Goal: Task Accomplishment & Management: Use online tool/utility

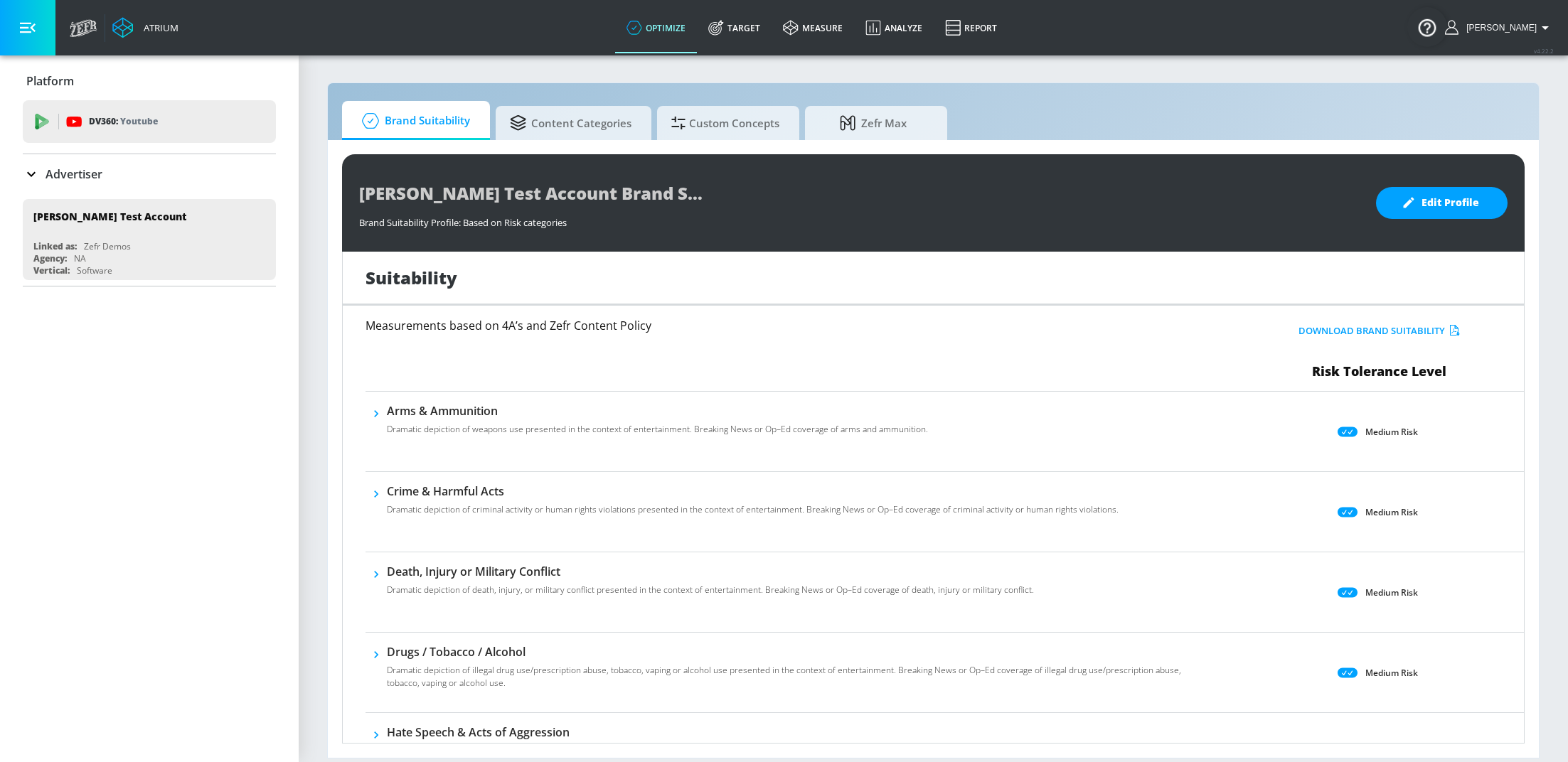
click at [40, 167] on div "Advertiser" at bounding box center [62, 174] width 80 height 17
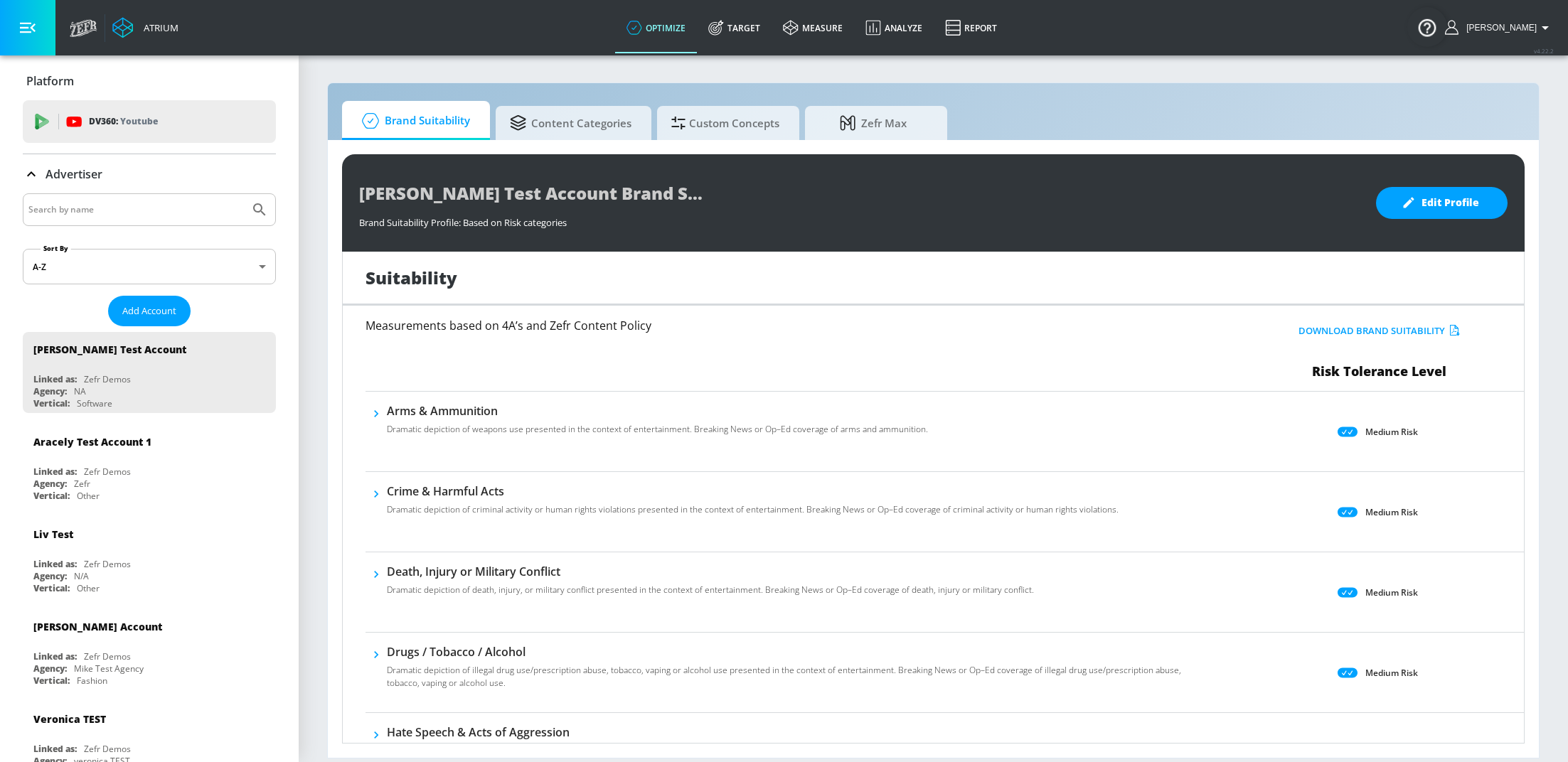
click at [68, 210] on input "Search by name" at bounding box center [136, 210] width 216 height 18
type input "spinmaster"
click at [244, 194] on button "Submit Search" at bounding box center [260, 210] width 32 height 32
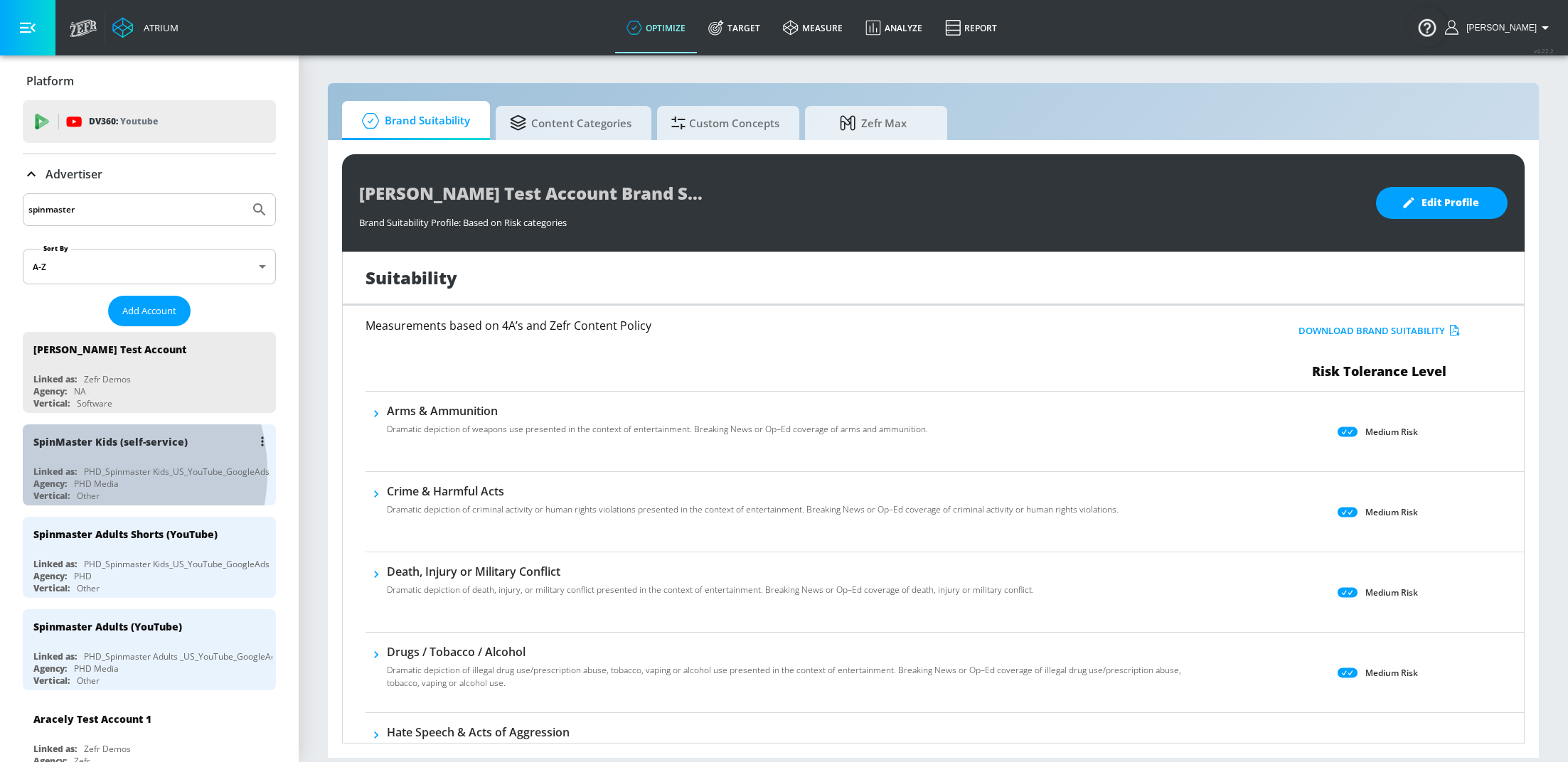
click at [83, 470] on div "Linked as: PHD_Spinmaster Kids_US_YouTube_GoogleAds" at bounding box center [153, 471] width 239 height 12
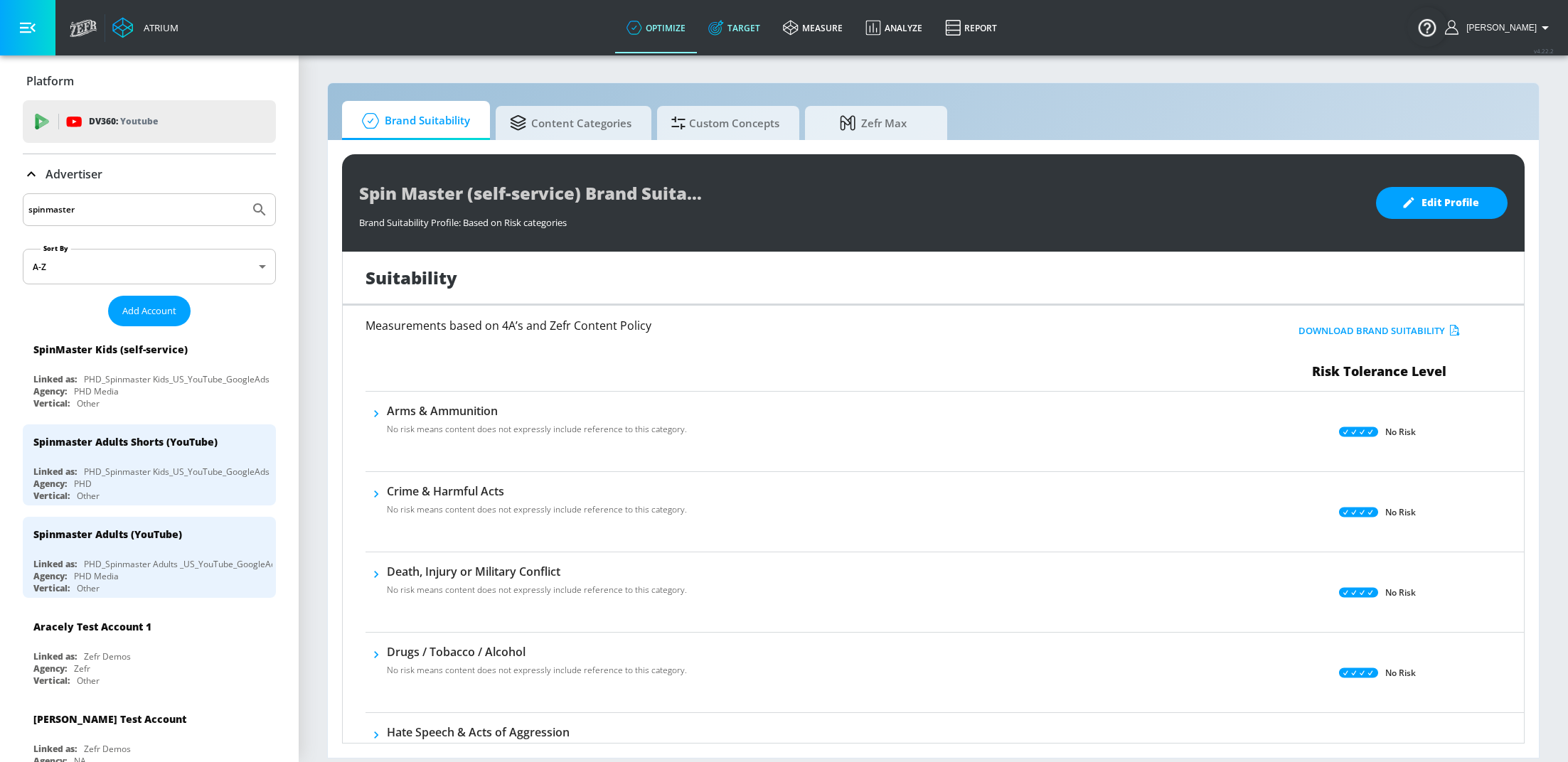
click at [768, 28] on link "Target" at bounding box center [735, 28] width 75 height 51
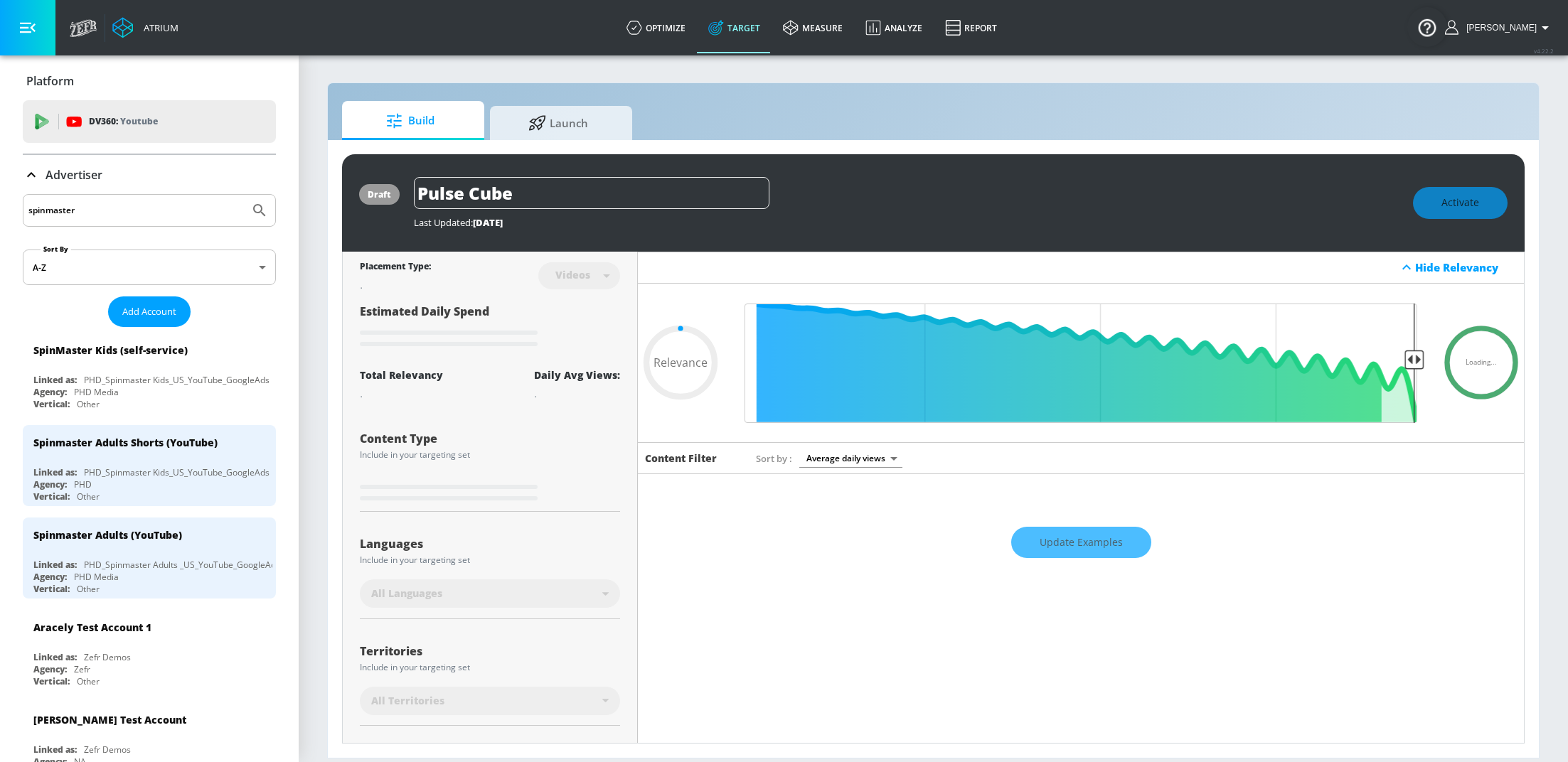
scroll to position [141, 0]
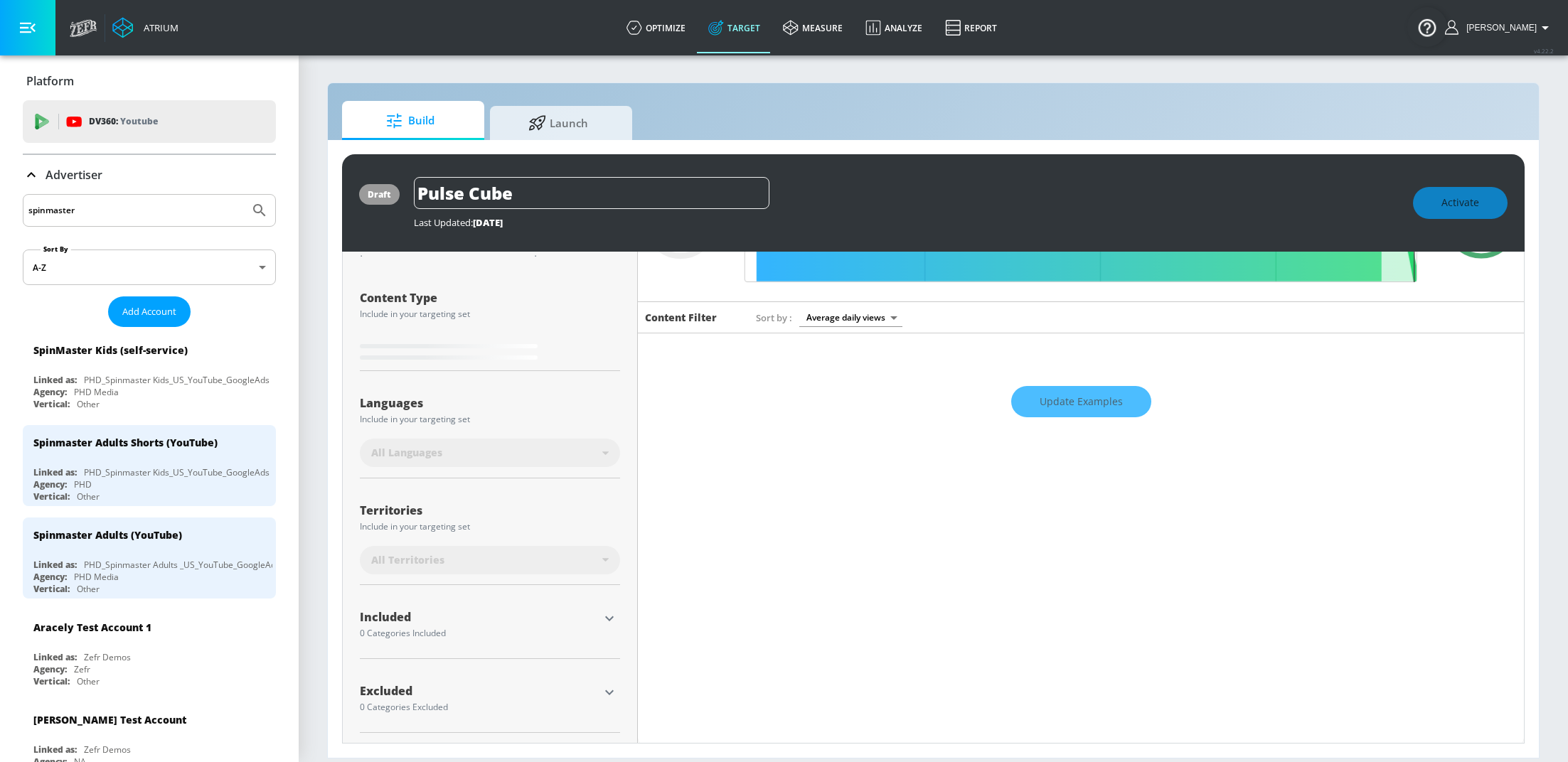
click at [38, 184] on div "Advertiser" at bounding box center [149, 174] width 253 height 40
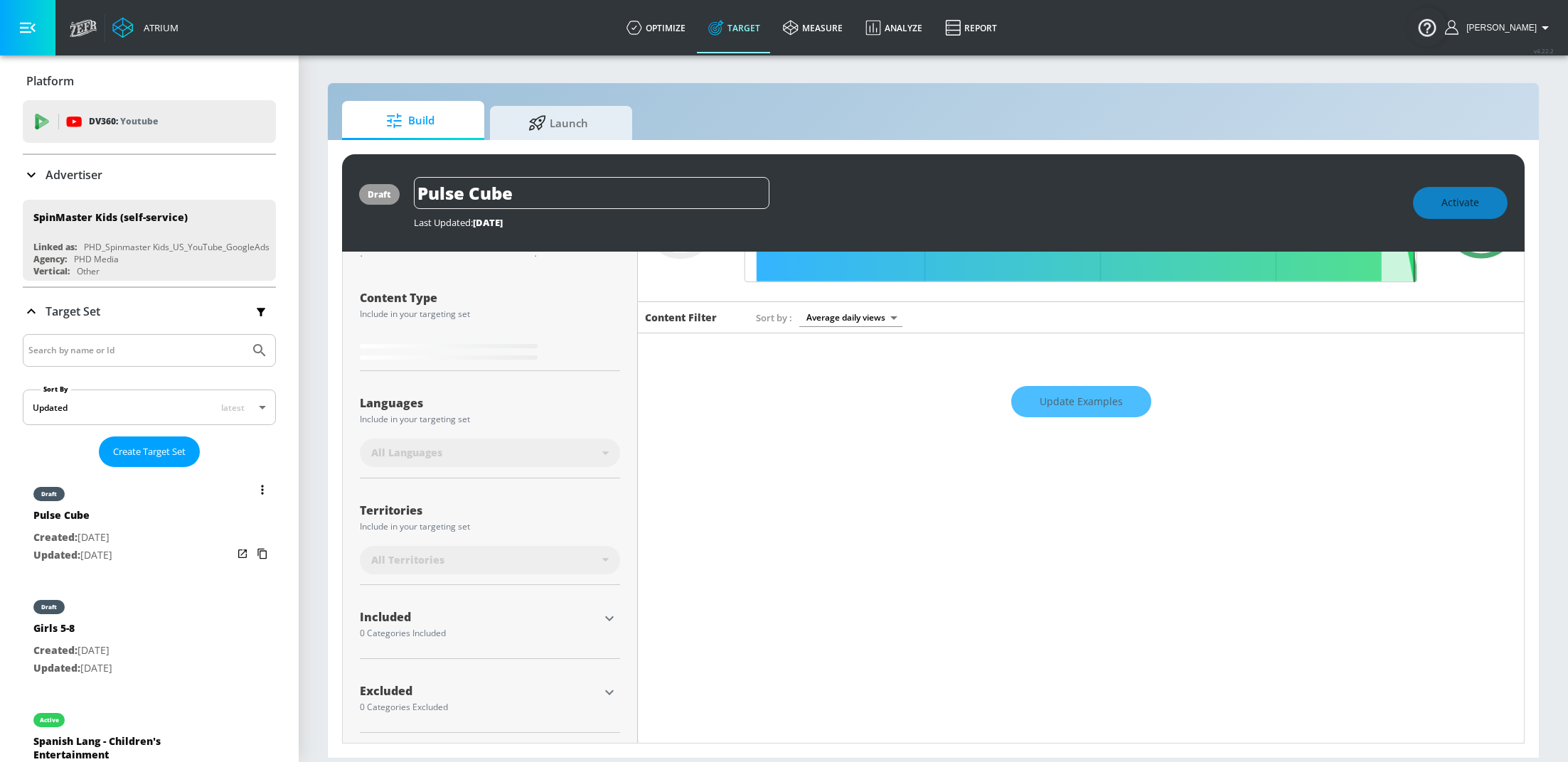
click at [112, 519] on div "Pulse Cube" at bounding box center [73, 519] width 79 height 21
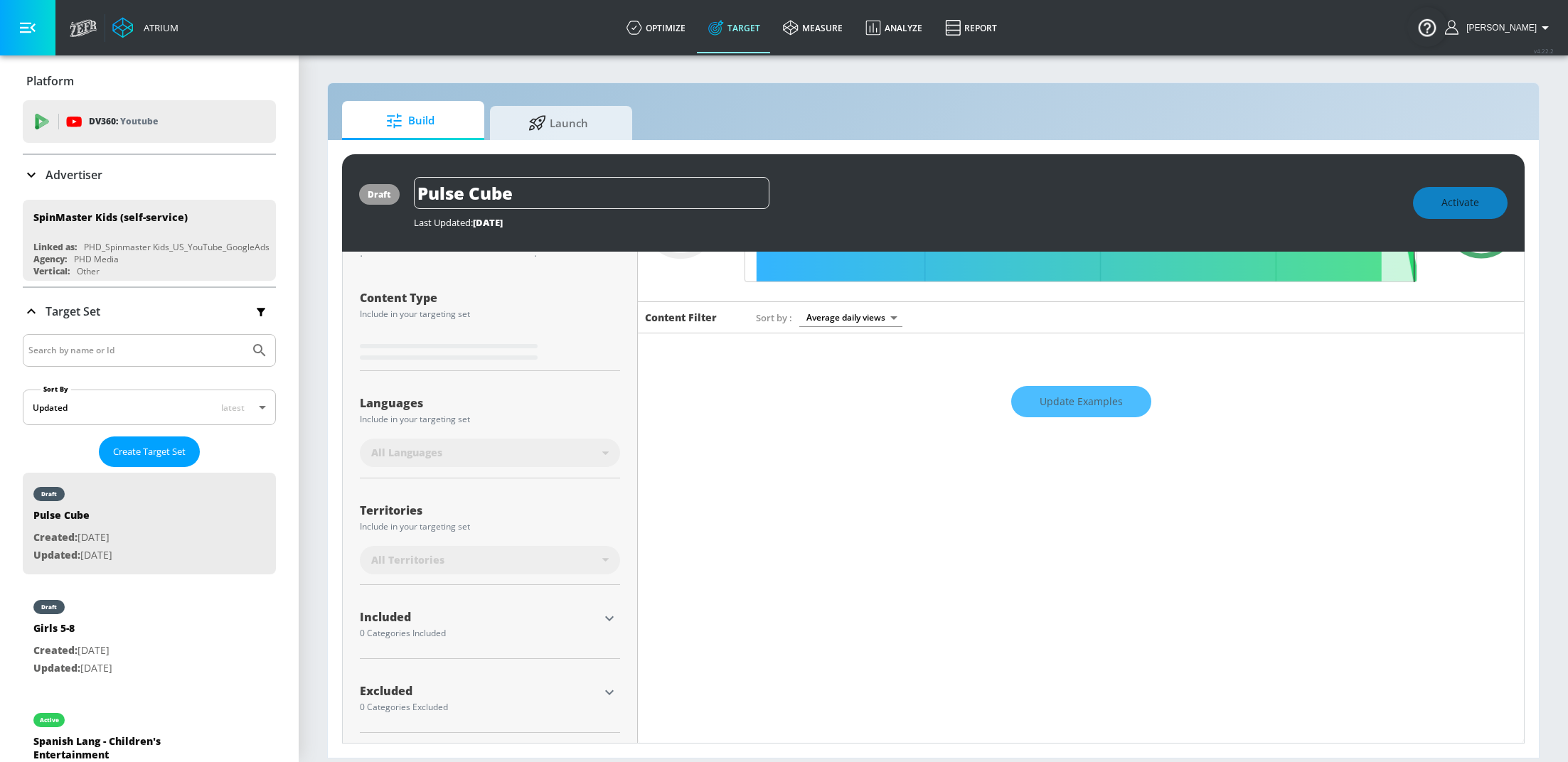
type input "0.6"
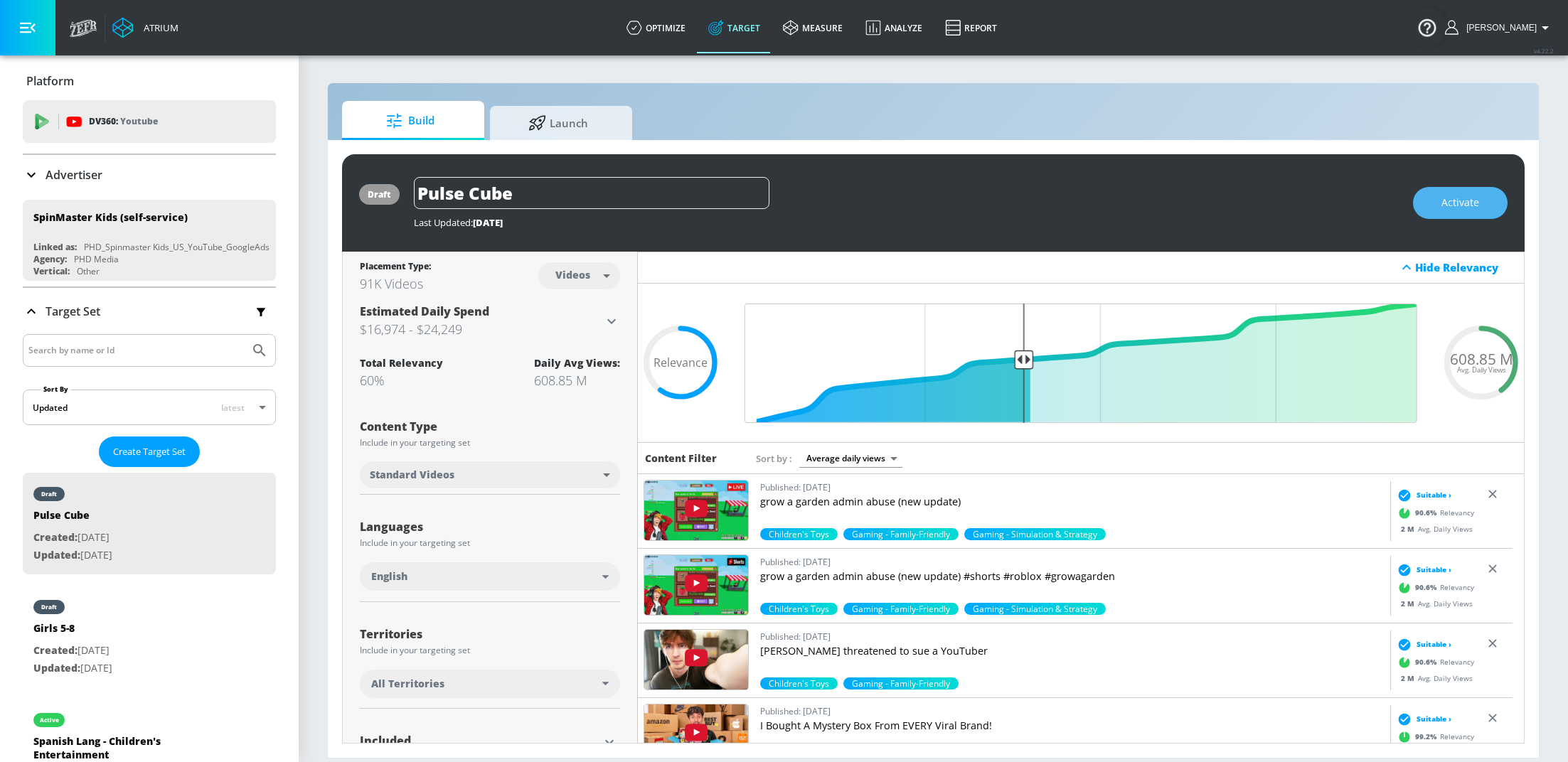
click at [1422, 201] on button "Activate" at bounding box center [1460, 203] width 95 height 32
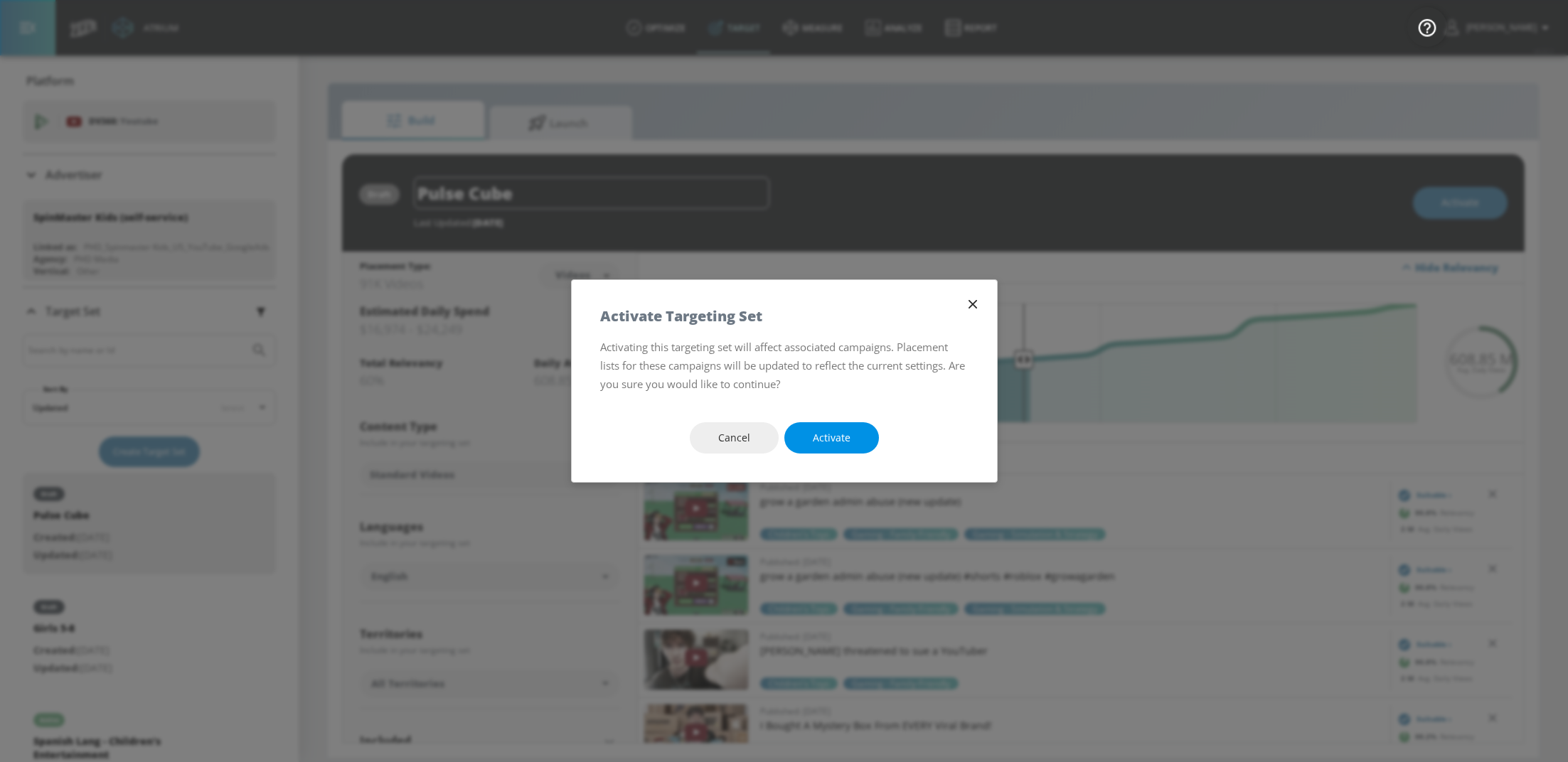
click at [826, 434] on span "Activate" at bounding box center [831, 438] width 37 height 18
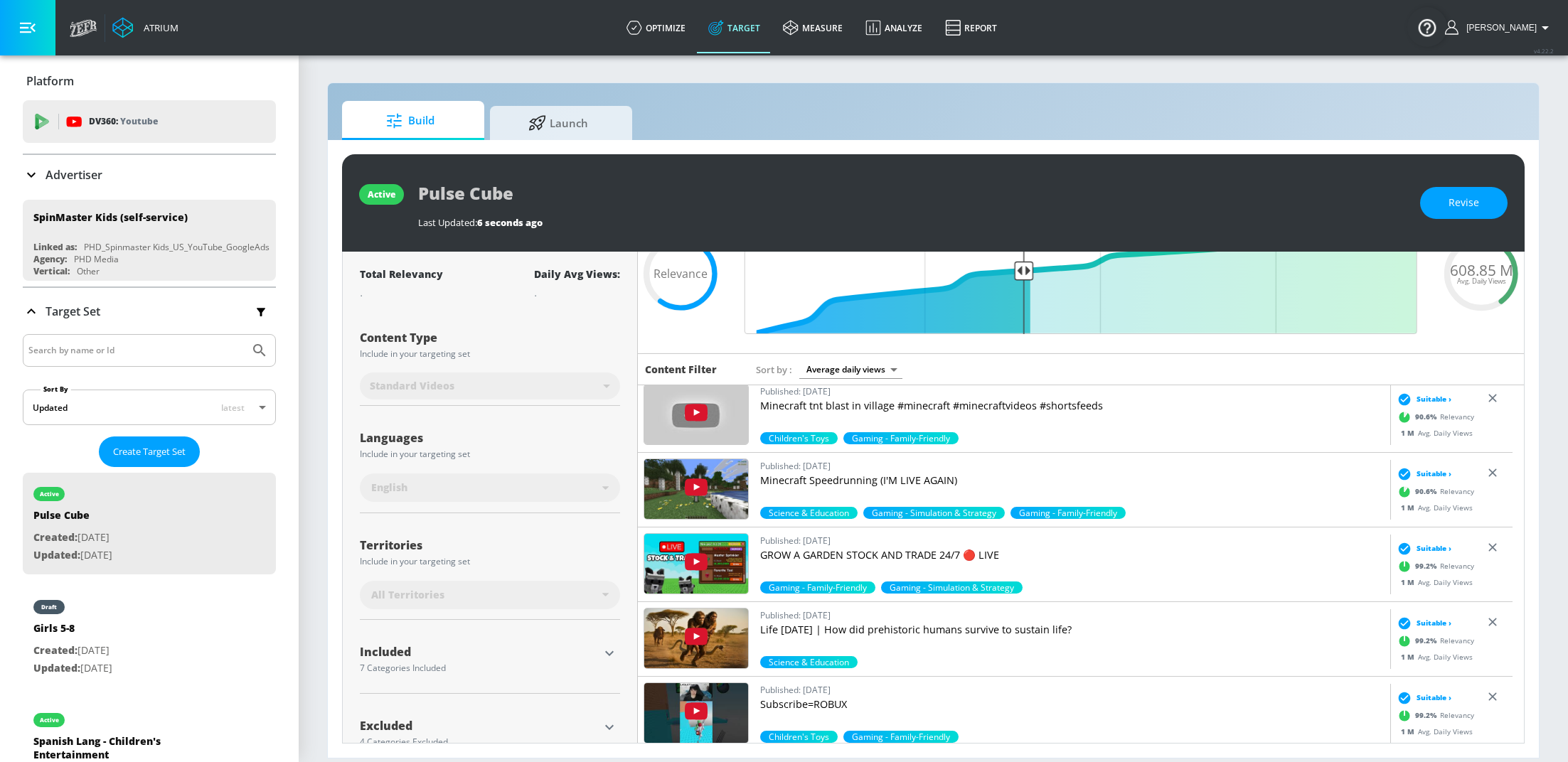
scroll to position [124, 0]
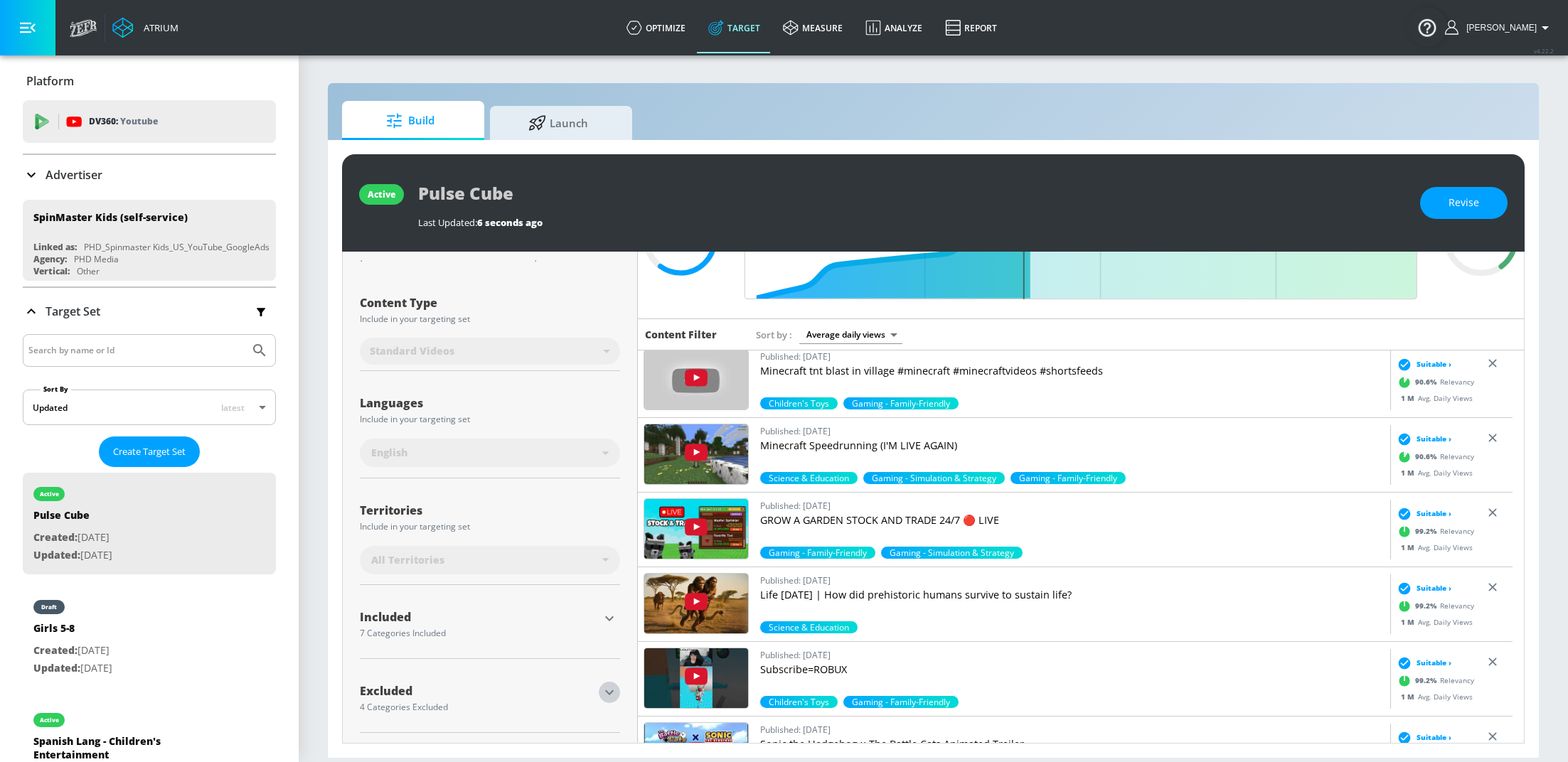
click at [609, 695] on icon "button" at bounding box center [609, 692] width 17 height 17
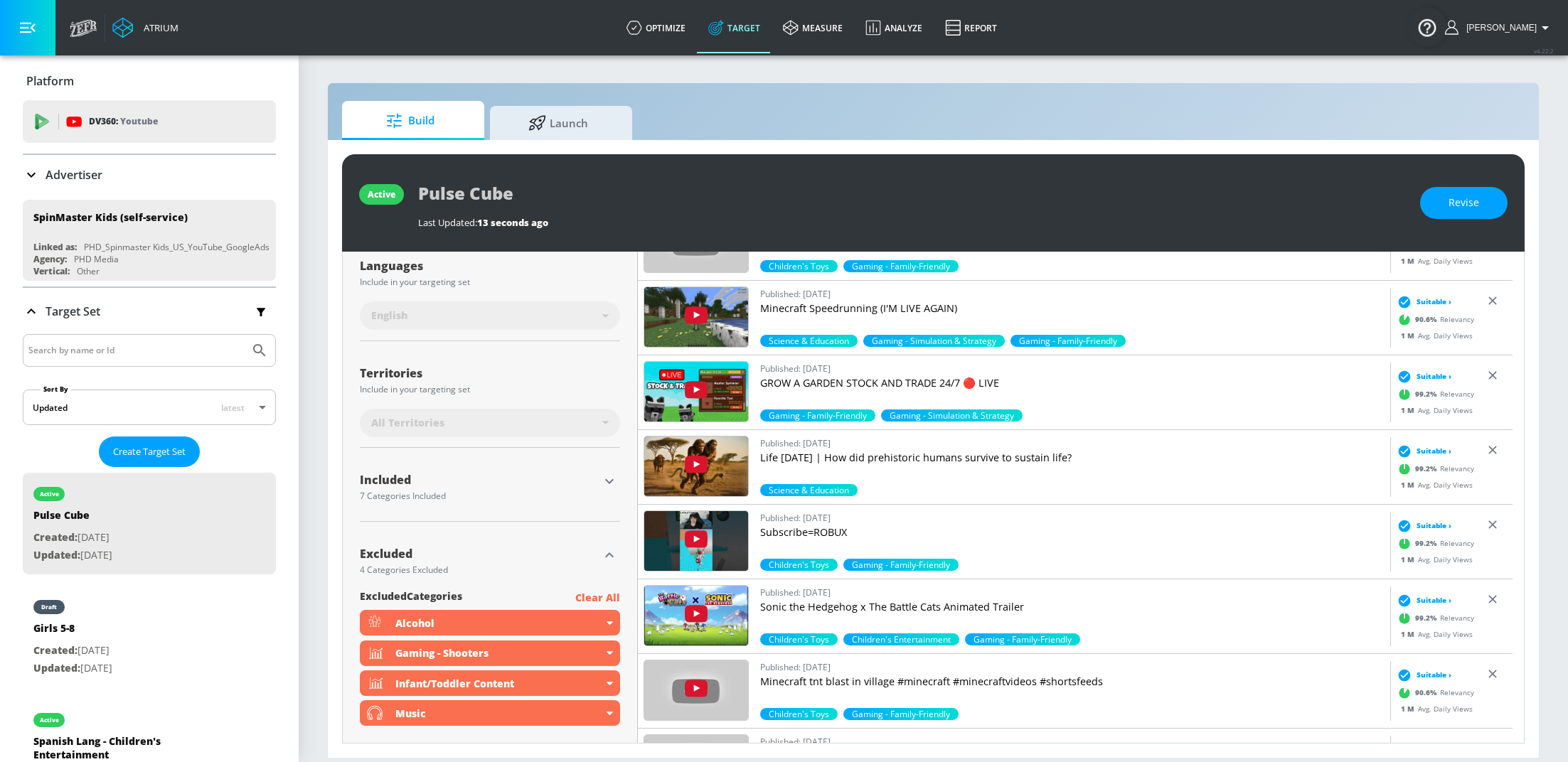
scroll to position [315, 0]
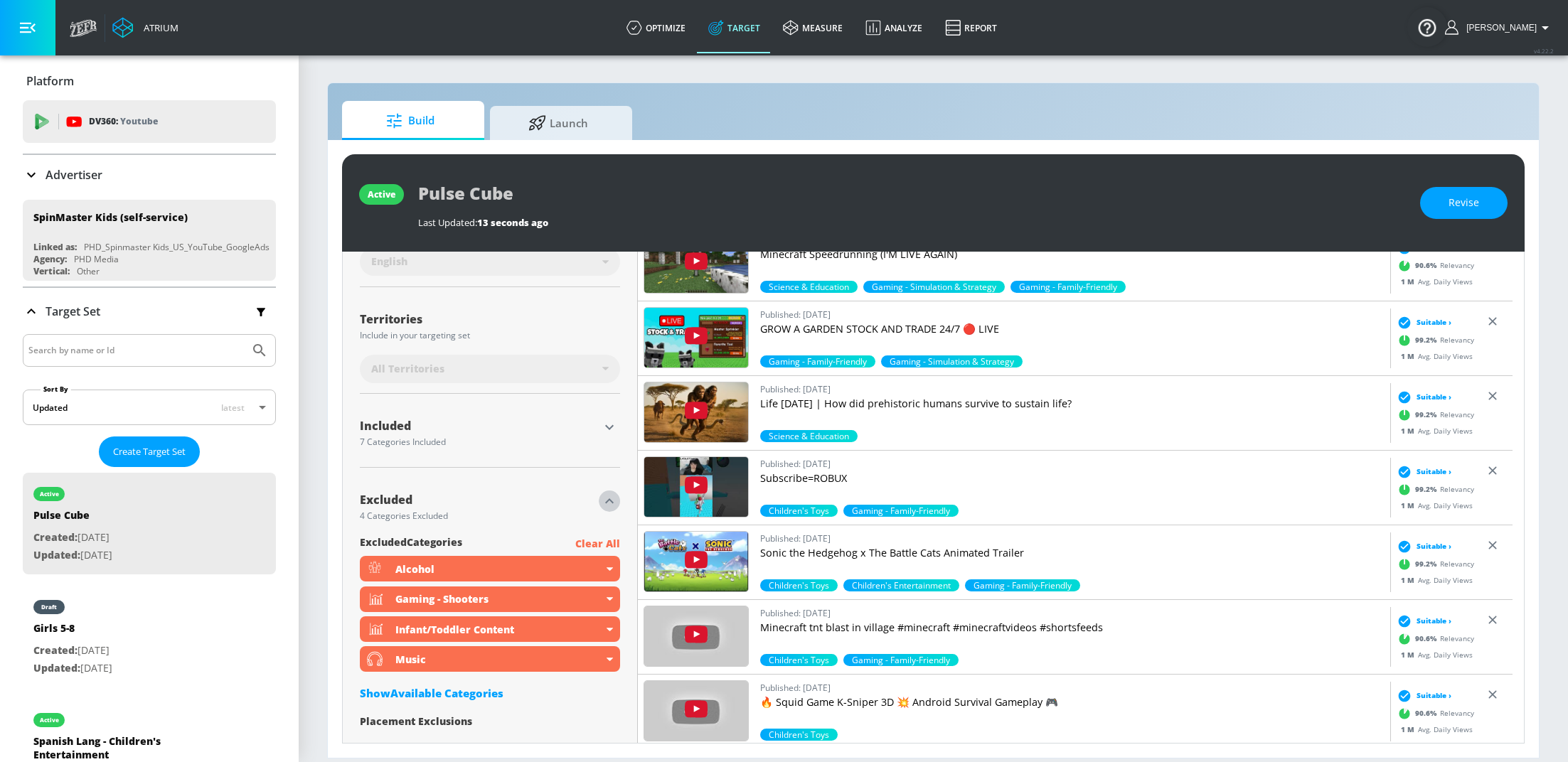
click at [603, 495] on icon "button" at bounding box center [609, 500] width 17 height 17
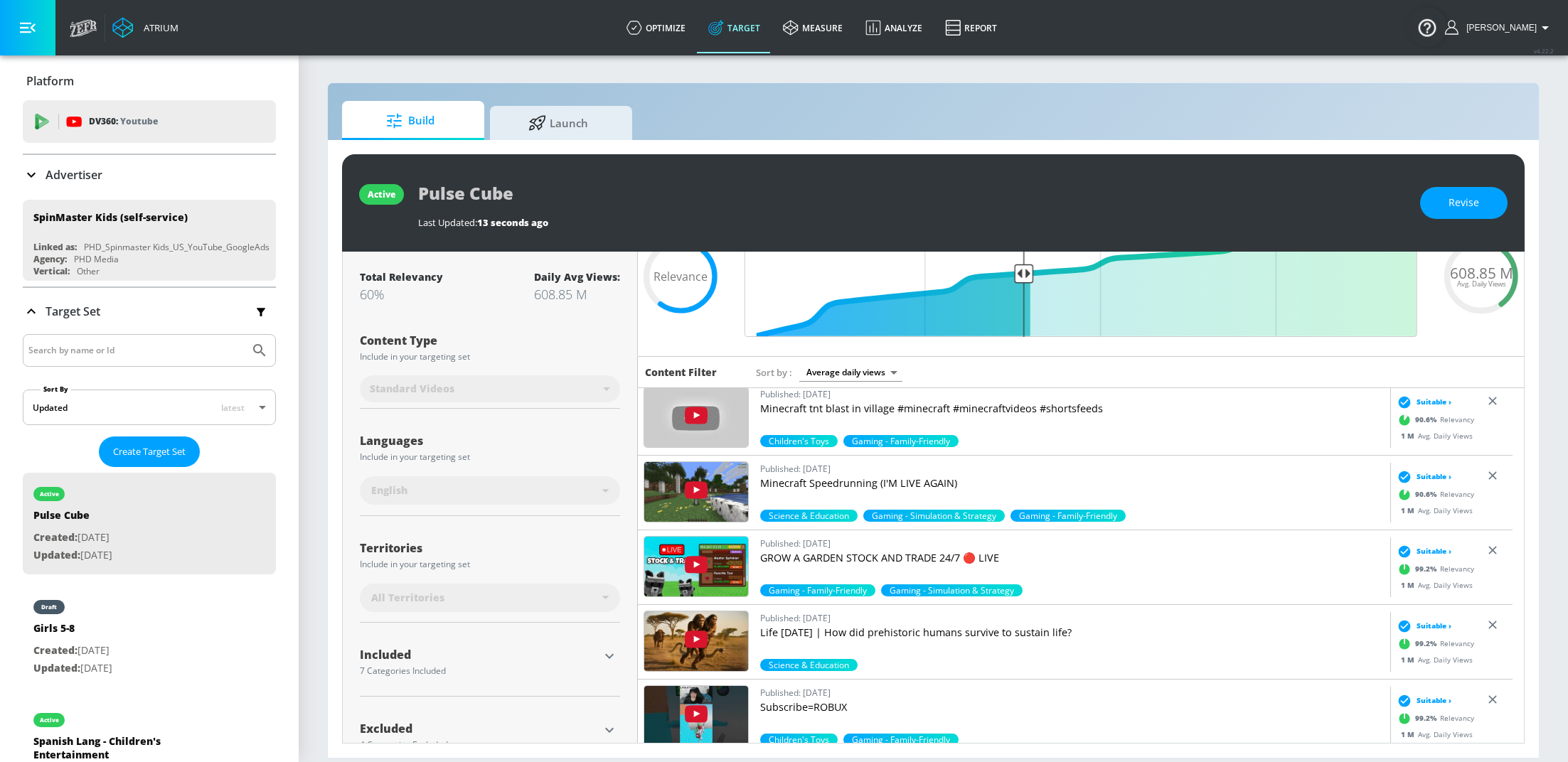
scroll to position [0, 0]
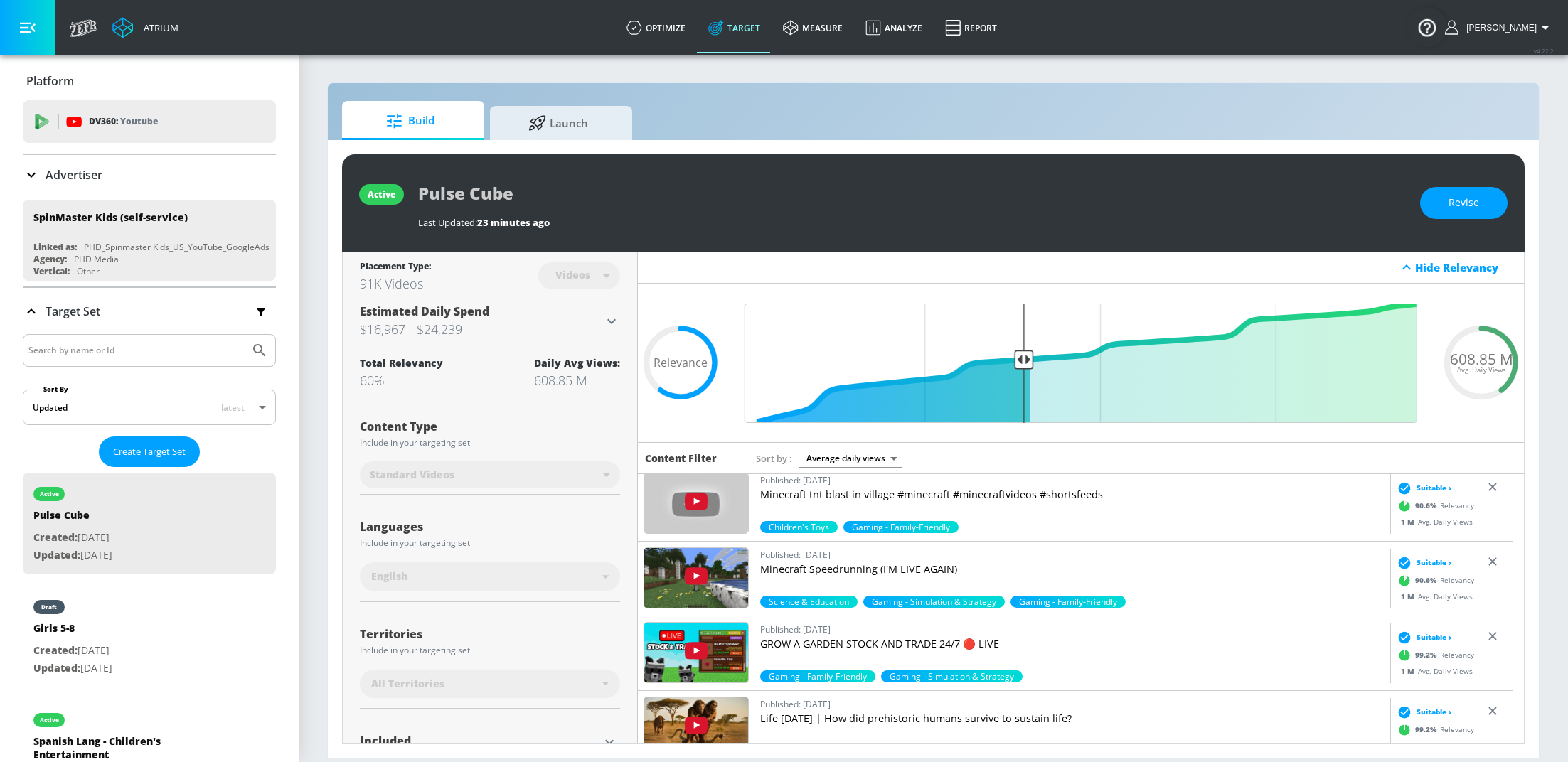
click at [94, 178] on p "Advertiser" at bounding box center [74, 174] width 57 height 15
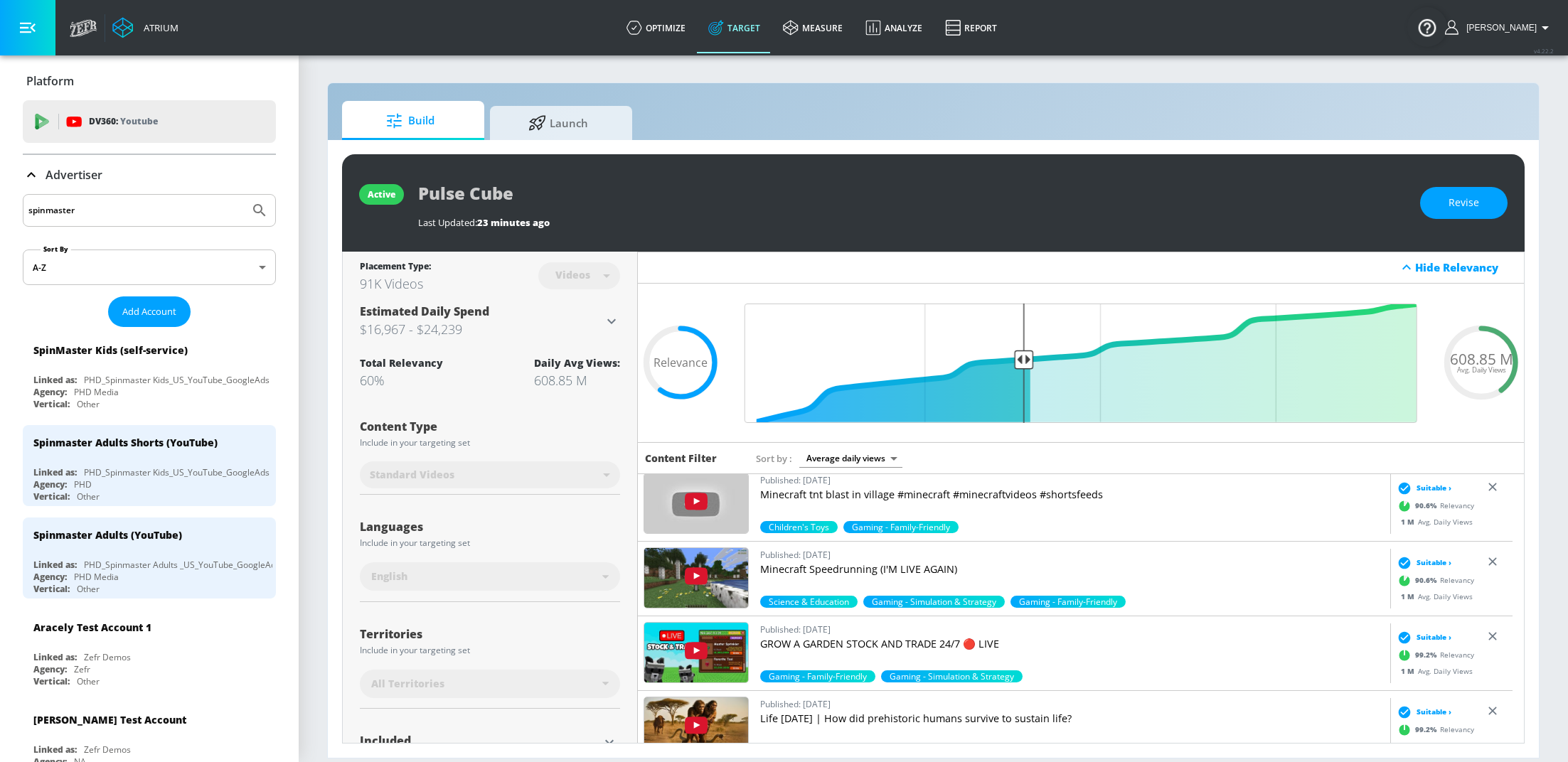
click at [89, 209] on input "spinmaster" at bounding box center [136, 210] width 216 height 18
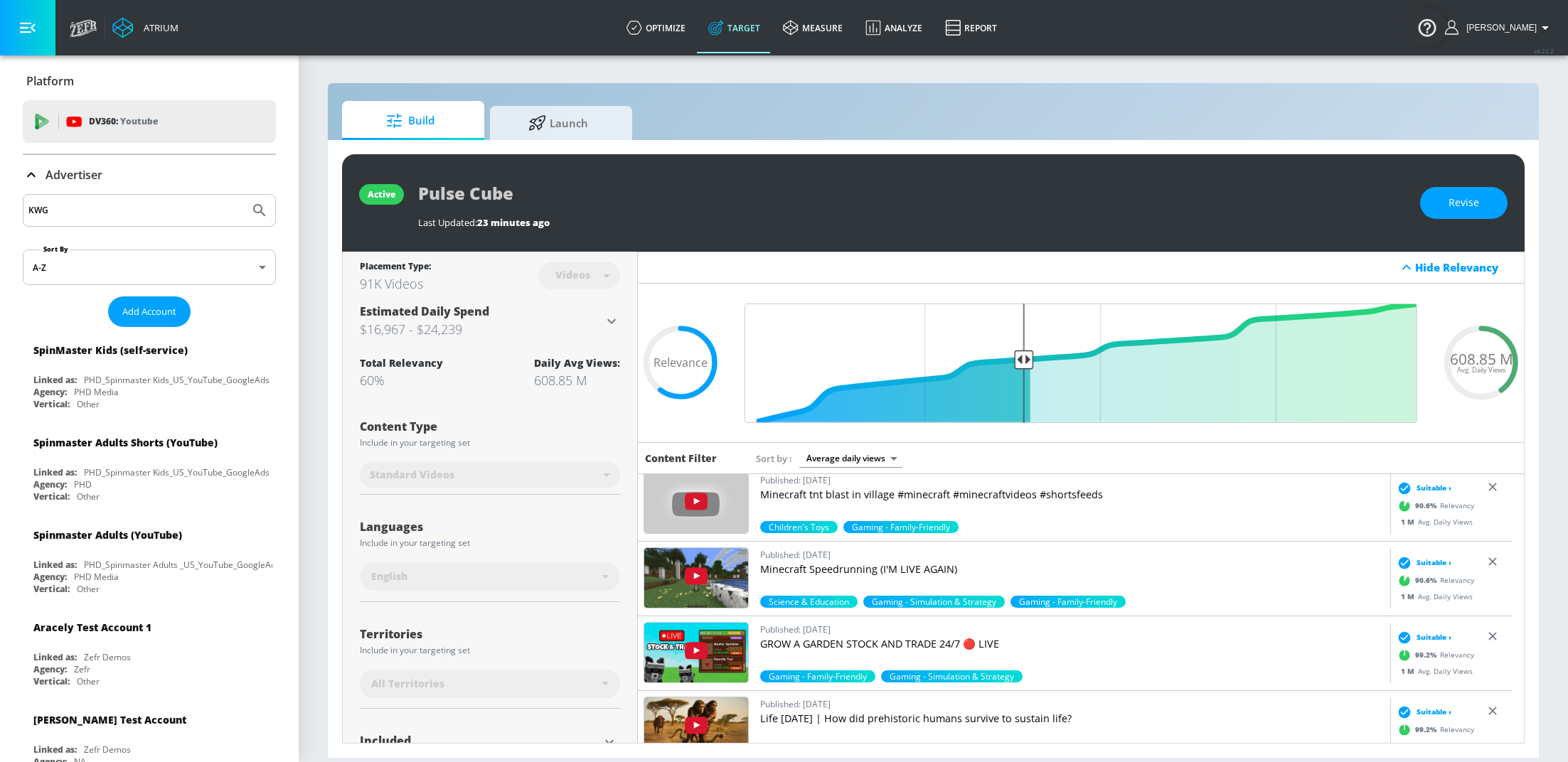
type input "KWG"
click at [244, 195] on button "Submit Search" at bounding box center [260, 210] width 32 height 32
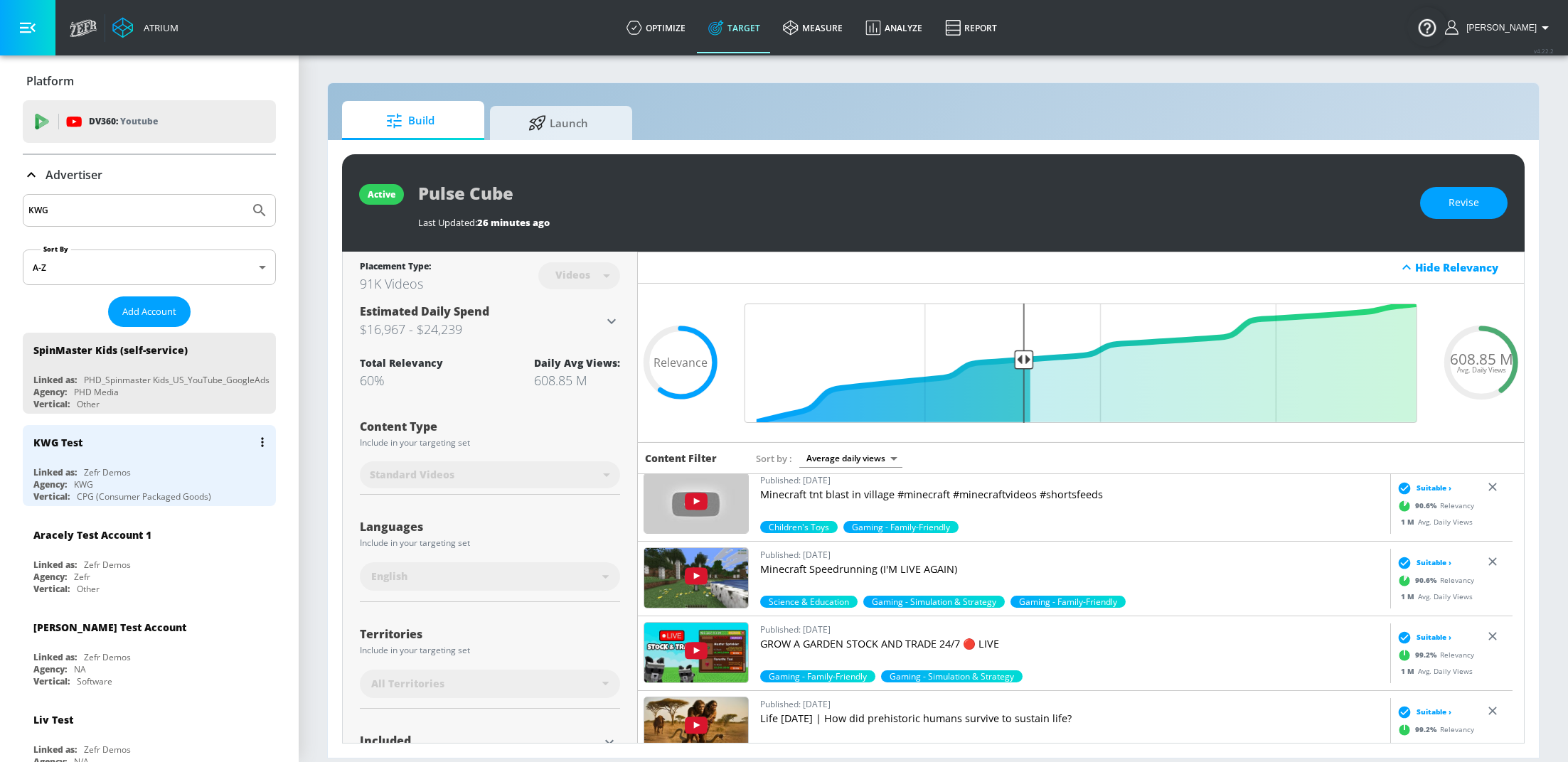
click at [122, 462] on div "KWG Test Linked as: Zefr Demos Agency: KWG Vertical: CPG (Consumer Packaged Goo…" at bounding box center [149, 465] width 253 height 81
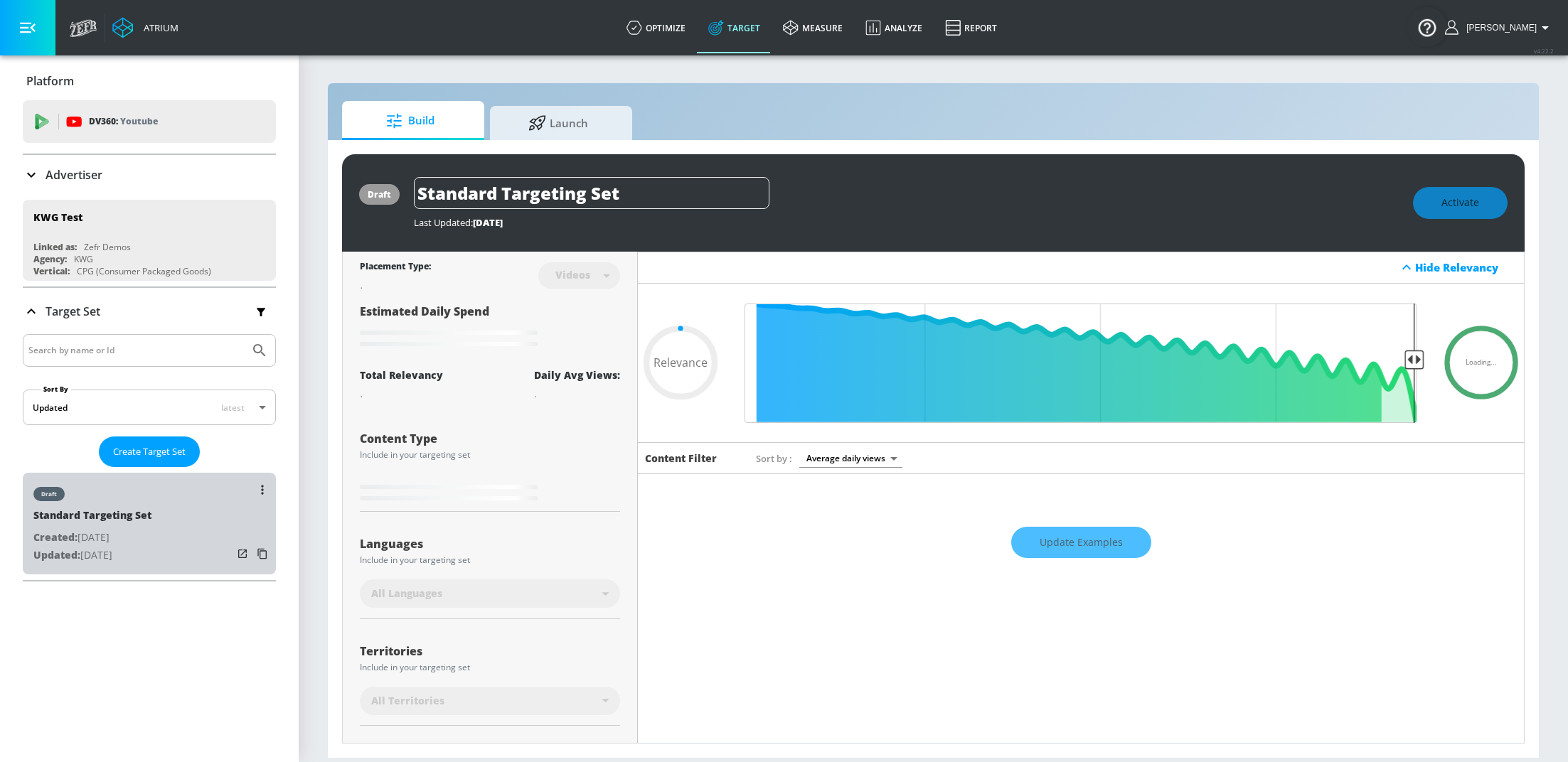
click at [191, 553] on div "draft Standard Targeting Set Created: [DATE] Updated: [DATE]" at bounding box center [149, 523] width 253 height 102
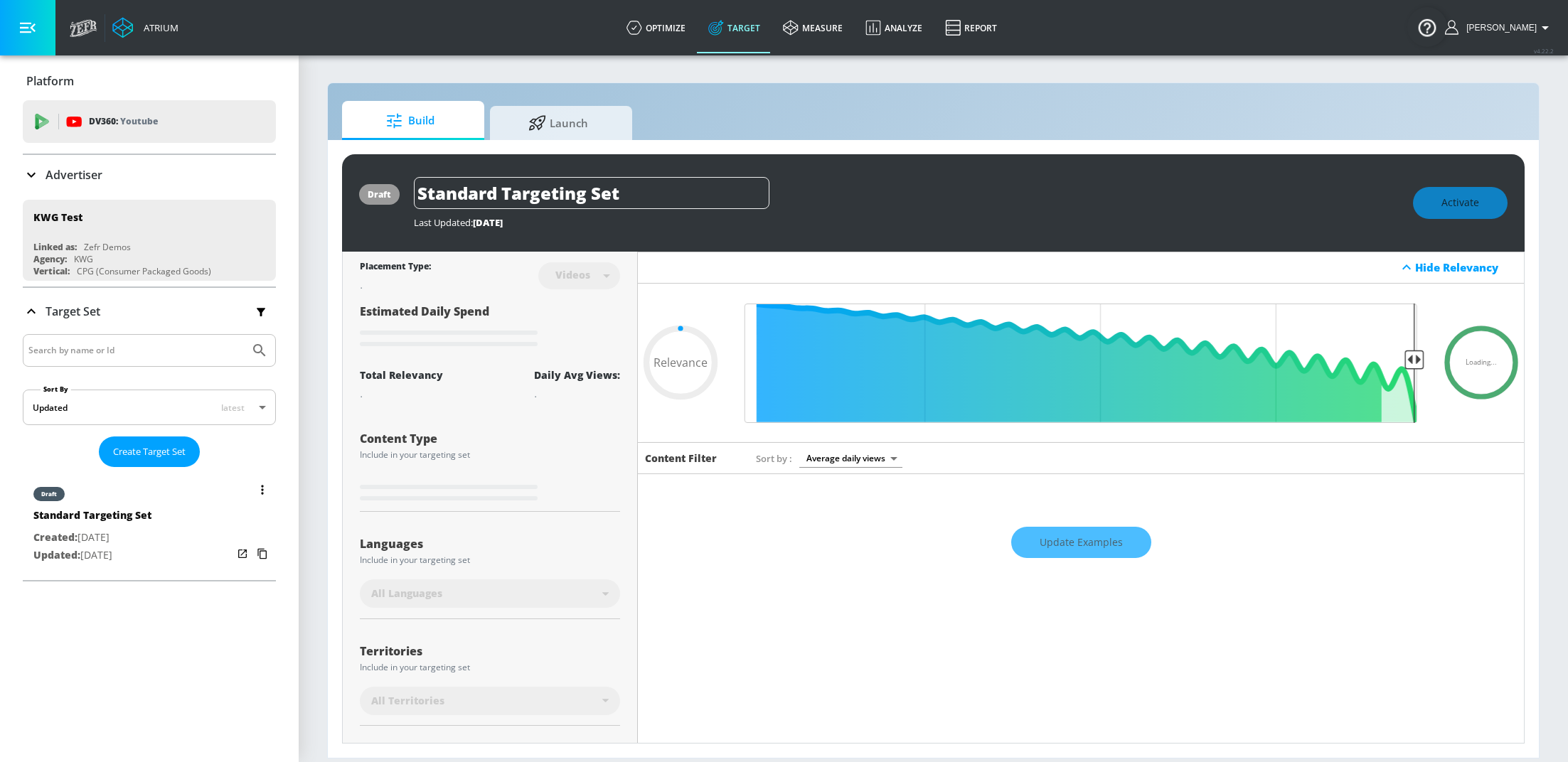
type input "0.32"
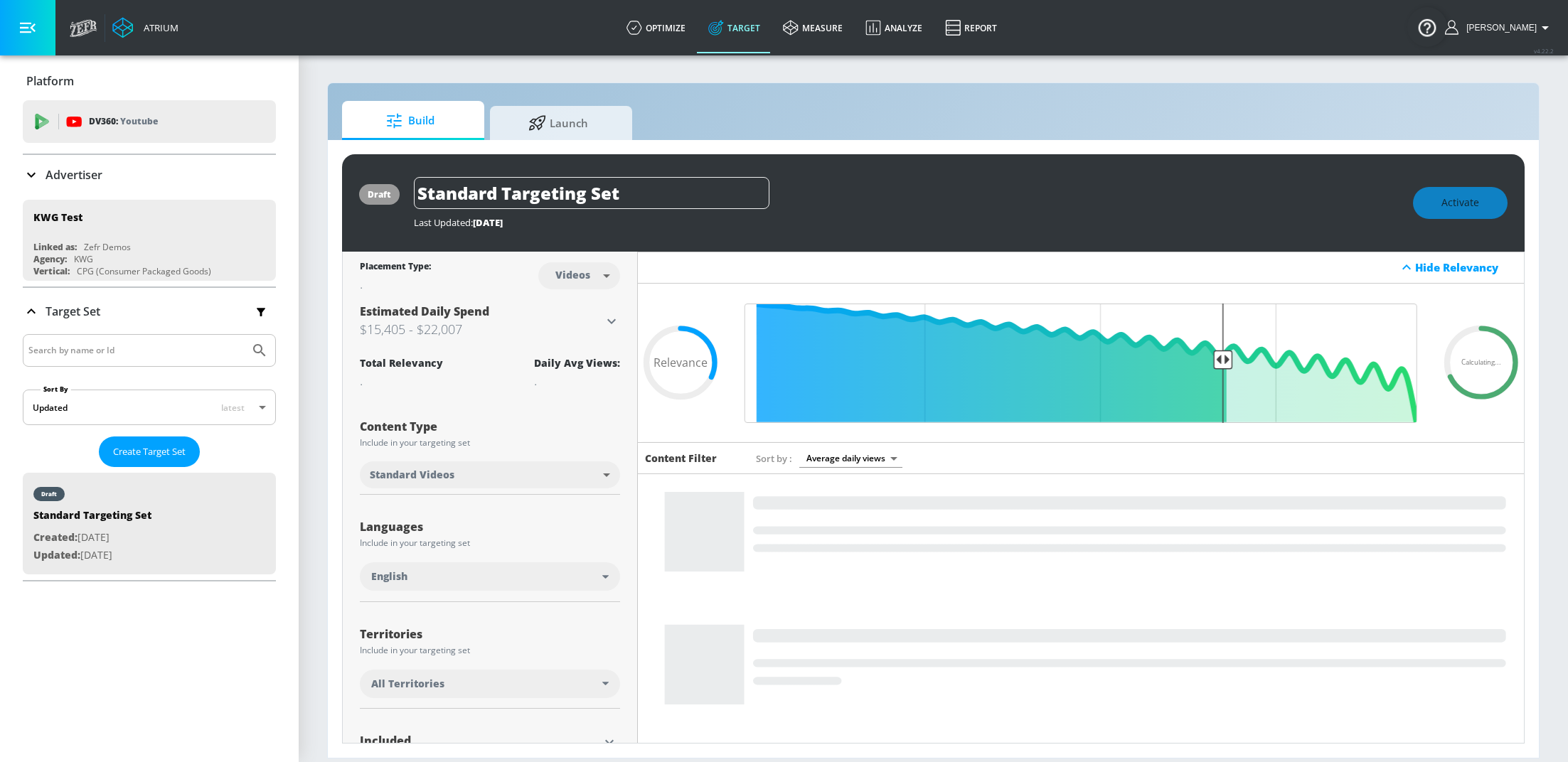
scroll to position [115, 0]
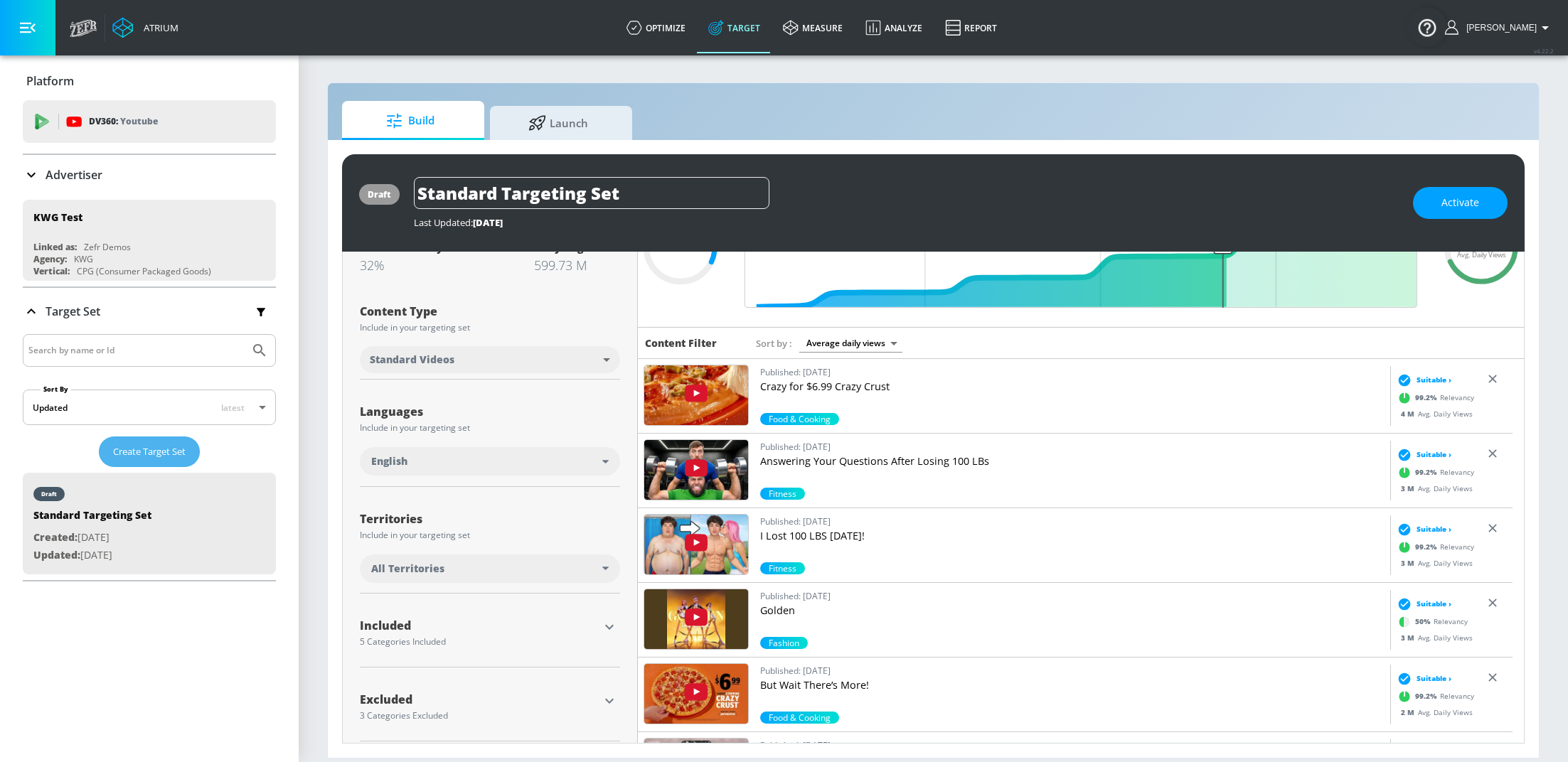
click at [151, 451] on span "Create Target Set" at bounding box center [149, 451] width 73 height 16
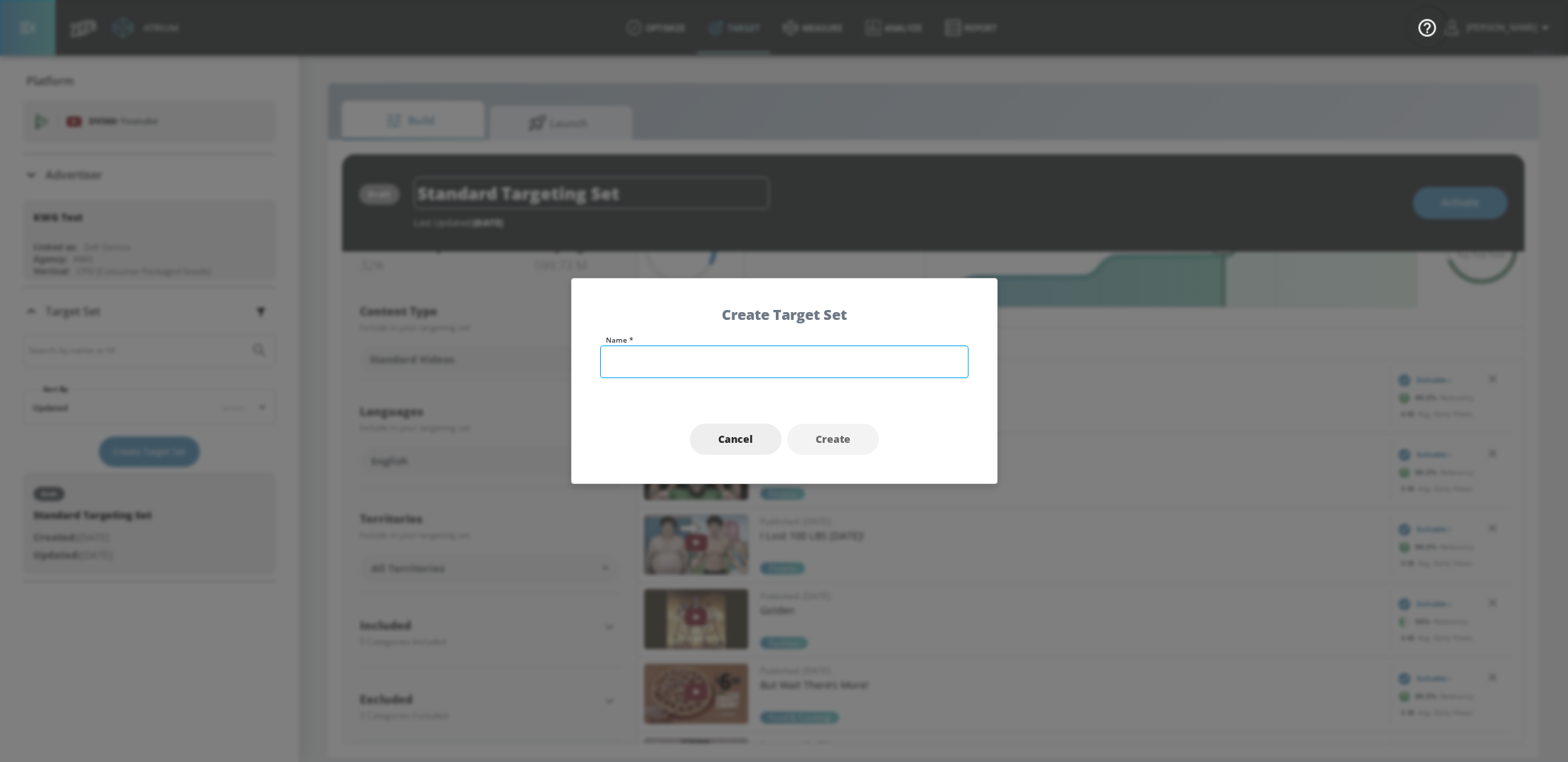
click at [762, 357] on input "text" at bounding box center [784, 361] width 368 height 33
type input "Beauty"
click at [869, 434] on button "Create" at bounding box center [833, 440] width 92 height 32
type input "Beauty"
type input "channels"
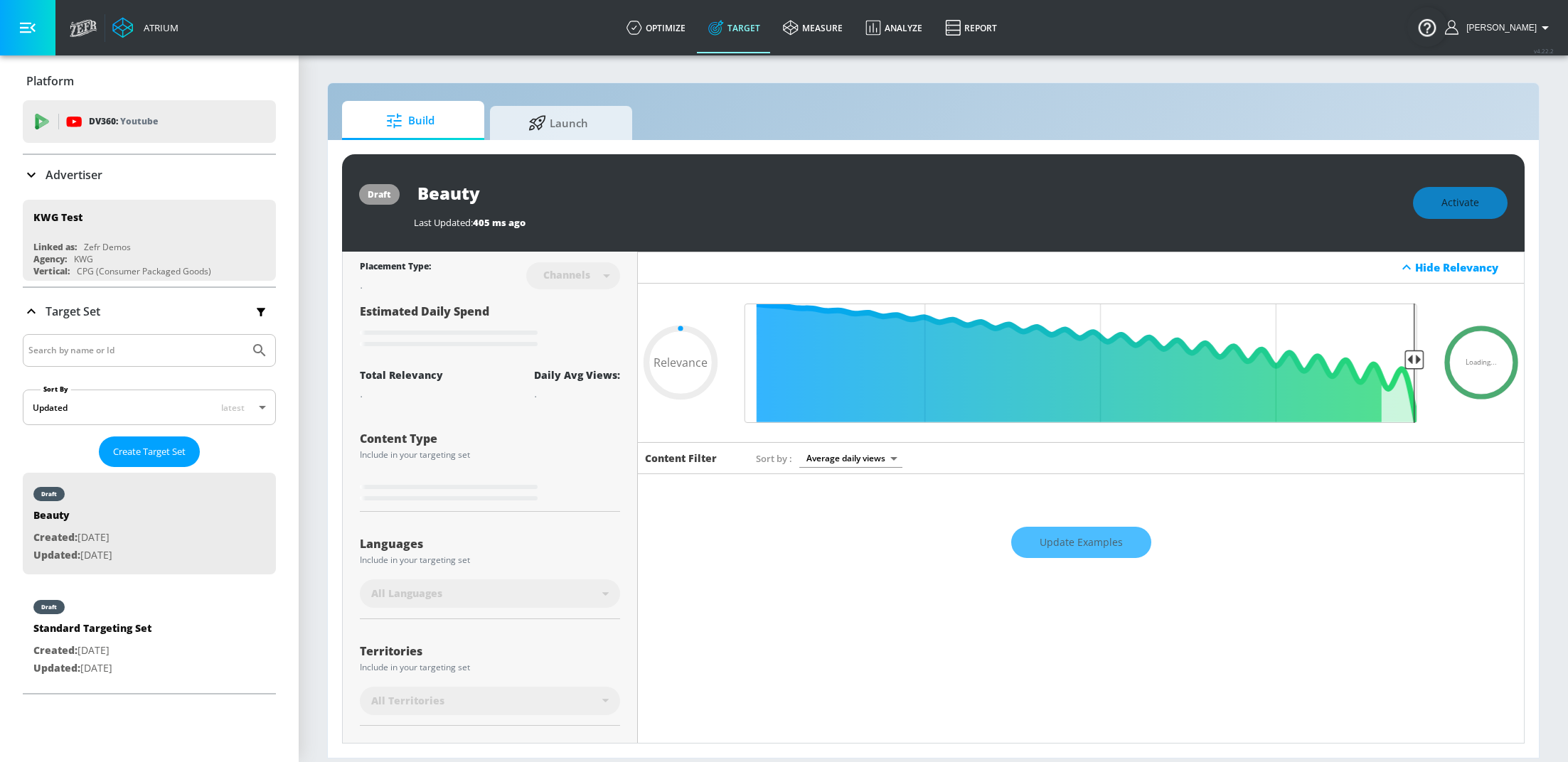
type input "0.6"
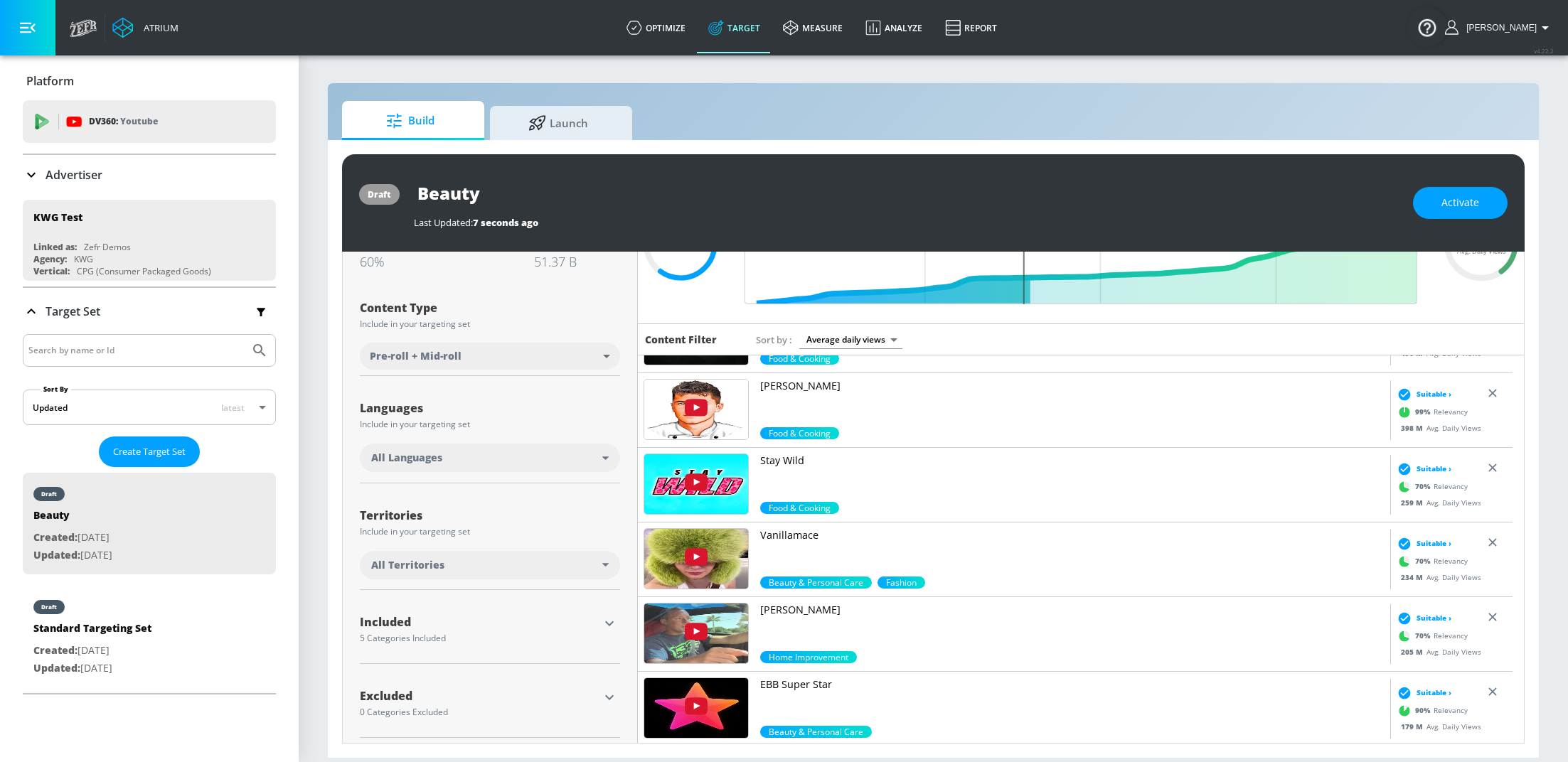
scroll to position [124, 0]
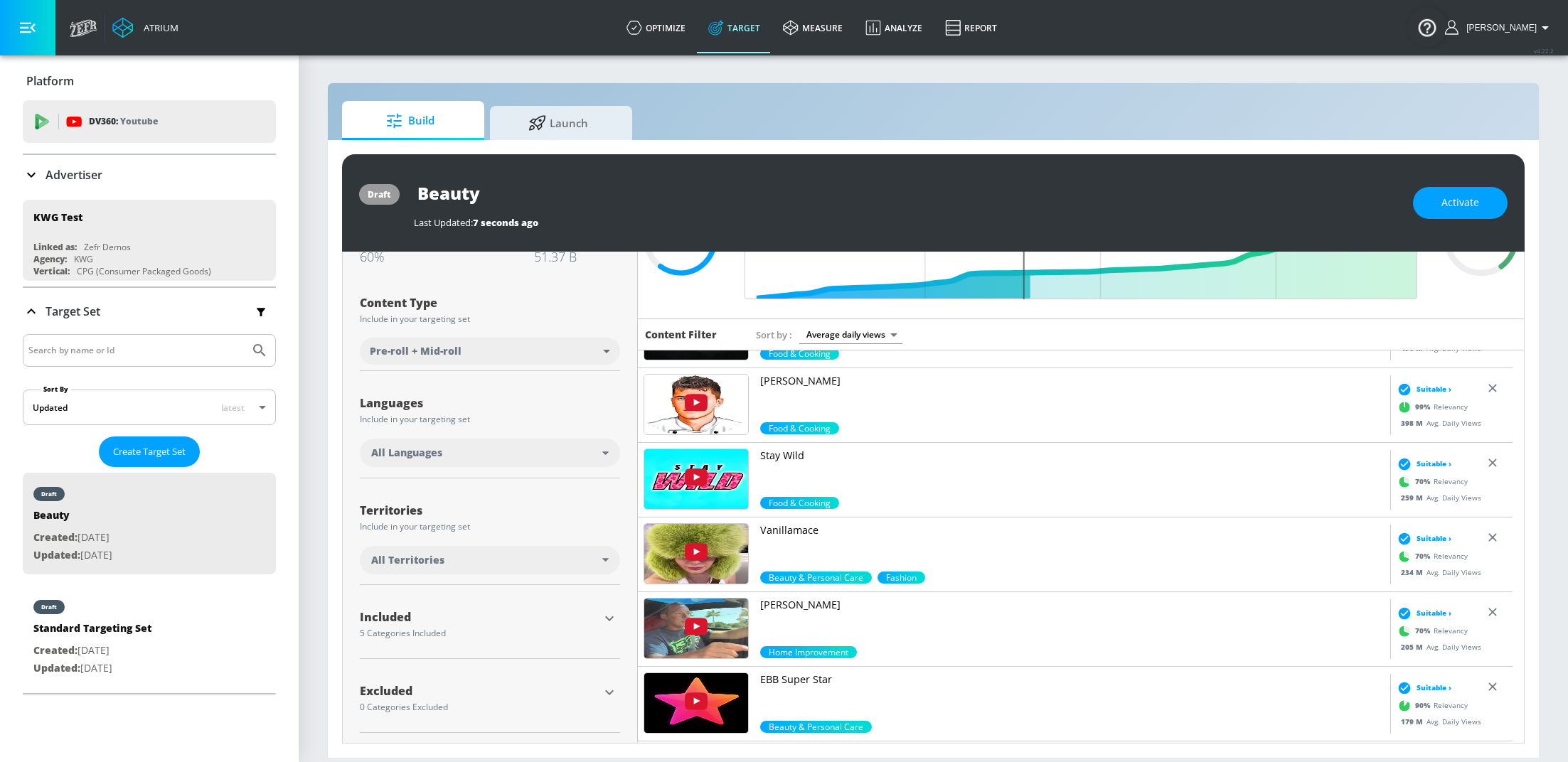
click at [485, 455] on div "All Languages" at bounding box center [486, 452] width 231 height 14
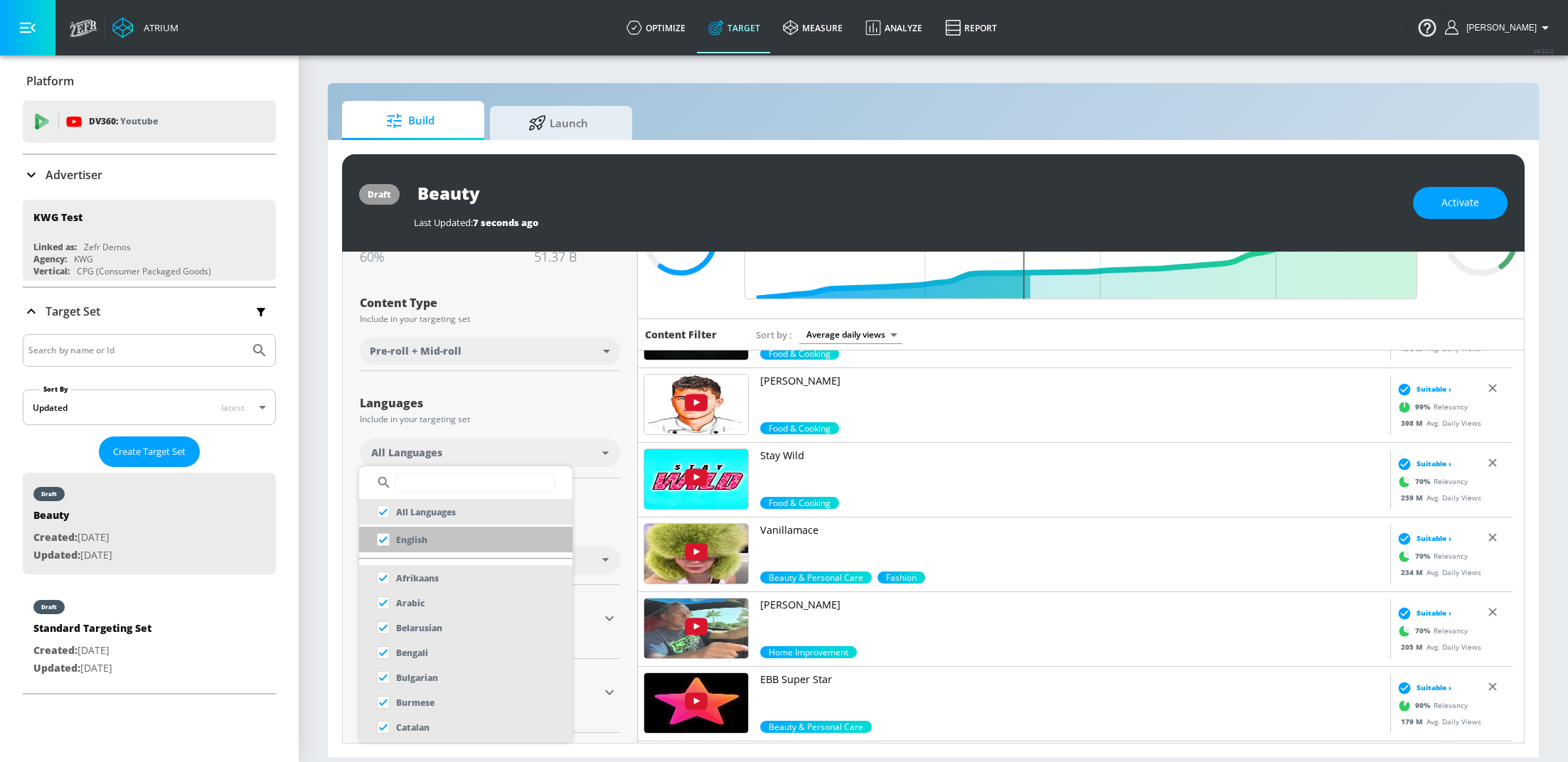
click at [380, 544] on input "checkbox" at bounding box center [383, 539] width 26 height 26
checkbox input "true"
checkbox input "false"
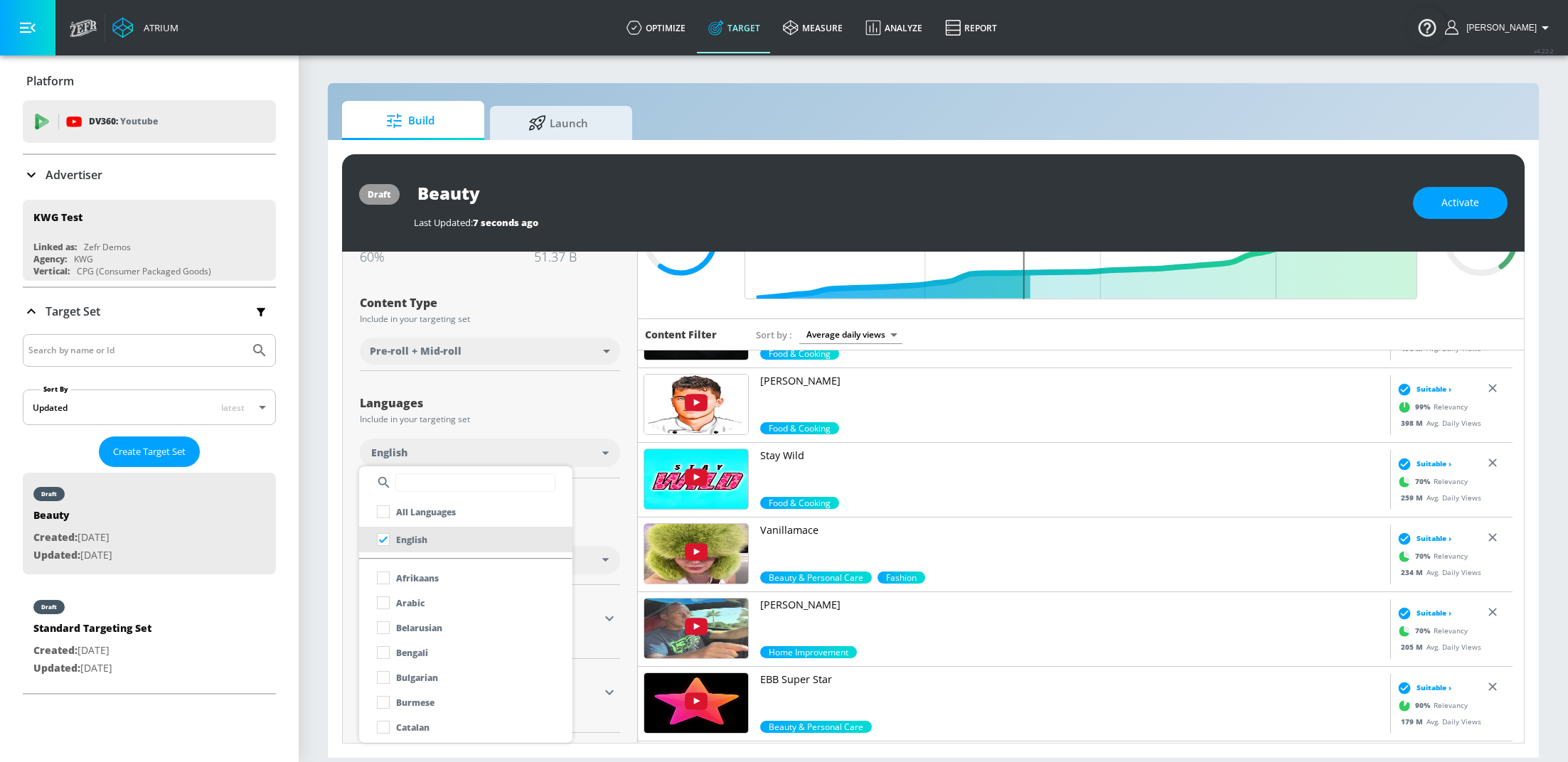
click at [619, 508] on div at bounding box center [784, 381] width 1568 height 762
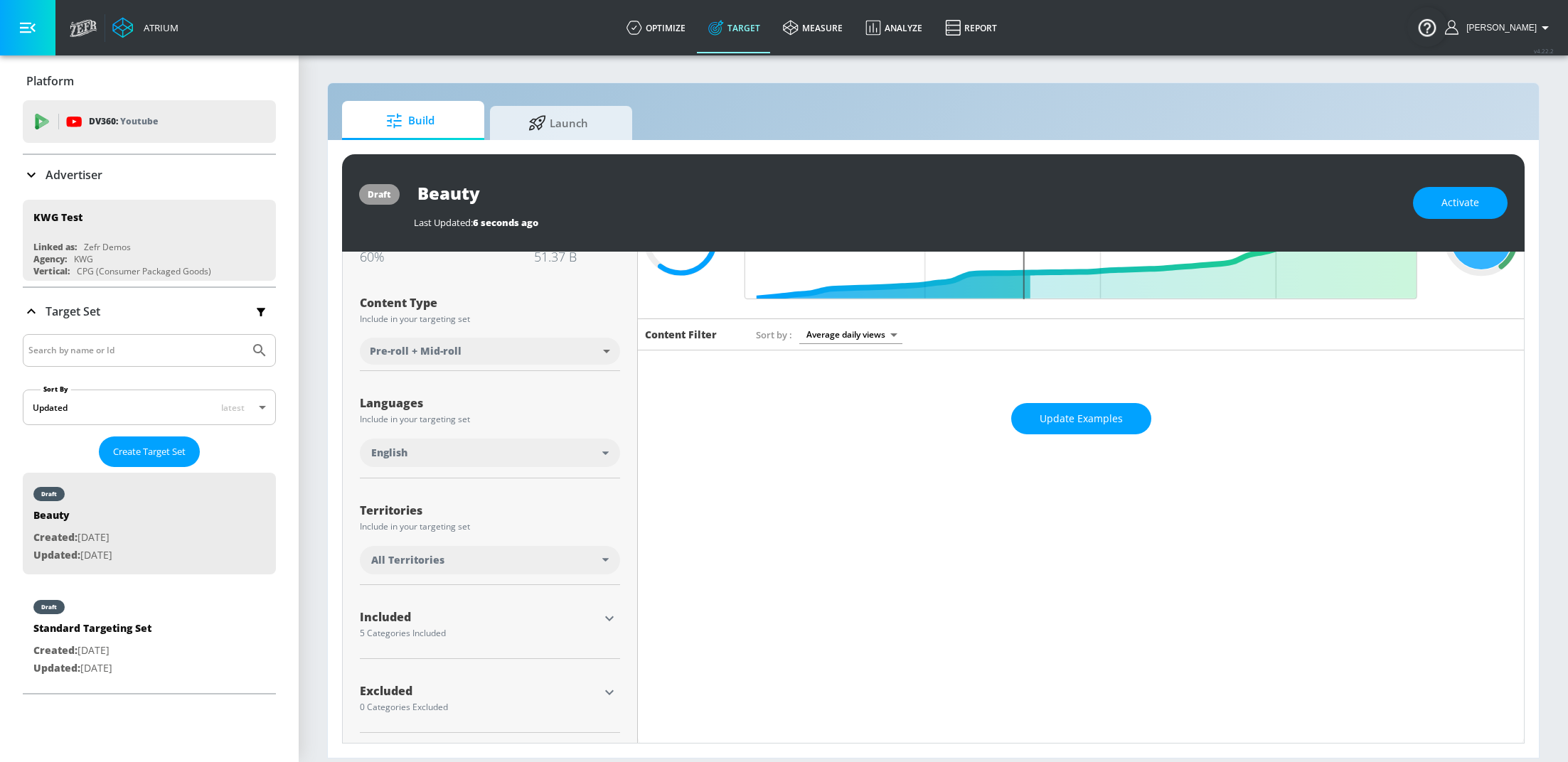
click at [602, 624] on icon "button" at bounding box center [609, 618] width 17 height 17
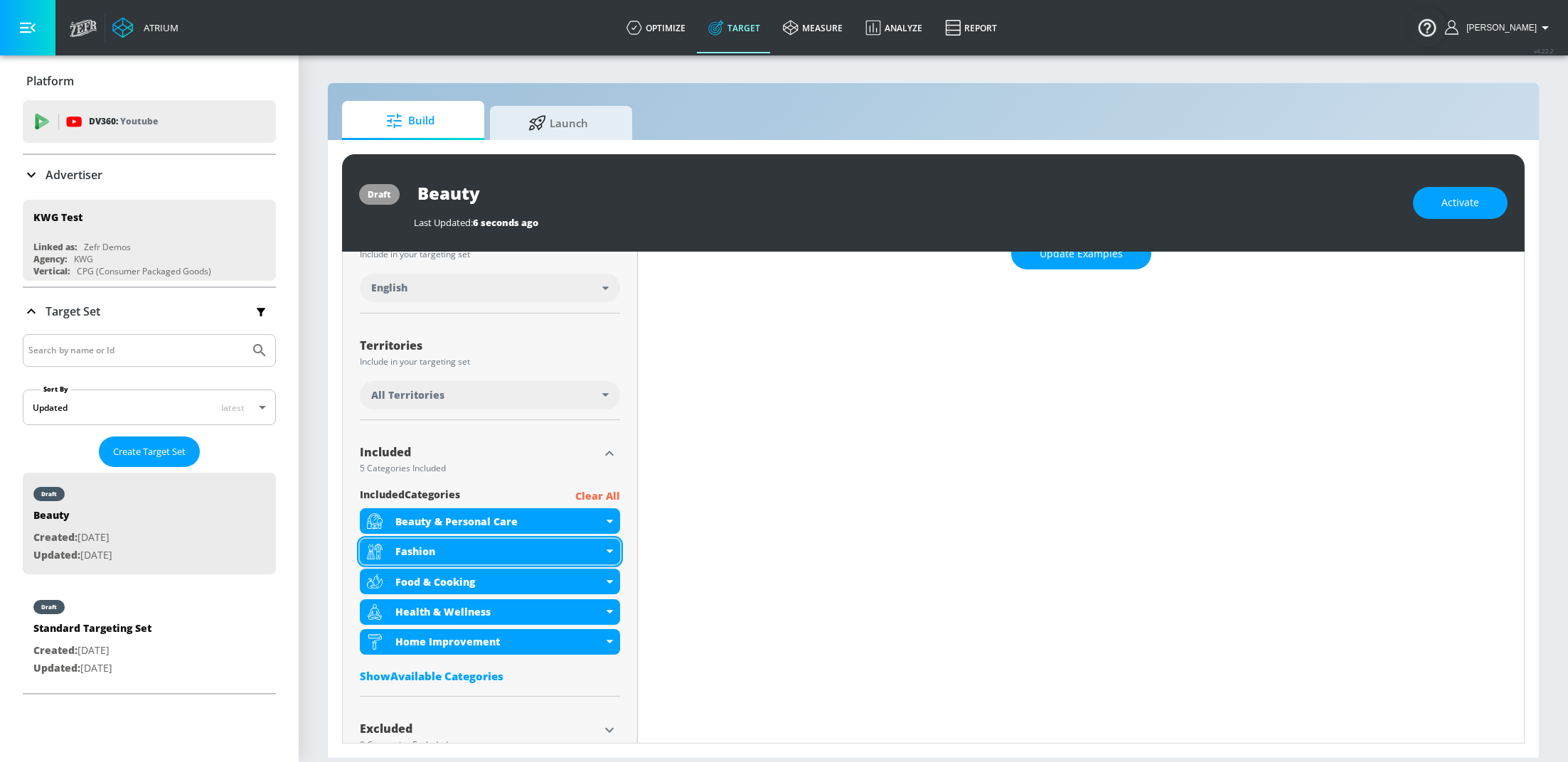
scroll to position [326, 0]
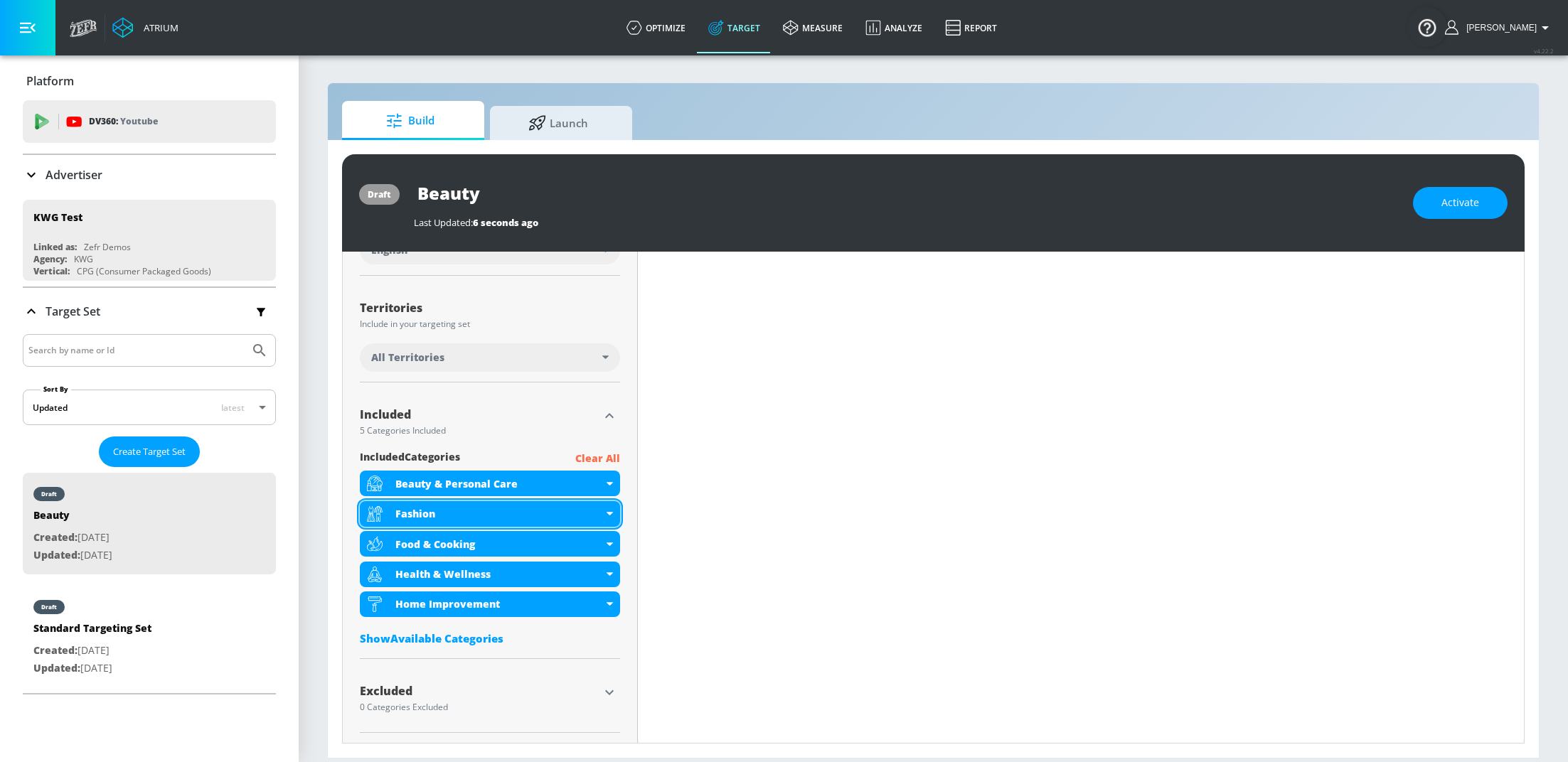
click at [609, 510] on div "Fashion" at bounding box center [490, 514] width 260 height 26
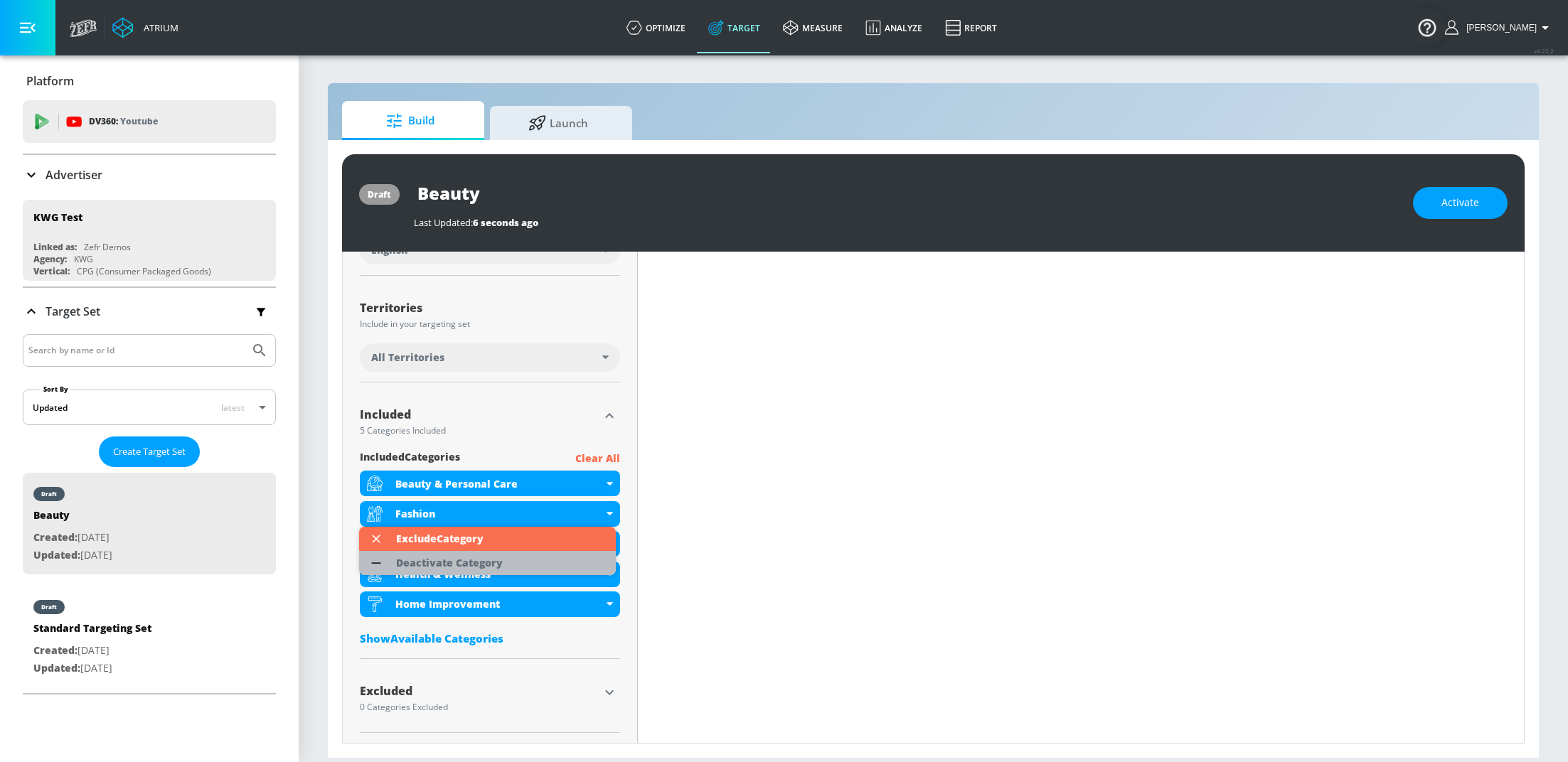
click at [484, 570] on div "Deactivate Category" at bounding box center [449, 563] width 121 height 24
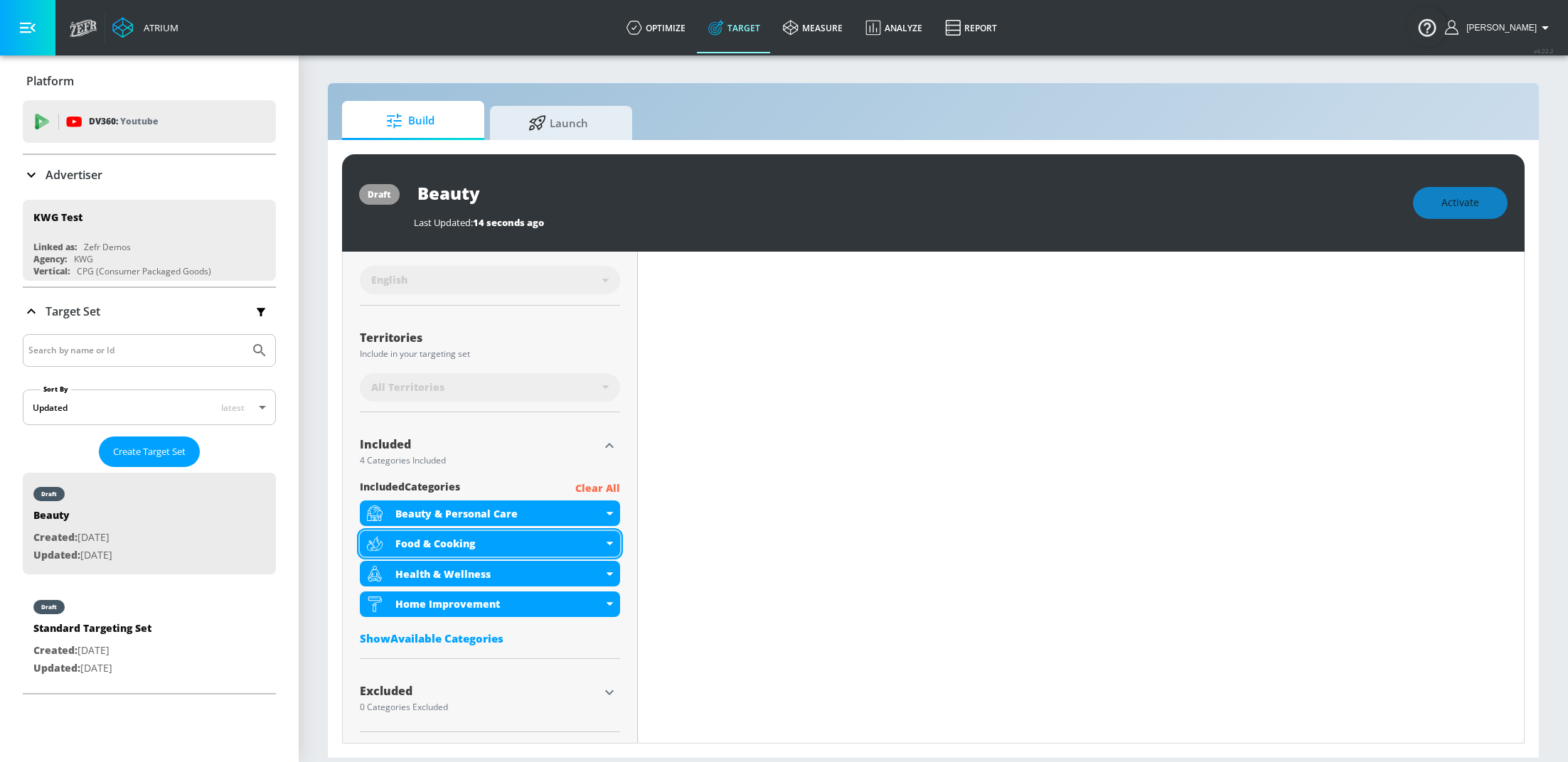
click at [606, 542] on icon at bounding box center [609, 543] width 7 height 4
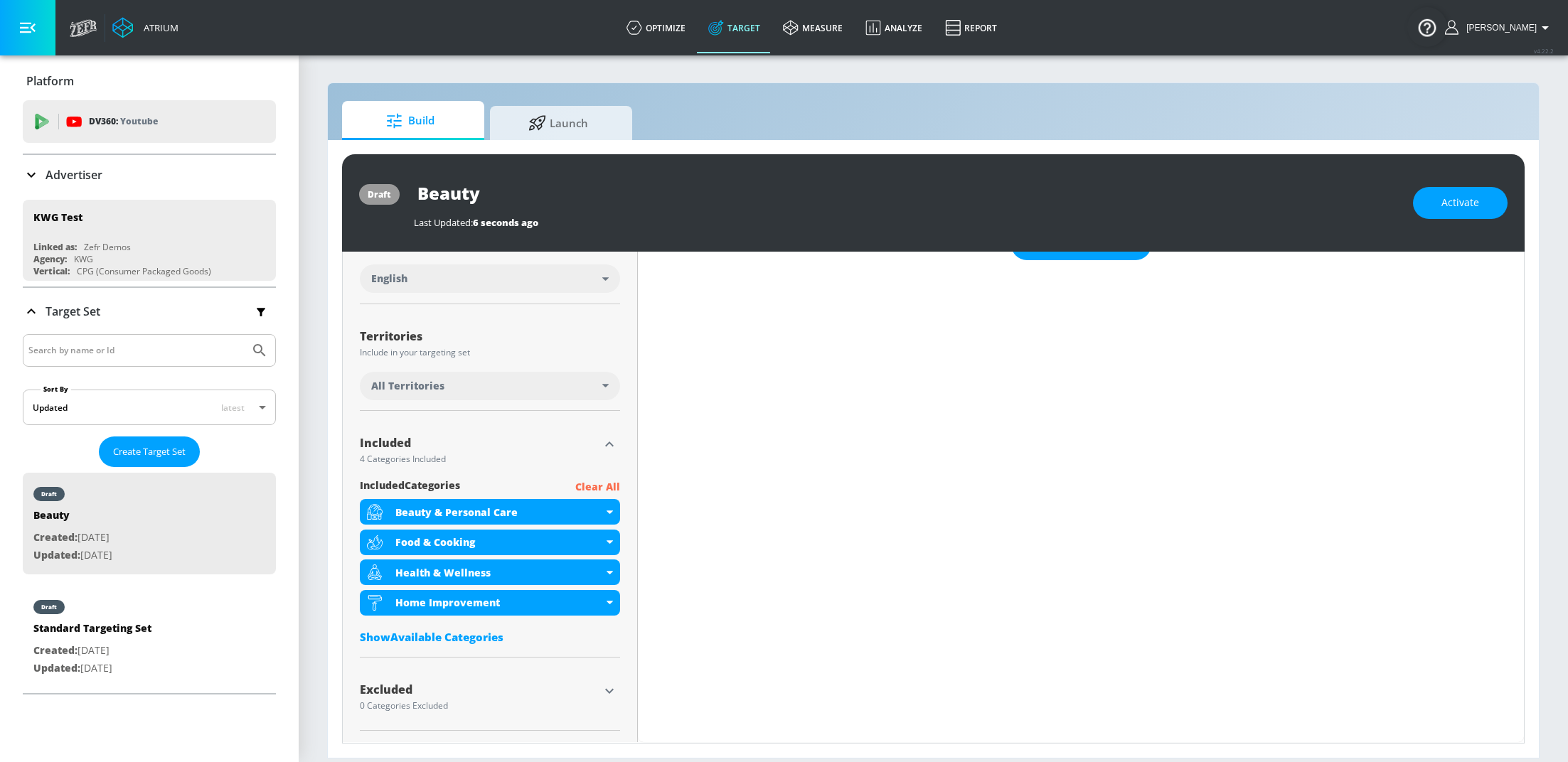
scroll to position [296, 0]
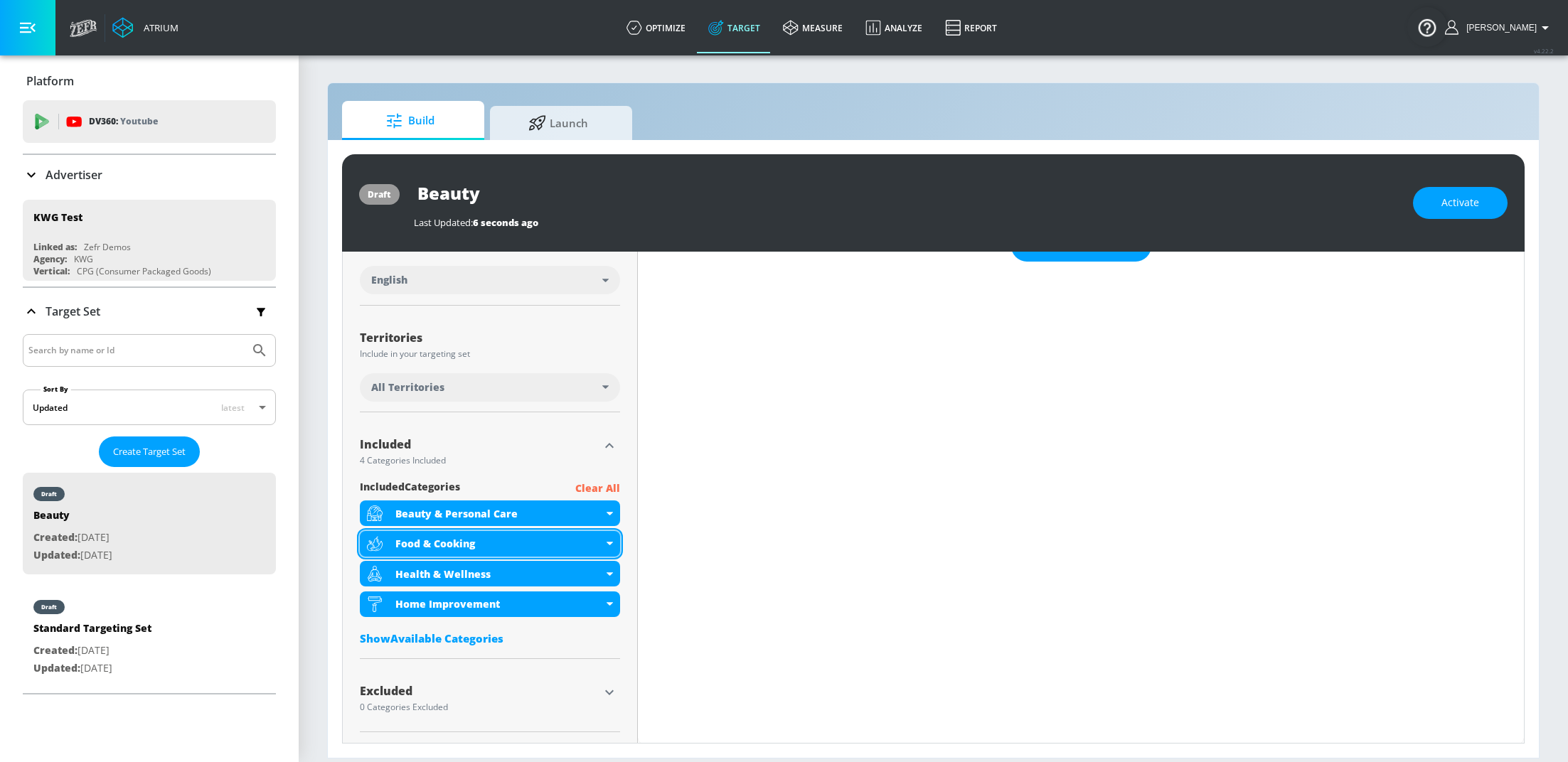
click at [606, 542] on icon at bounding box center [609, 543] width 7 height 4
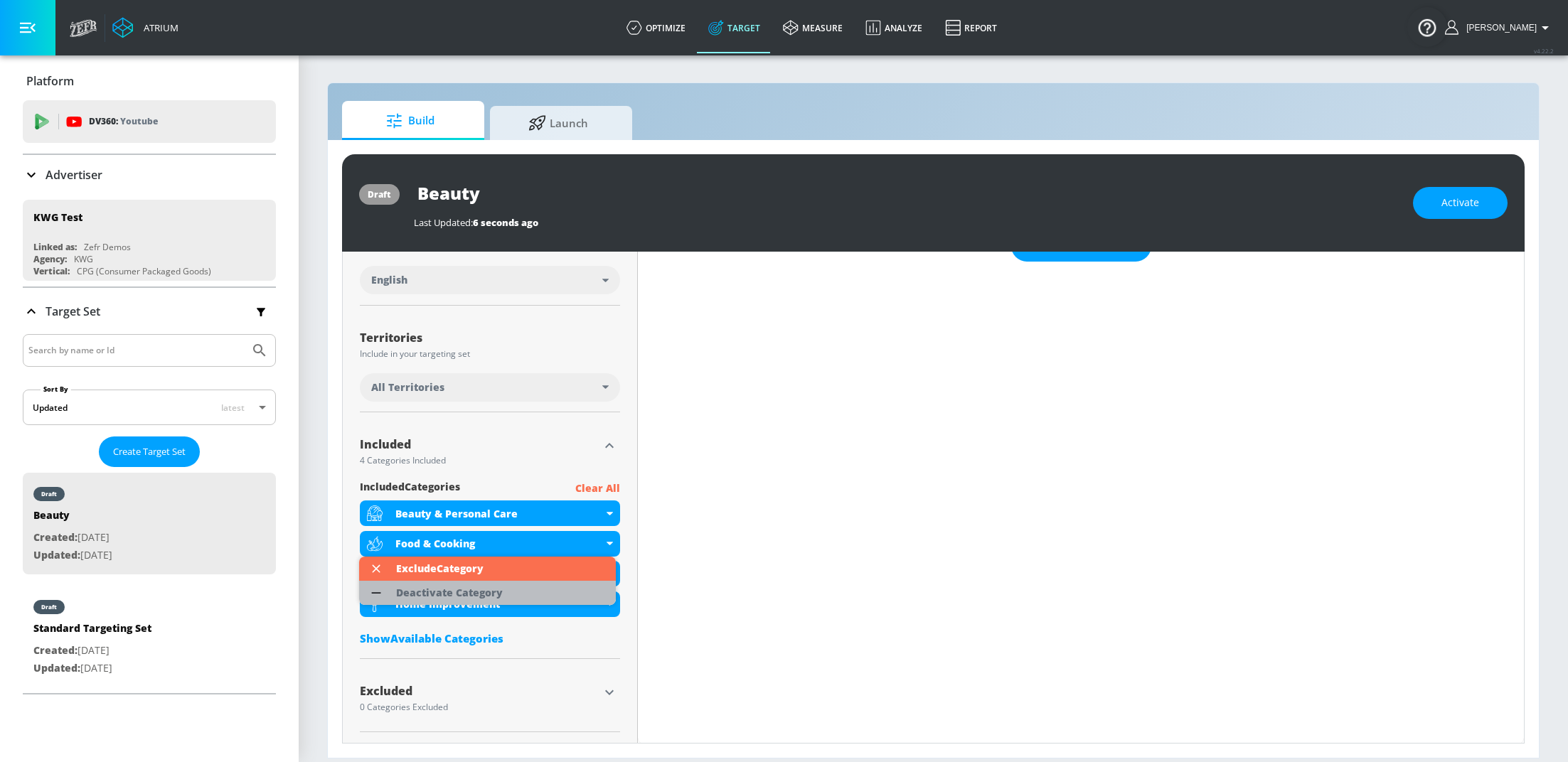
click at [543, 584] on li "Deactivate Category" at bounding box center [487, 593] width 257 height 24
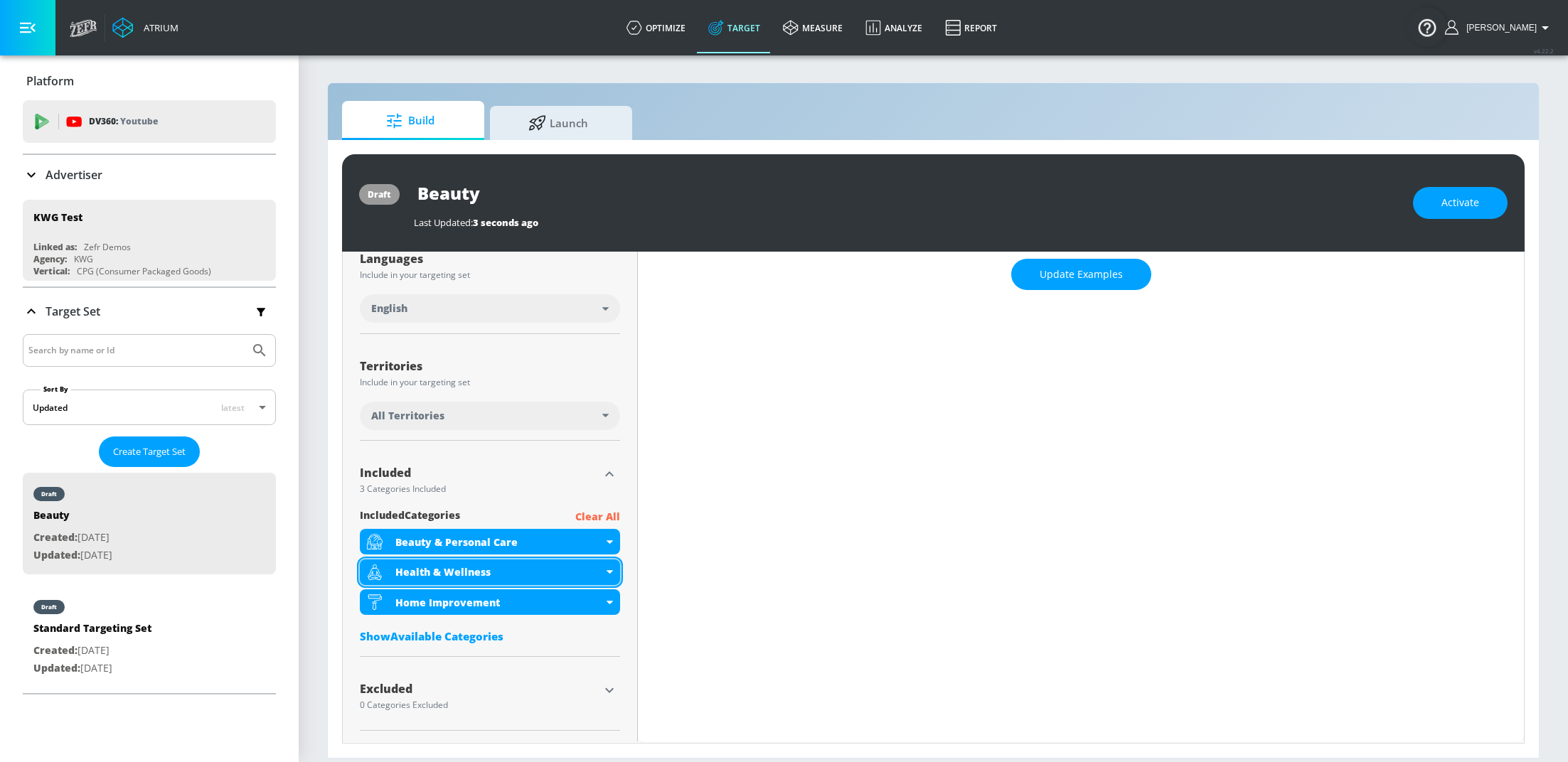
scroll to position [267, 0]
click at [606, 574] on div "Health & Wellness" at bounding box center [490, 573] width 260 height 26
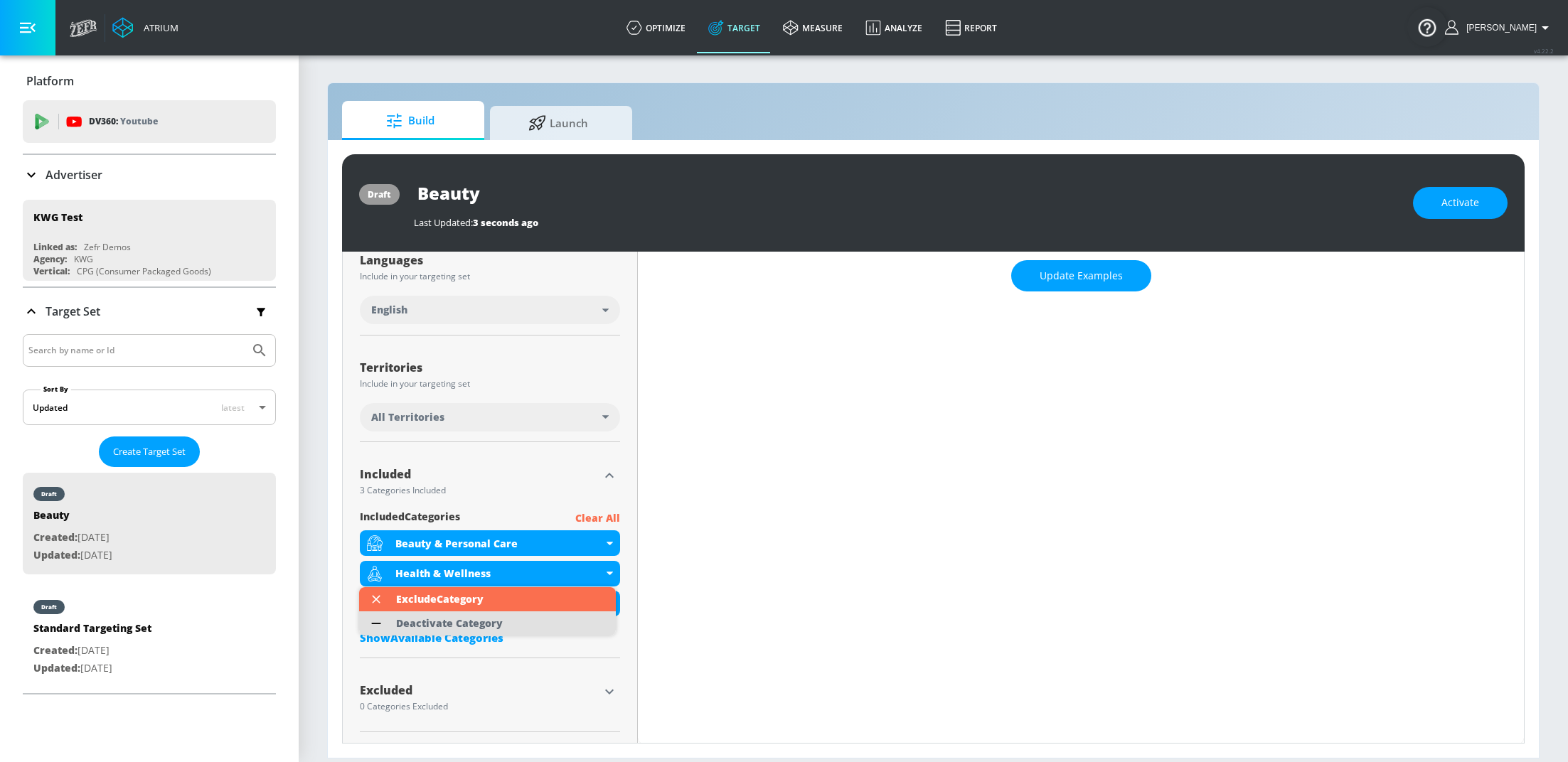
click at [518, 626] on li "Deactivate Category" at bounding box center [487, 623] width 257 height 24
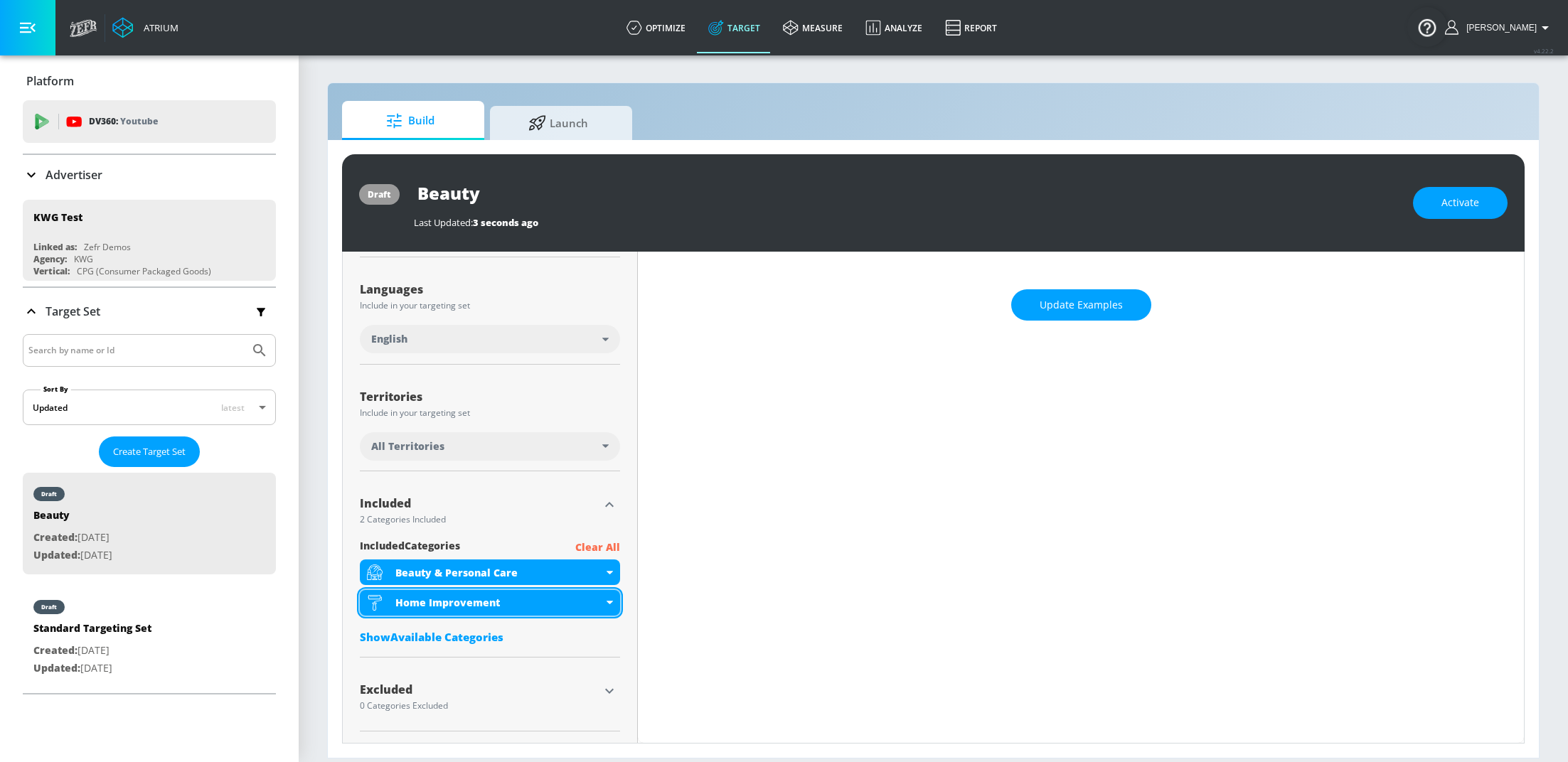
scroll to position [237, 0]
click at [606, 602] on icon at bounding box center [609, 603] width 7 height 4
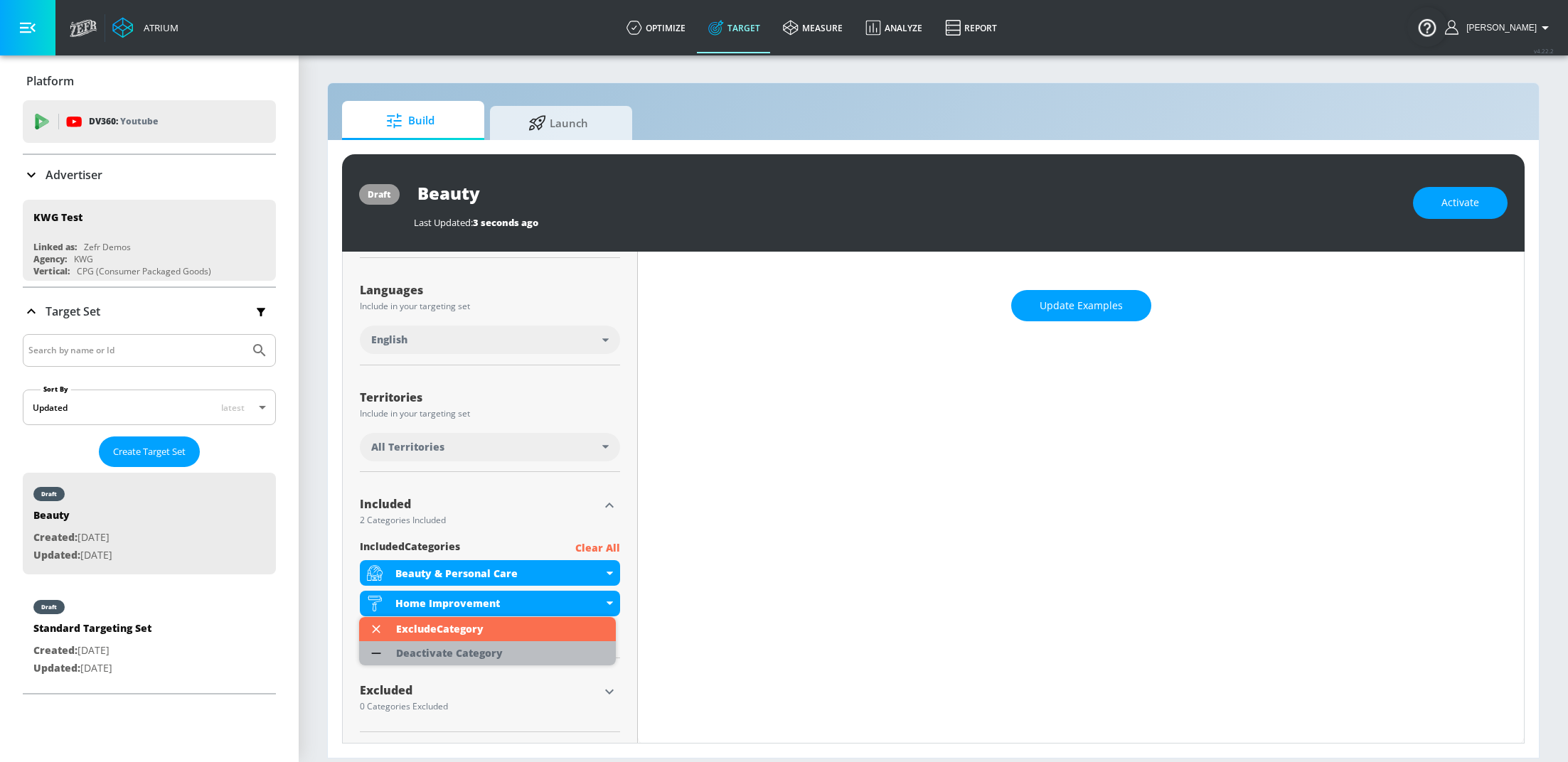
click at [537, 648] on li "Deactivate Category" at bounding box center [487, 653] width 257 height 24
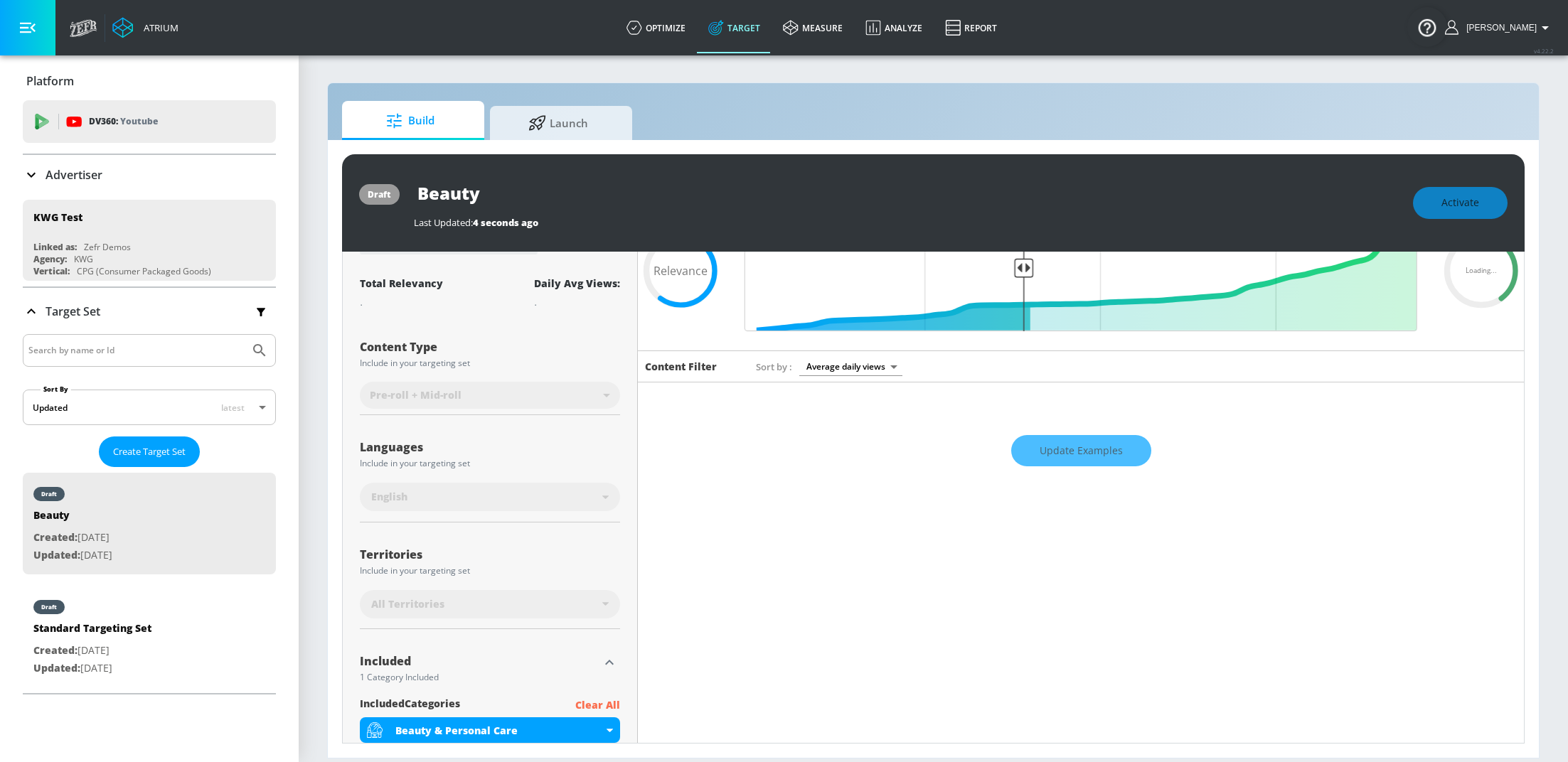
scroll to position [0, 0]
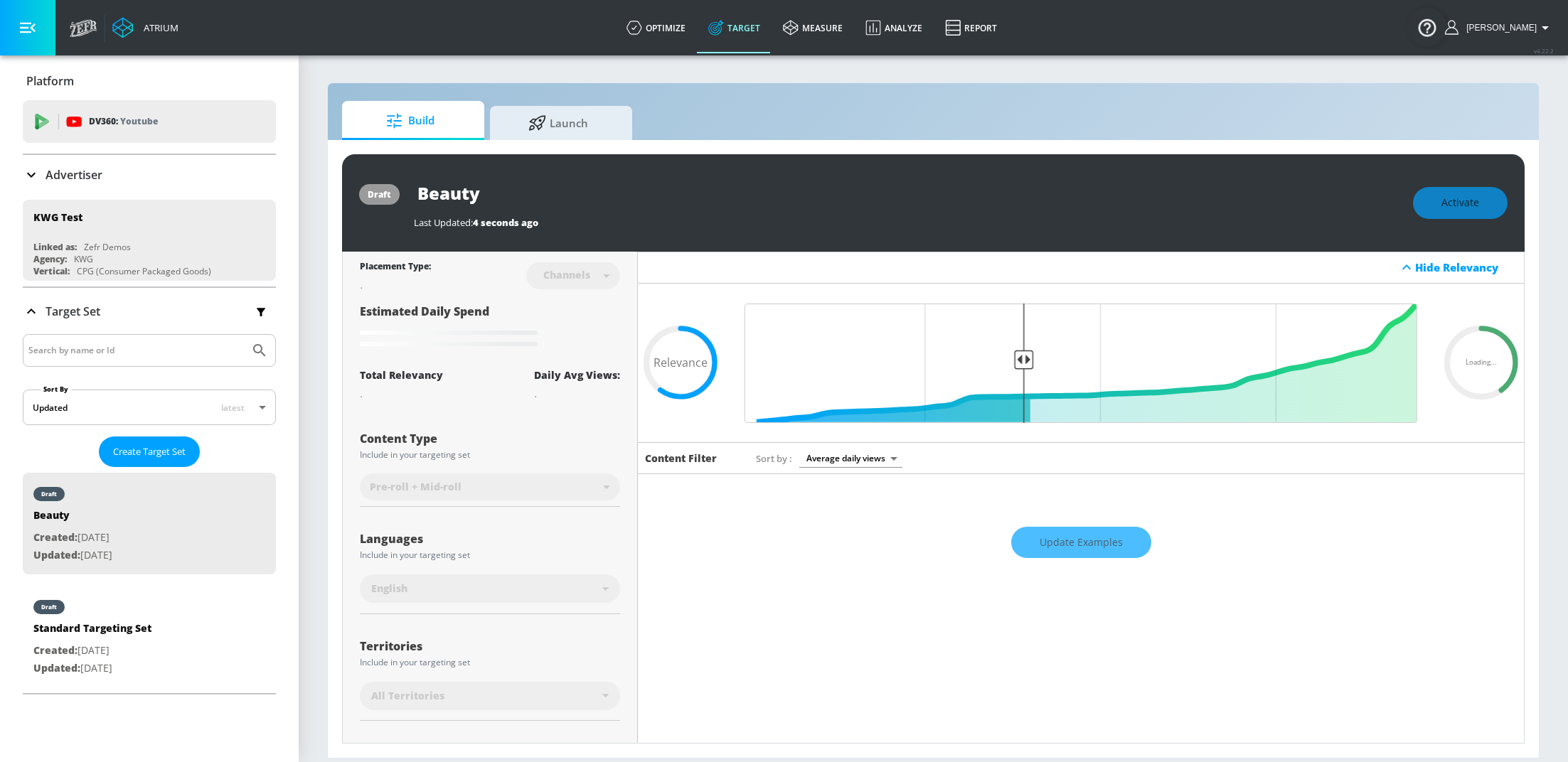
click at [1067, 547] on div "Update Examples" at bounding box center [1081, 542] width 886 height 50
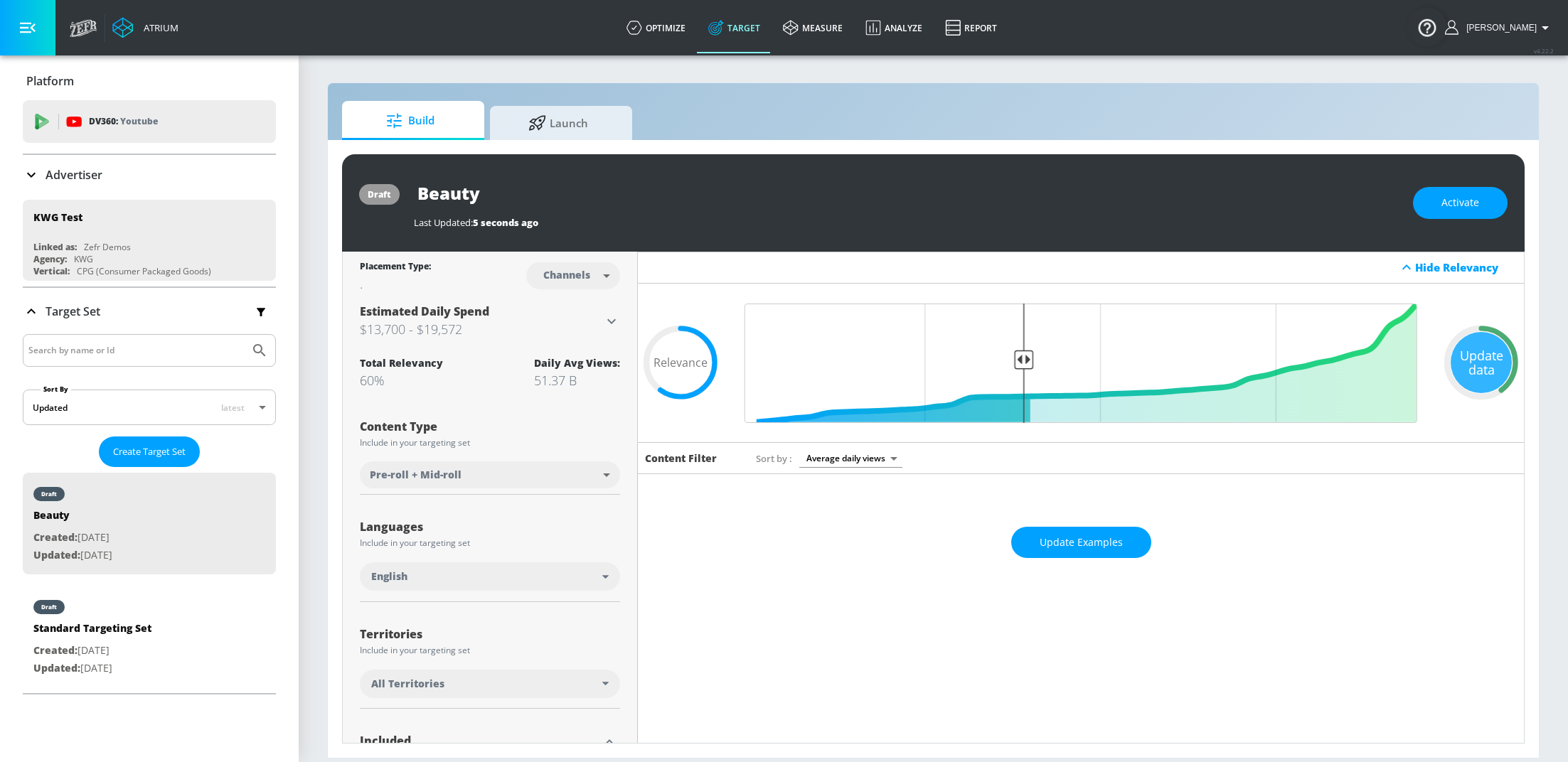
click at [1067, 547] on span "Update Examples" at bounding box center [1081, 542] width 83 height 18
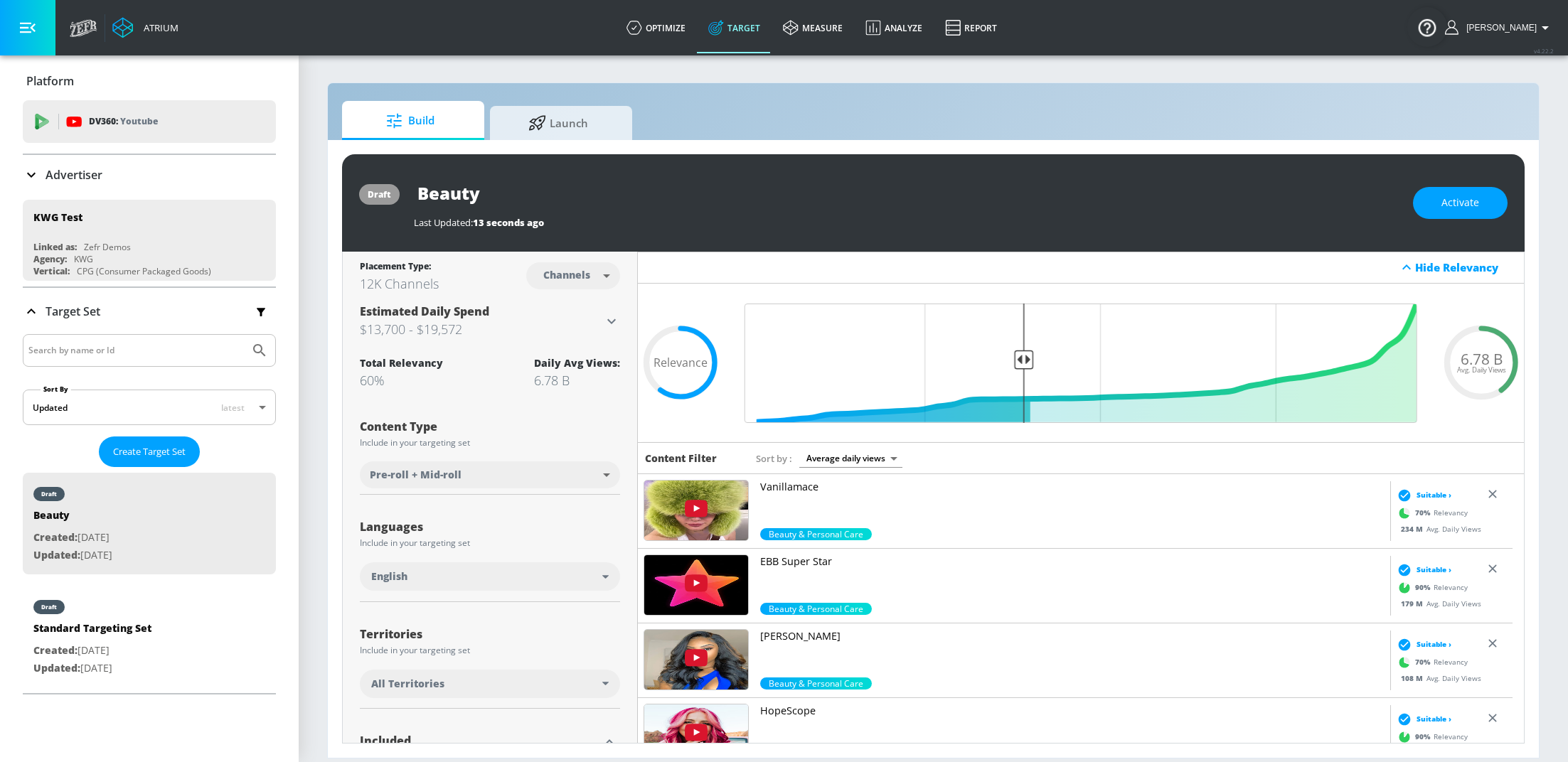
click at [62, 178] on p "Advertiser" at bounding box center [74, 174] width 57 height 15
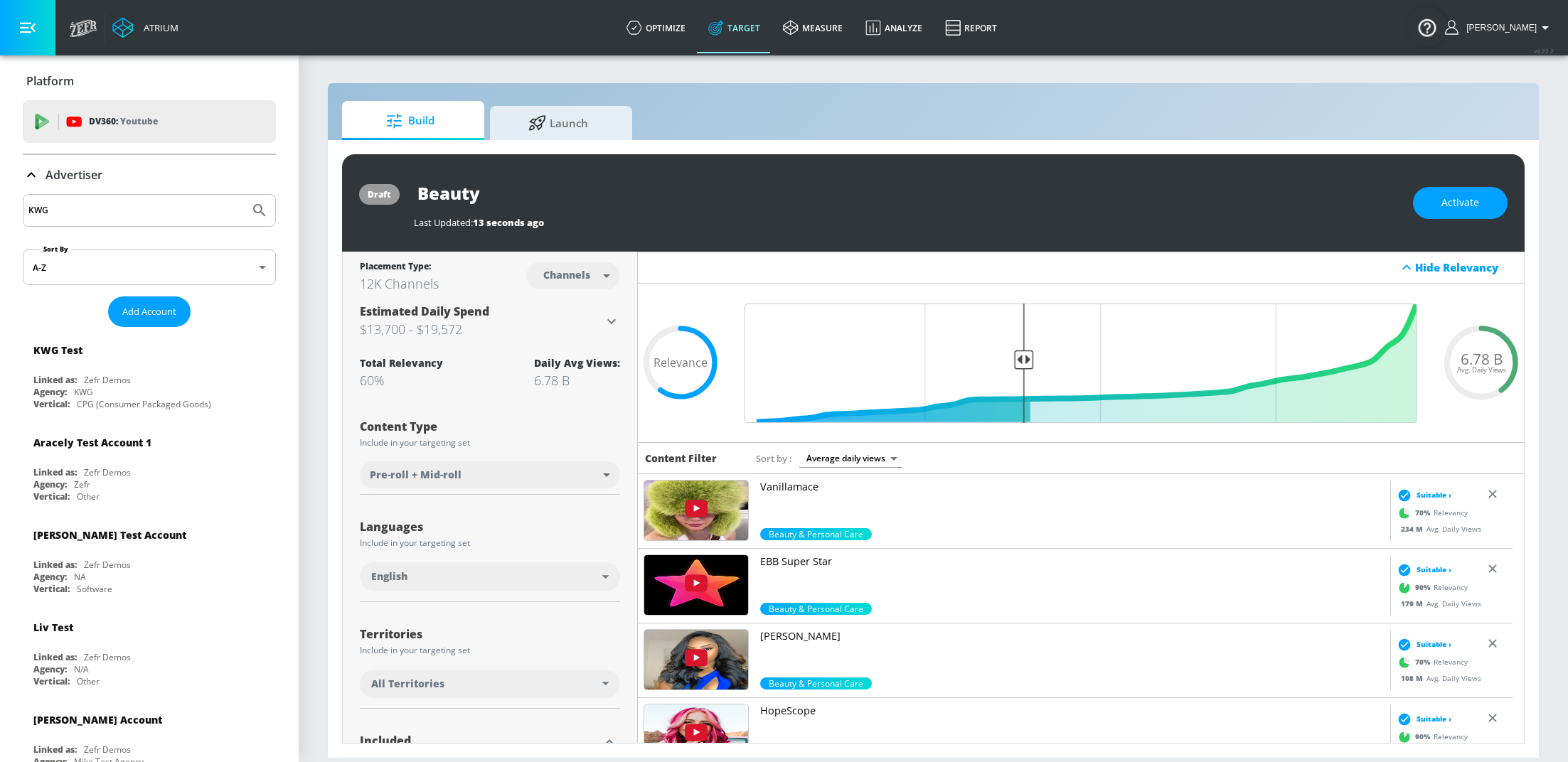
click at [78, 214] on input "KWG" at bounding box center [136, 210] width 216 height 18
type input "K"
click at [107, 377] on div "Zefr Demos" at bounding box center [107, 380] width 47 height 12
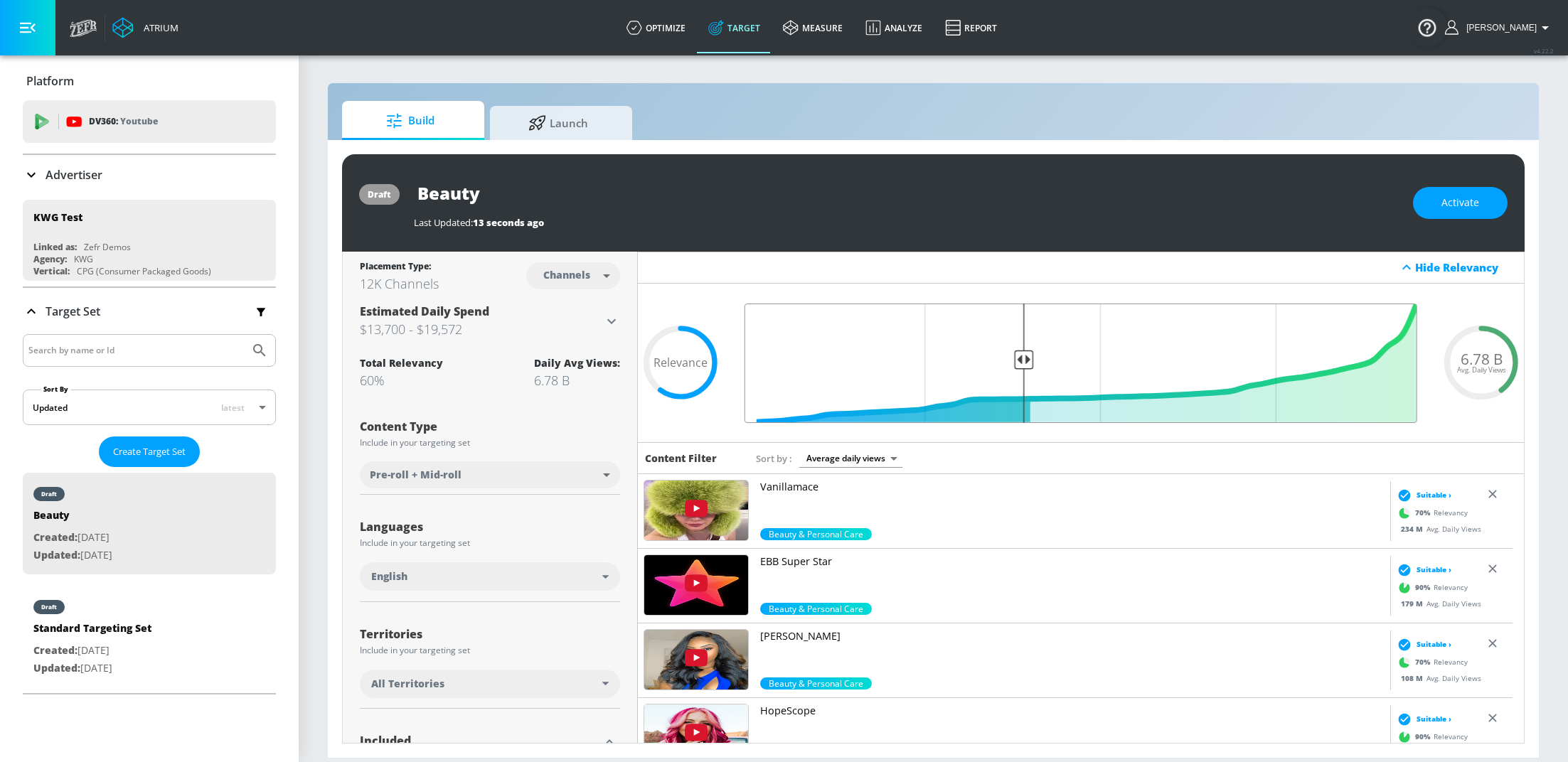
click at [1012, 363] on input "Final Threshold" at bounding box center [1081, 363] width 687 height 119
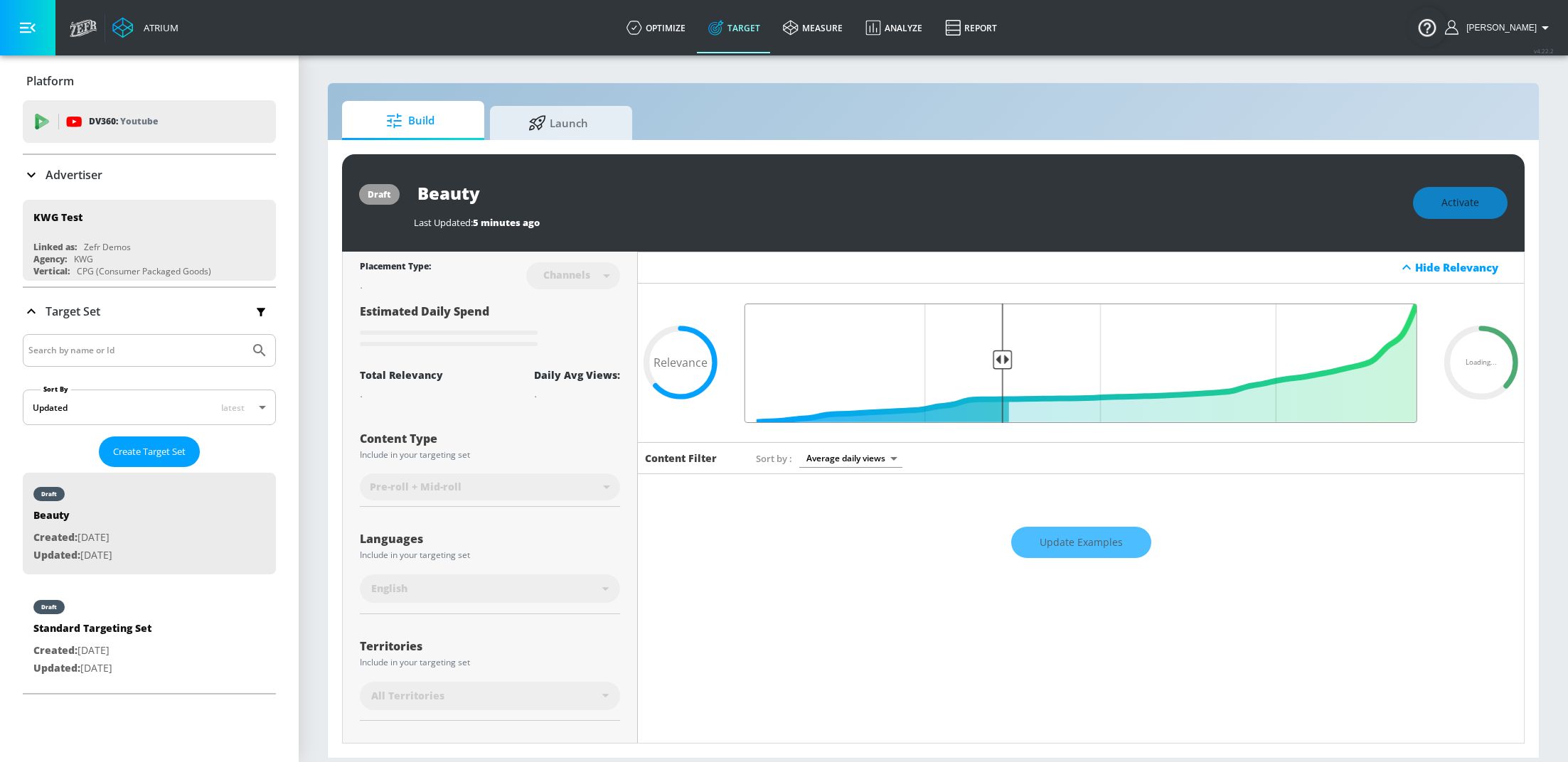
drag, startPoint x: 1015, startPoint y: 360, endPoint x: 991, endPoint y: 361, distance: 24.0
click at [991, 361] on input "Final Threshold" at bounding box center [1081, 363] width 687 height 119
click at [1086, 537] on div "Update Examples" at bounding box center [1081, 542] width 886 height 50
click at [1081, 547] on div "Update Examples" at bounding box center [1081, 542] width 886 height 50
click at [1079, 546] on div "Update Examples" at bounding box center [1081, 542] width 886 height 50
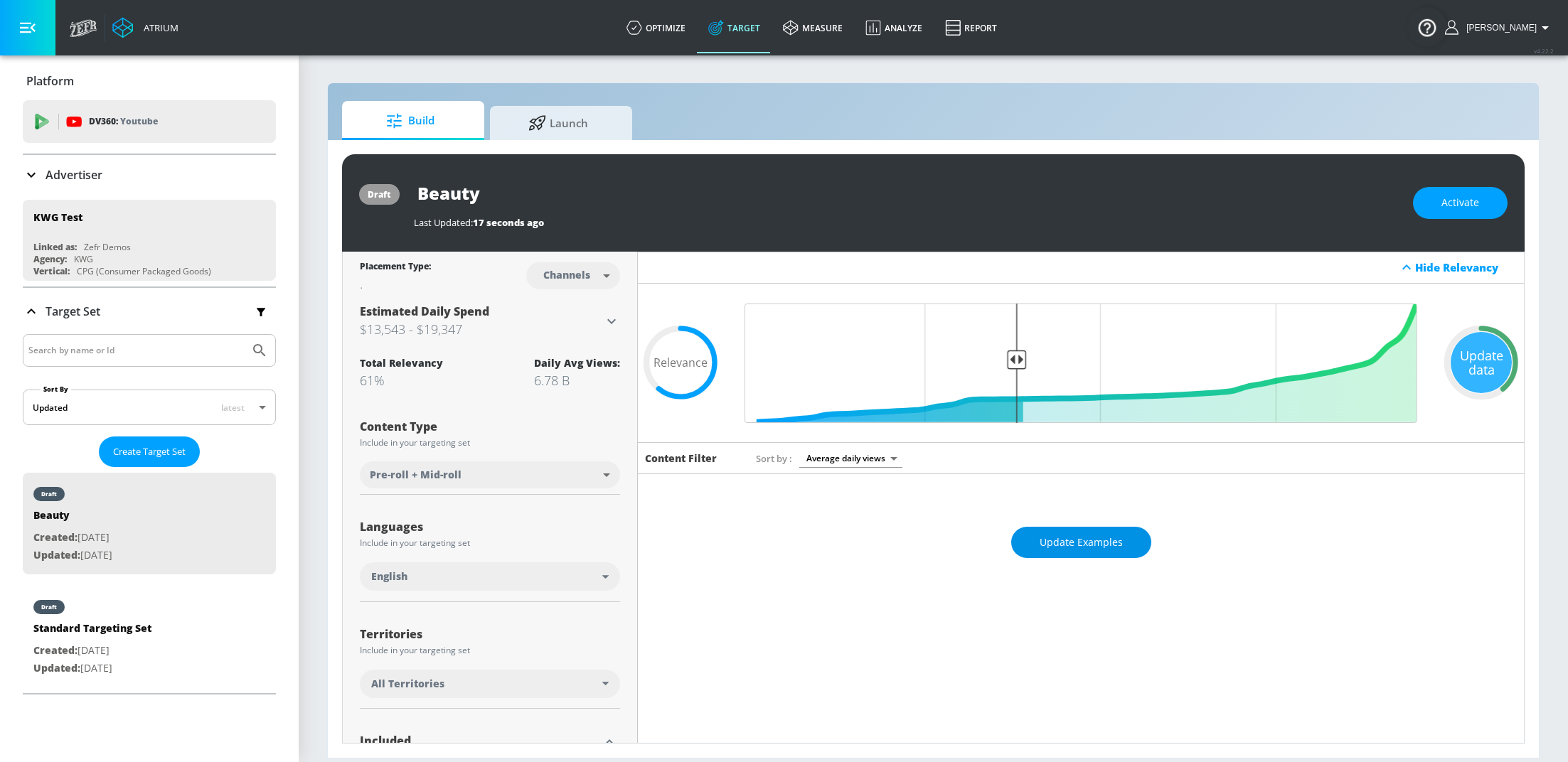
click at [1101, 538] on span "Update Examples" at bounding box center [1081, 542] width 83 height 18
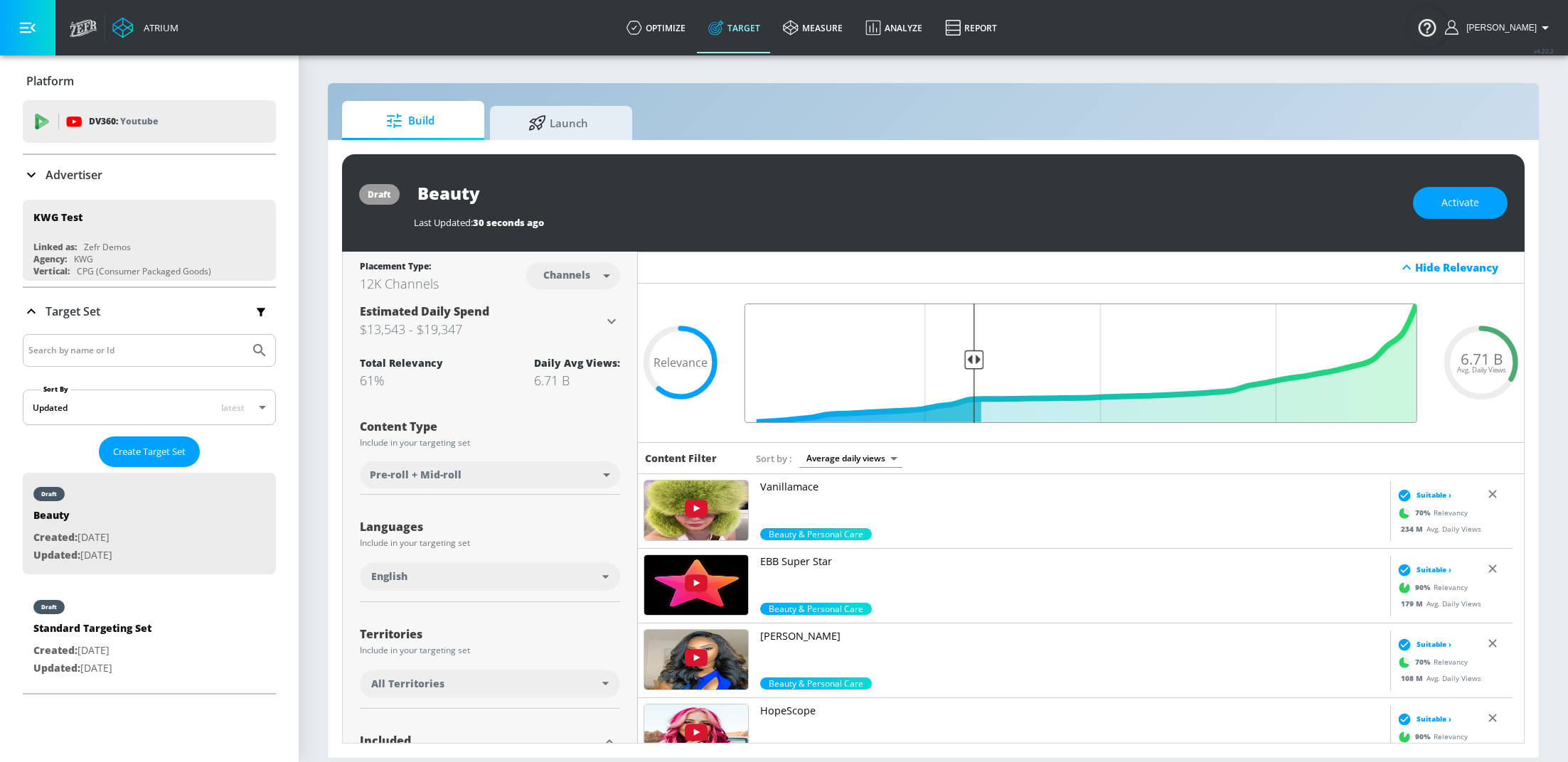
drag, startPoint x: 1006, startPoint y: 352, endPoint x: 965, endPoint y: 355, distance: 41.1
type input "0.67"
click at [965, 355] on input "Final Threshold" at bounding box center [1081, 363] width 687 height 119
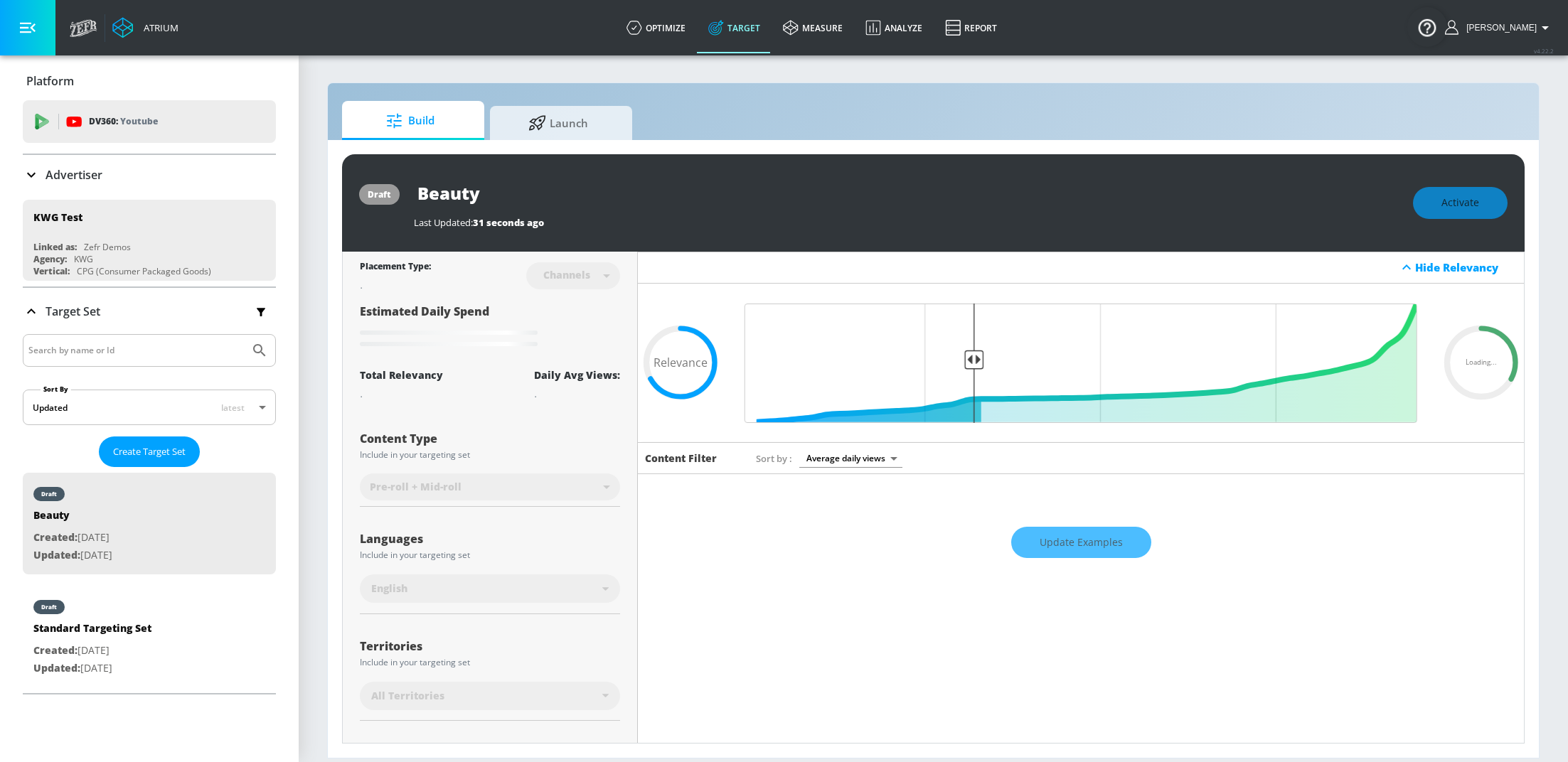
click at [1046, 538] on div "Update Examples" at bounding box center [1081, 542] width 886 height 50
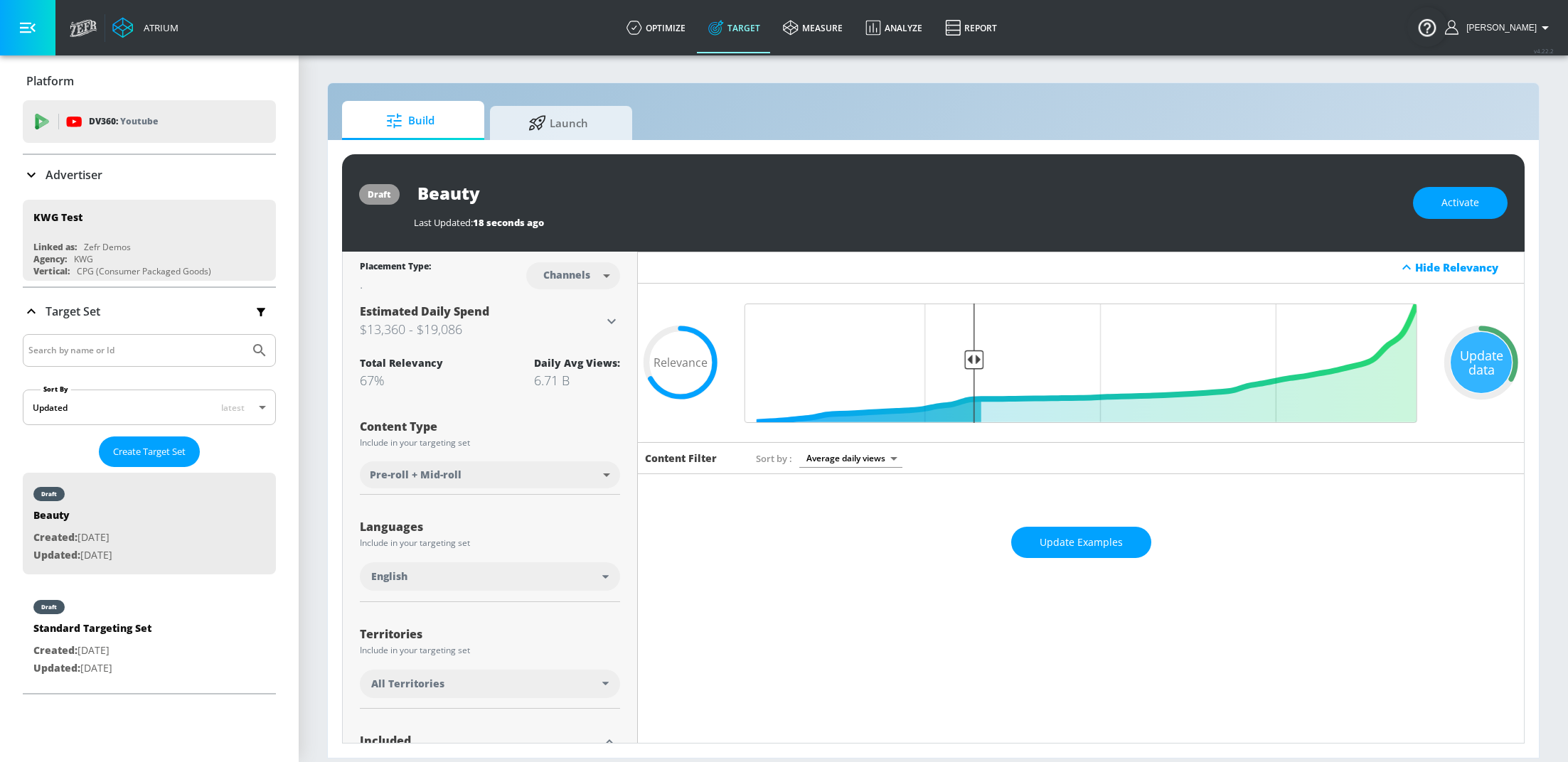
click at [560, 281] on body "Atrium optimize Target measure Analyze Report optimize Target measure Analyze R…" at bounding box center [784, 381] width 1568 height 762
click at [557, 321] on li "Videos" at bounding box center [569, 330] width 74 height 23
type input "videos"
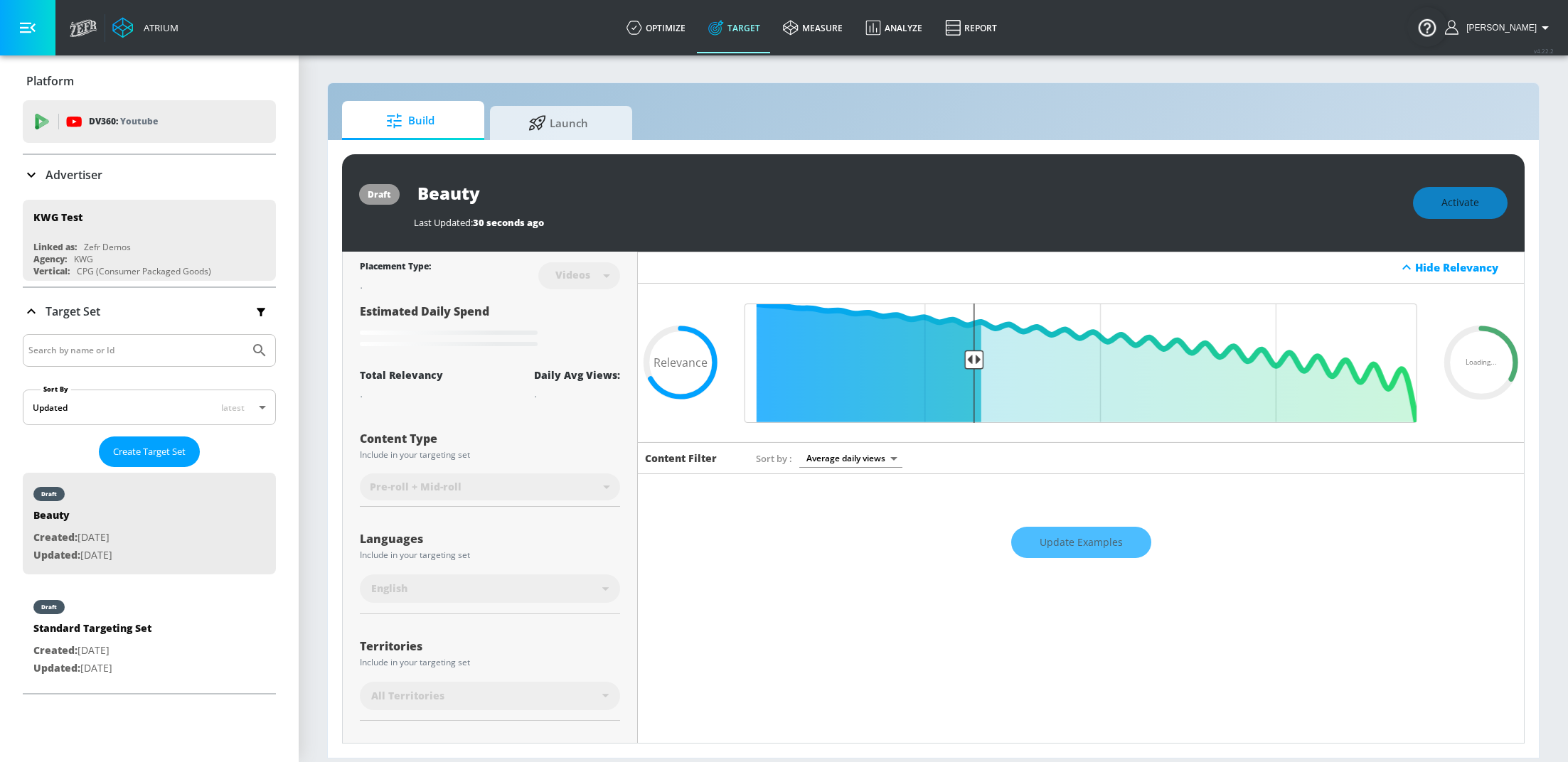
click at [1070, 529] on div "Update Examples" at bounding box center [1081, 542] width 886 height 50
click at [1083, 548] on div "Update Examples" at bounding box center [1081, 542] width 886 height 50
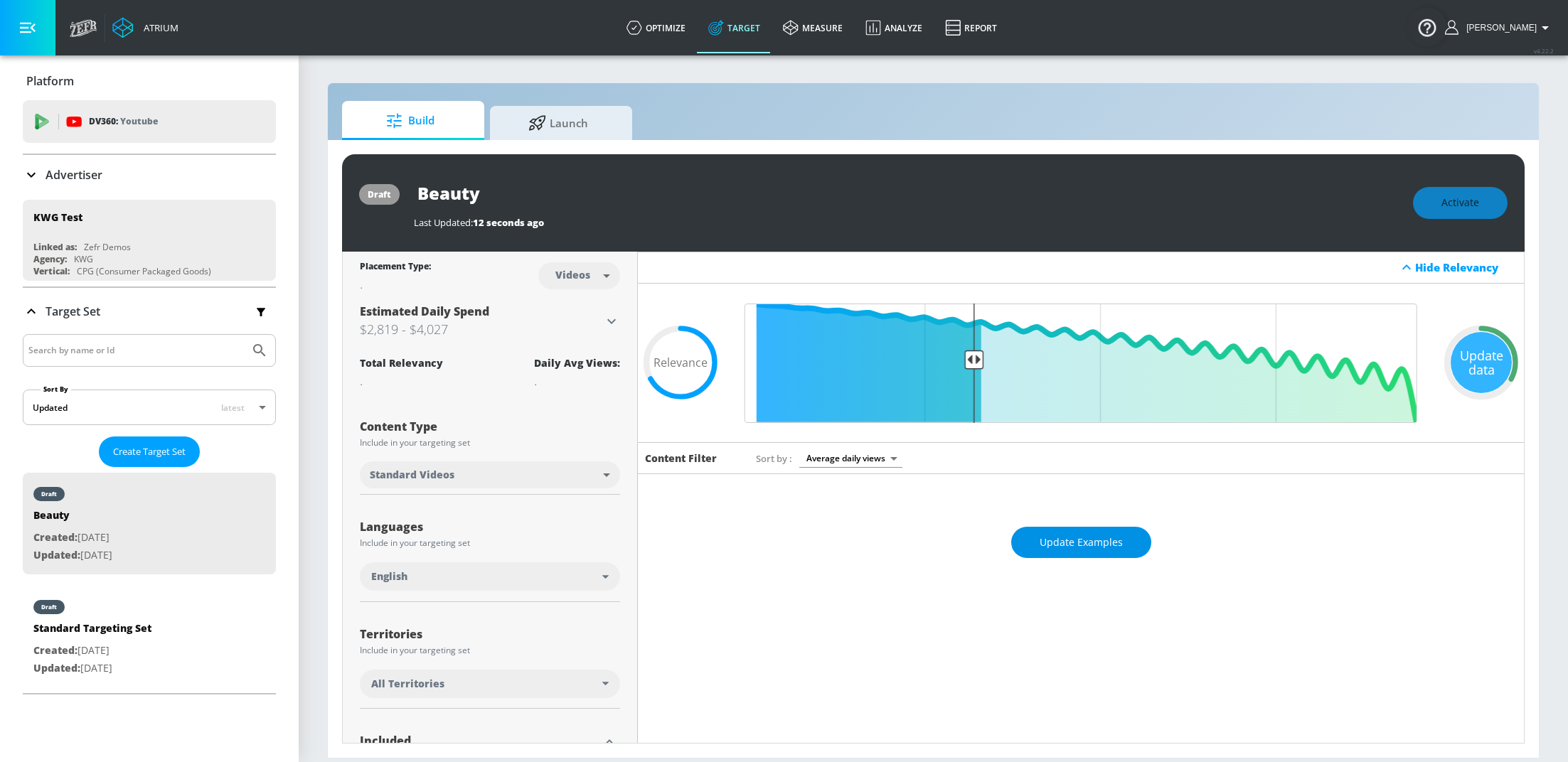
click at [1092, 548] on span "Update Examples" at bounding box center [1081, 542] width 83 height 18
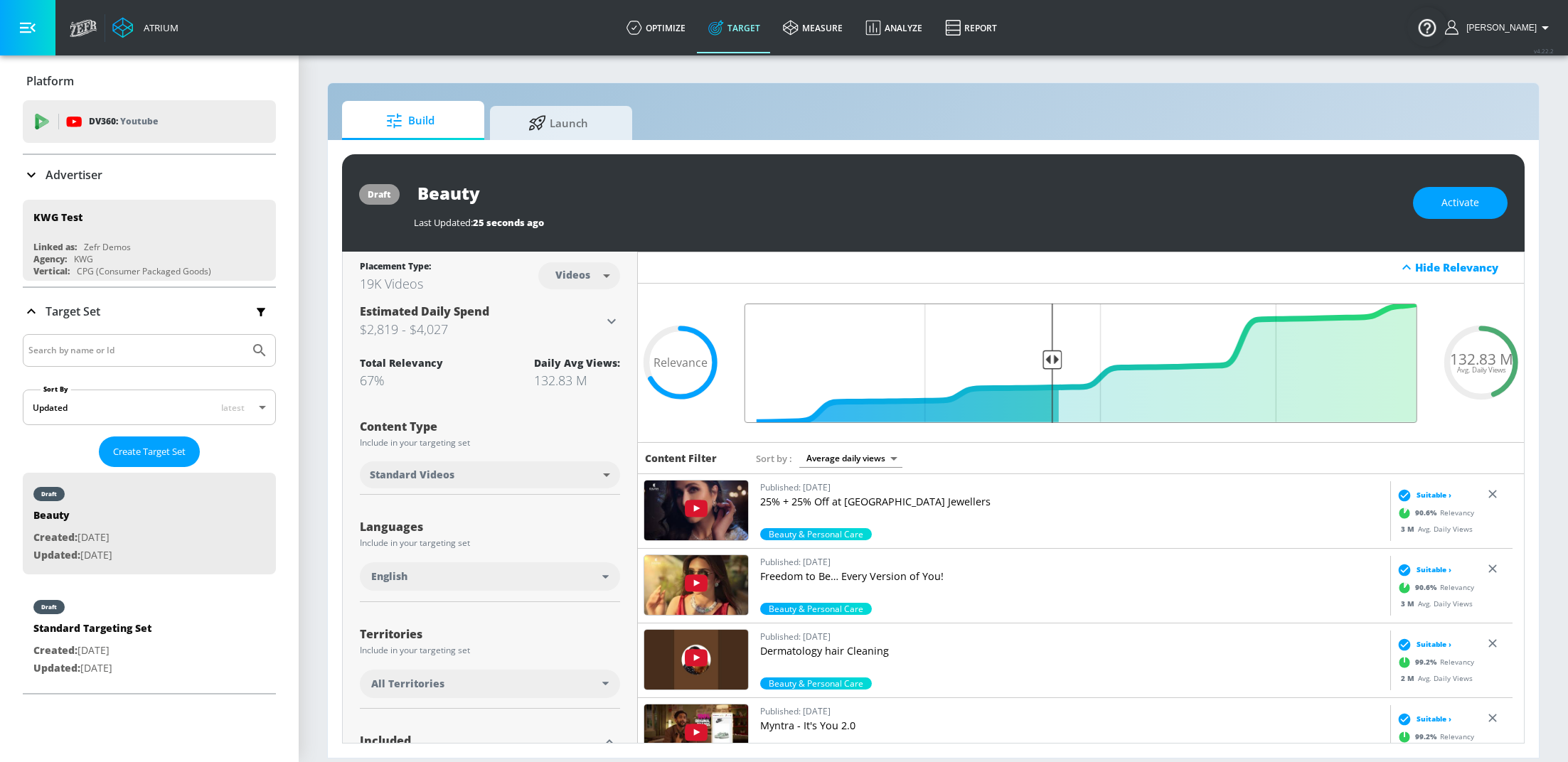
drag, startPoint x: 966, startPoint y: 355, endPoint x: 1041, endPoint y: 349, distance: 75.2
click at [1041, 349] on input "Final Threshold" at bounding box center [1081, 363] width 687 height 119
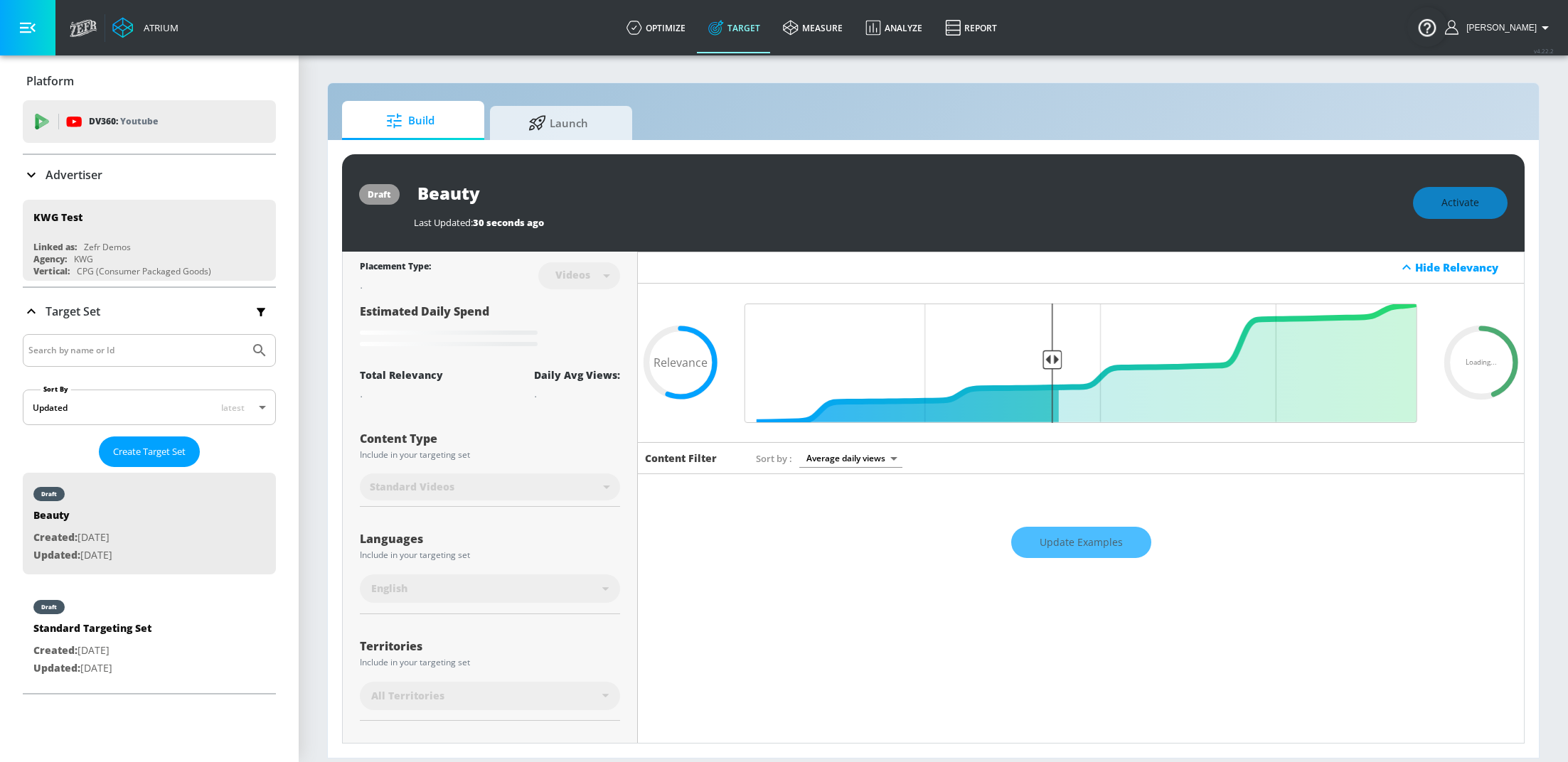
click at [1081, 536] on div "Update Examples" at bounding box center [1081, 542] width 886 height 50
click at [1085, 530] on div "Update Examples" at bounding box center [1081, 542] width 886 height 50
click at [1089, 536] on div "Update Examples" at bounding box center [1081, 542] width 886 height 50
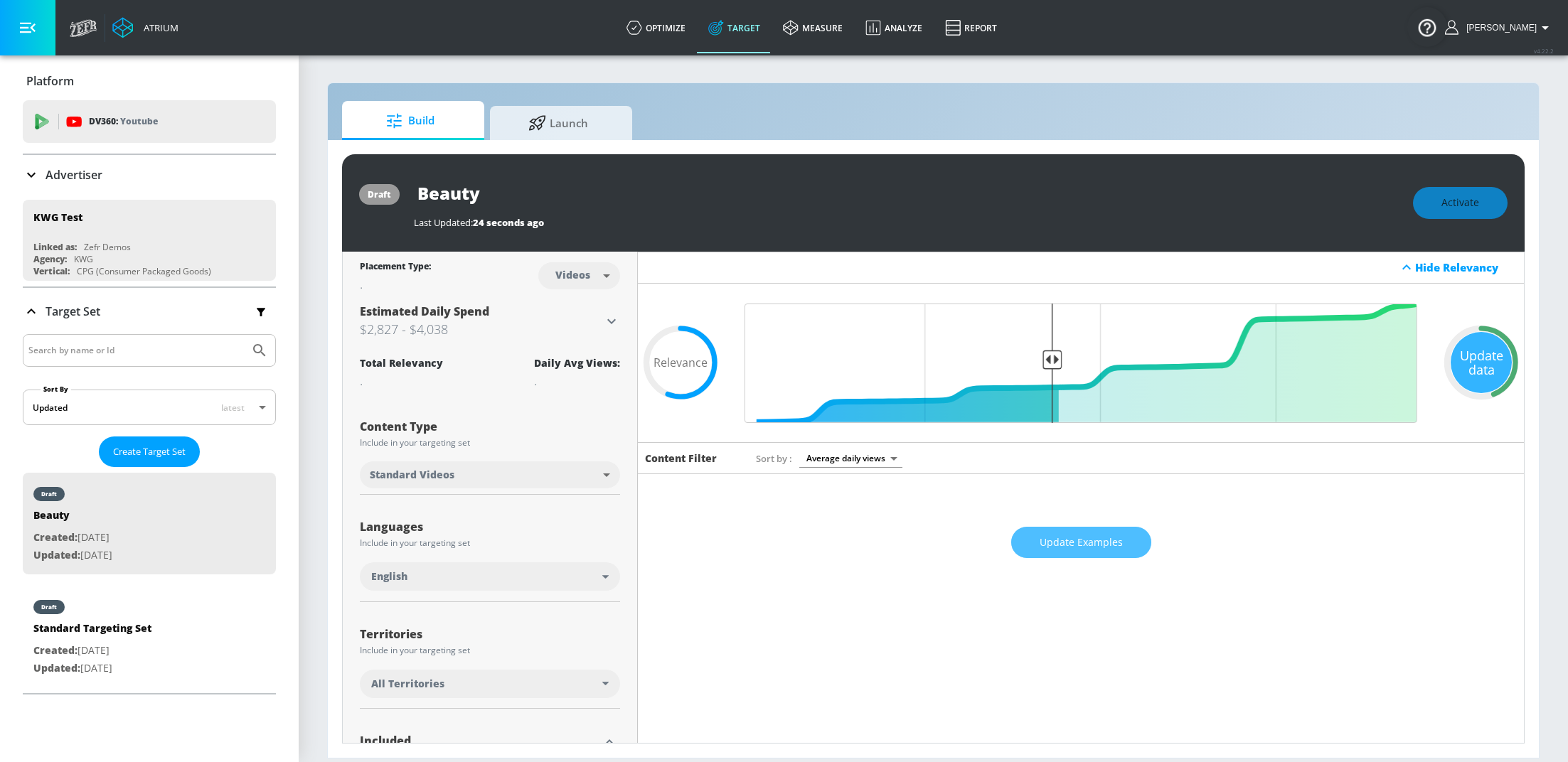
click at [1089, 536] on span "Update Examples" at bounding box center [1081, 542] width 83 height 18
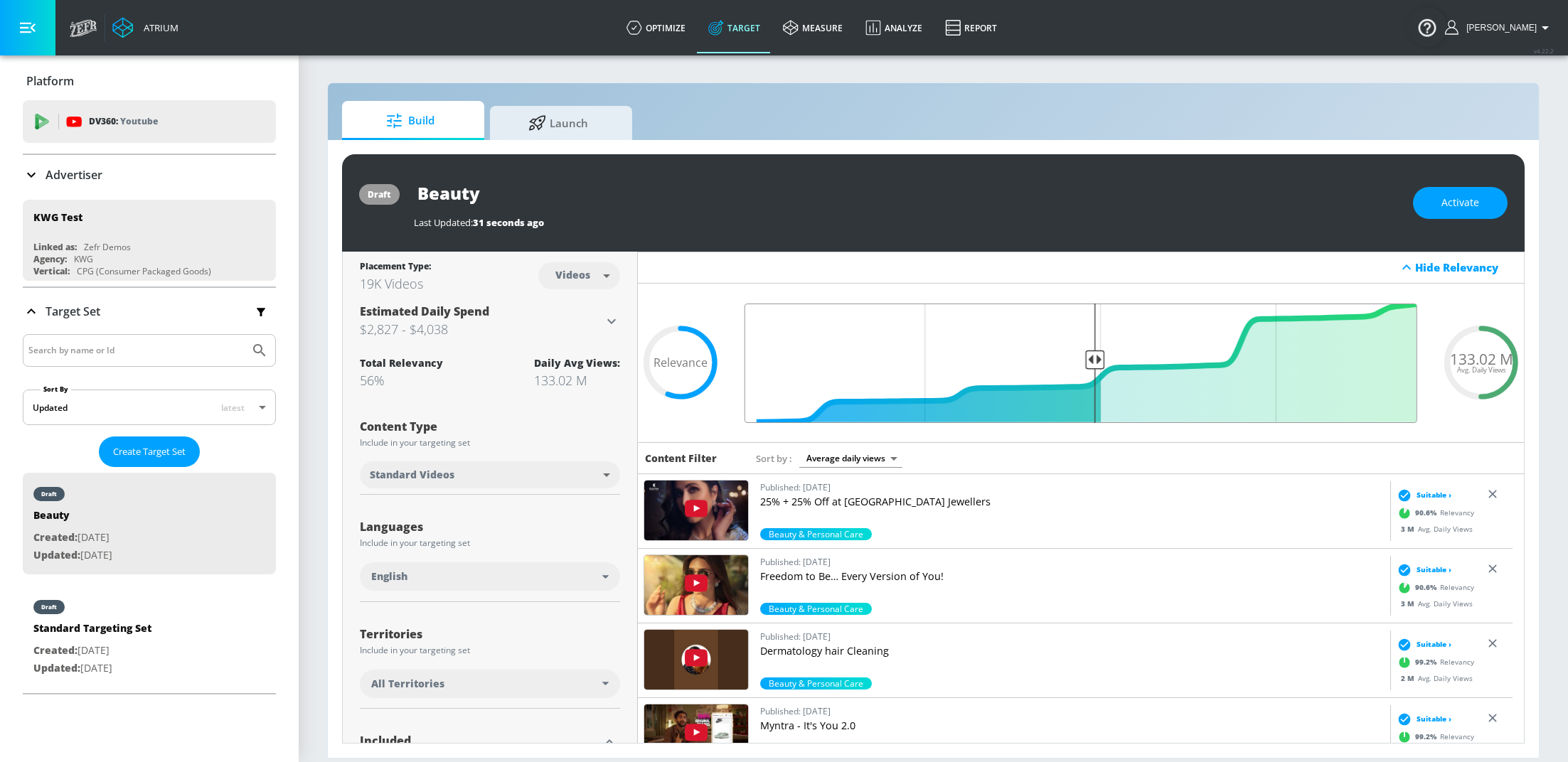
drag, startPoint x: 1041, startPoint y: 358, endPoint x: 1088, endPoint y: 348, distance: 48.1
type input "0.5"
click at [1088, 349] on input "Final Threshold" at bounding box center [1081, 363] width 687 height 119
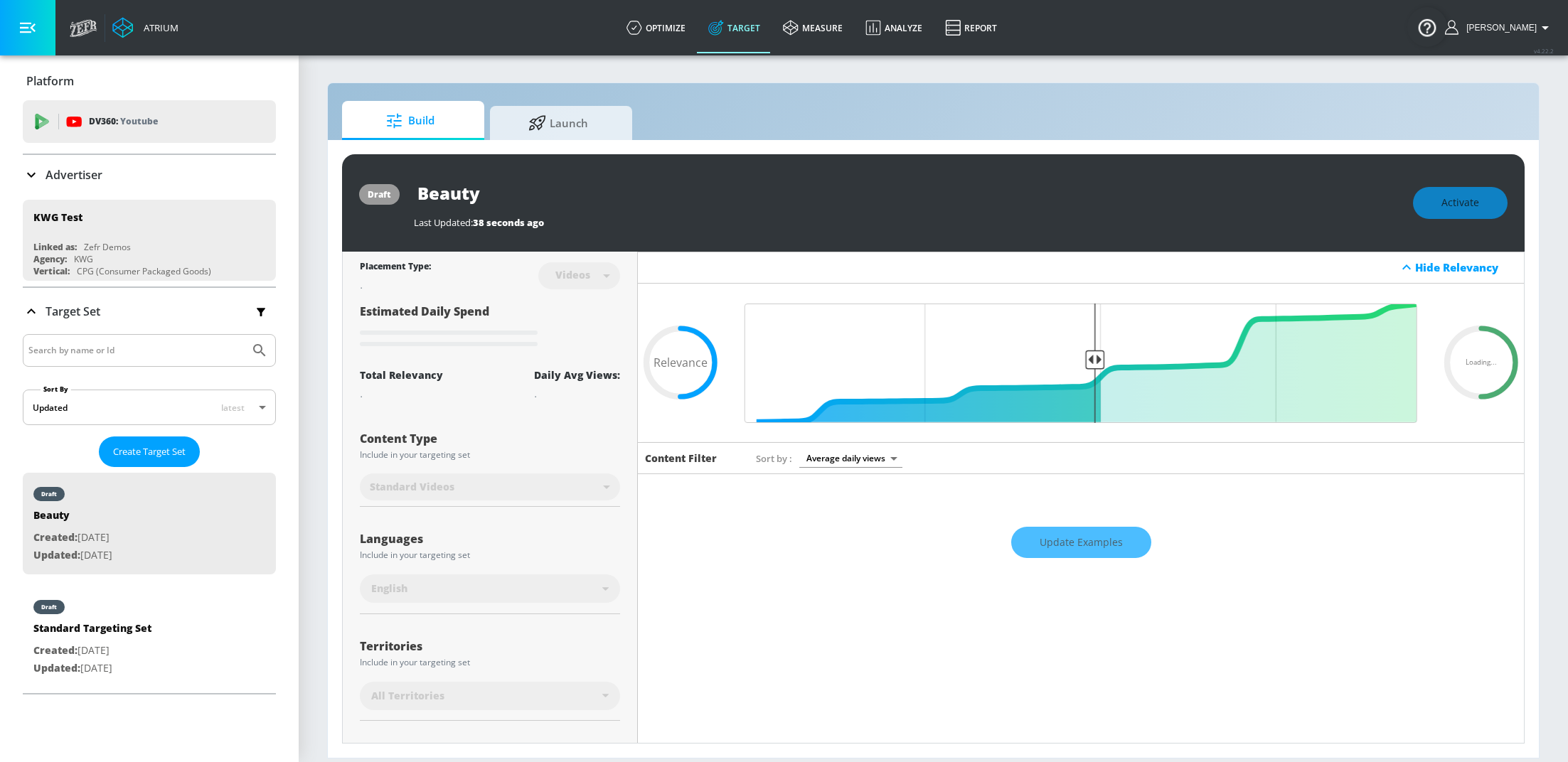
click at [1116, 544] on div "Update Examples" at bounding box center [1081, 542] width 886 height 50
click at [1086, 550] on div "Update Examples" at bounding box center [1081, 542] width 886 height 50
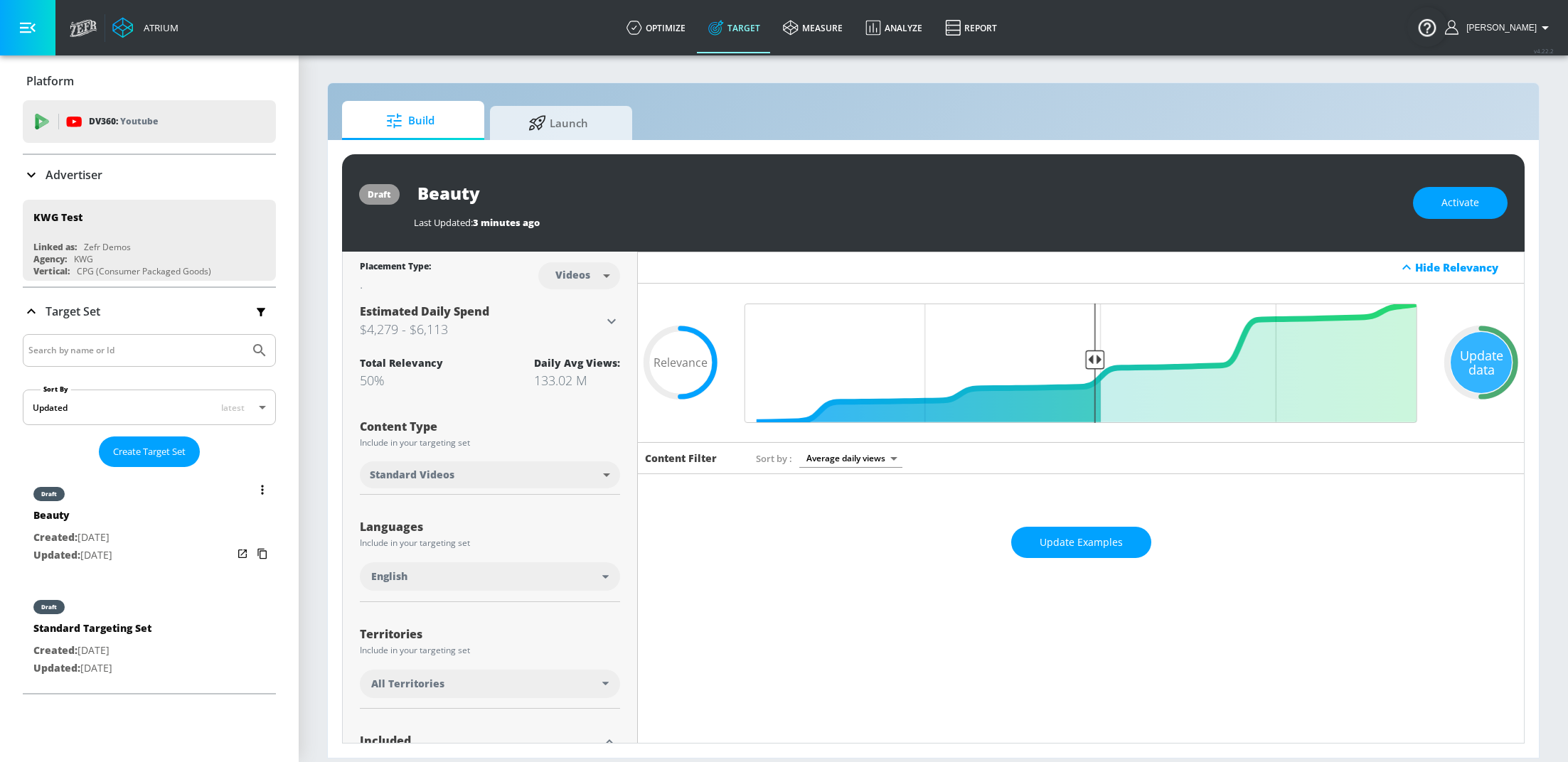
click at [203, 521] on div "draft Beauty Created: [DATE] Updated: [DATE]" at bounding box center [149, 523] width 253 height 102
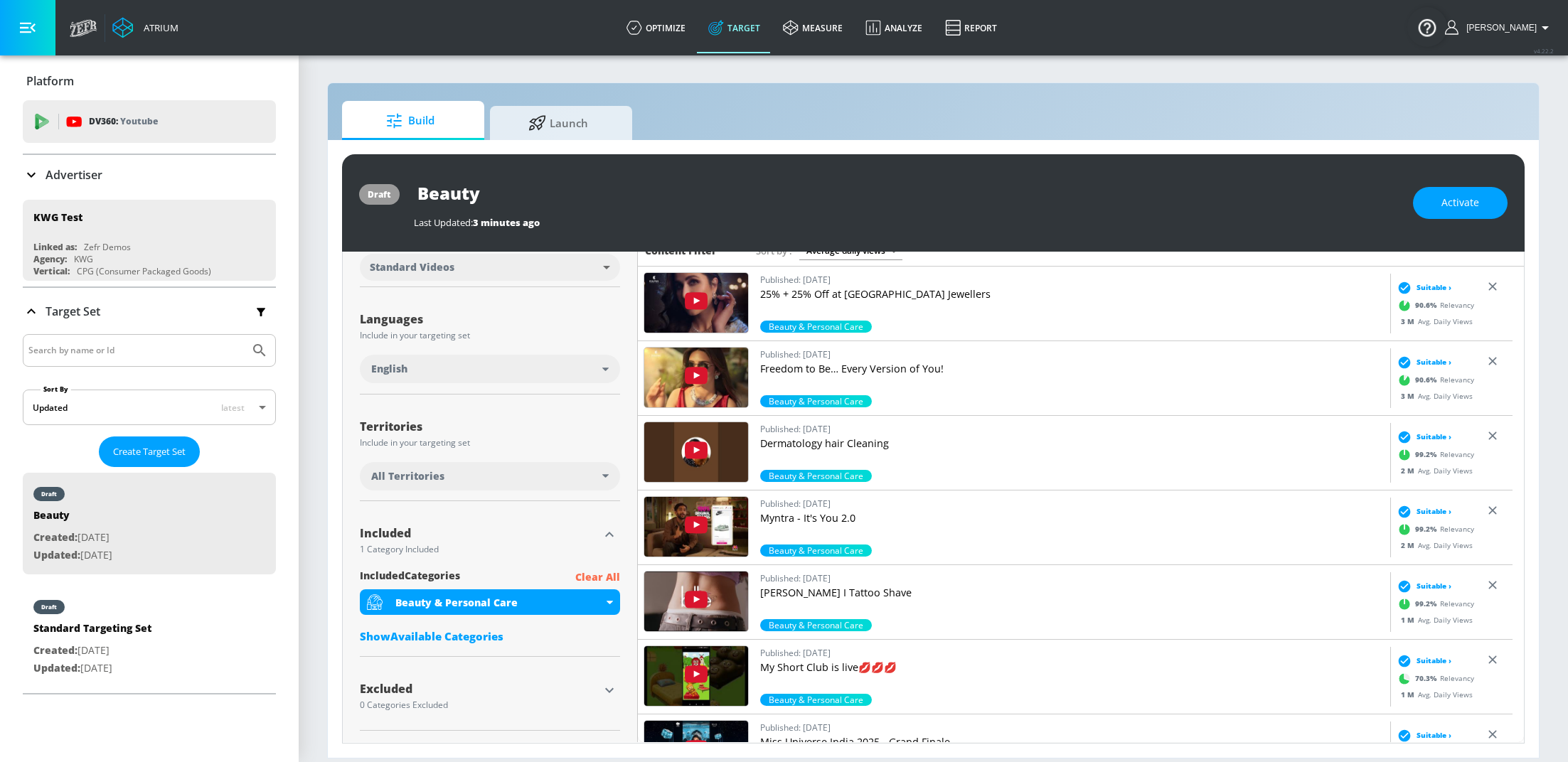
scroll to position [207, 0]
click at [464, 636] on div "Show Available Categories" at bounding box center [490, 636] width 260 height 14
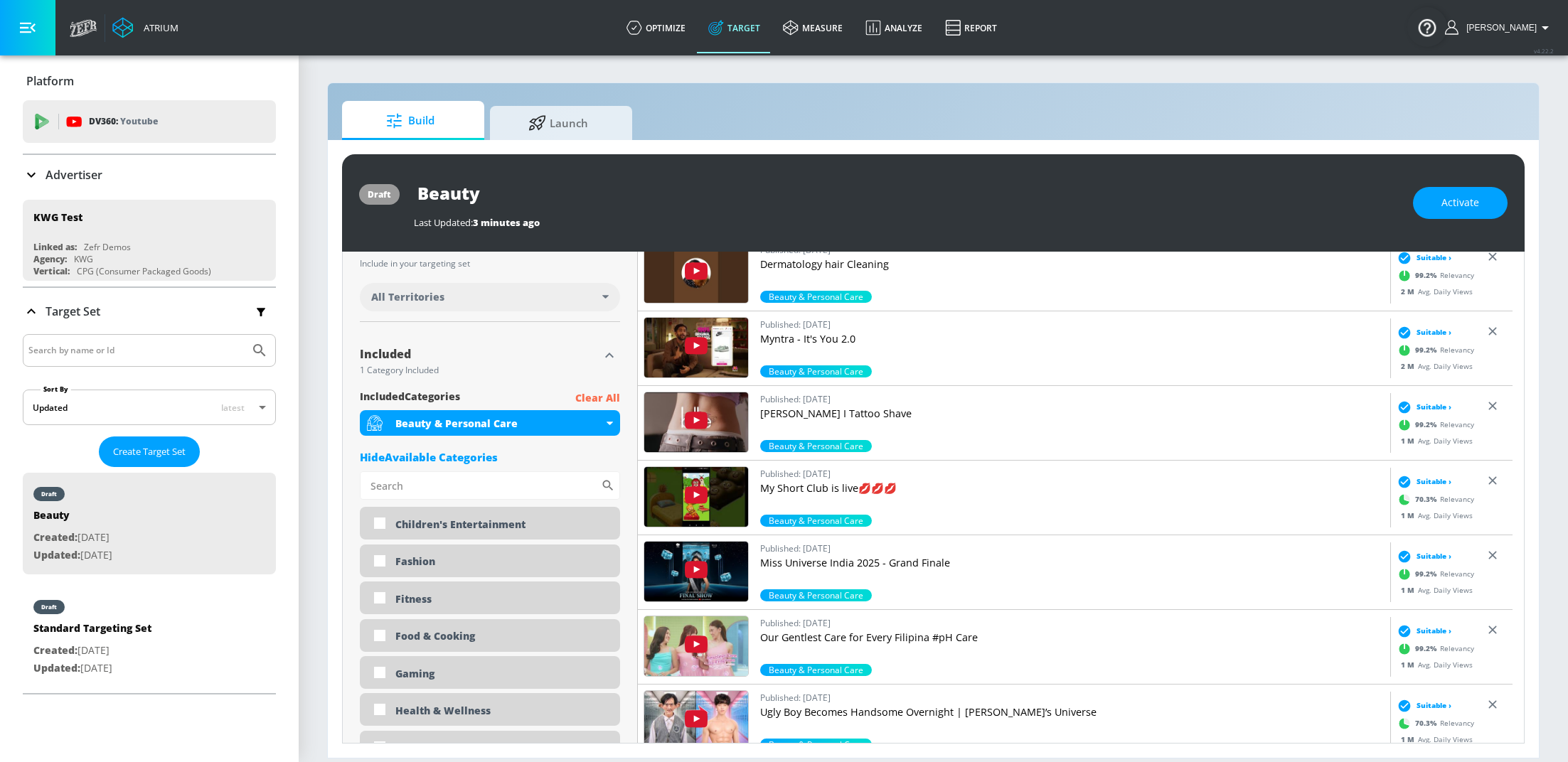
scroll to position [384, 0]
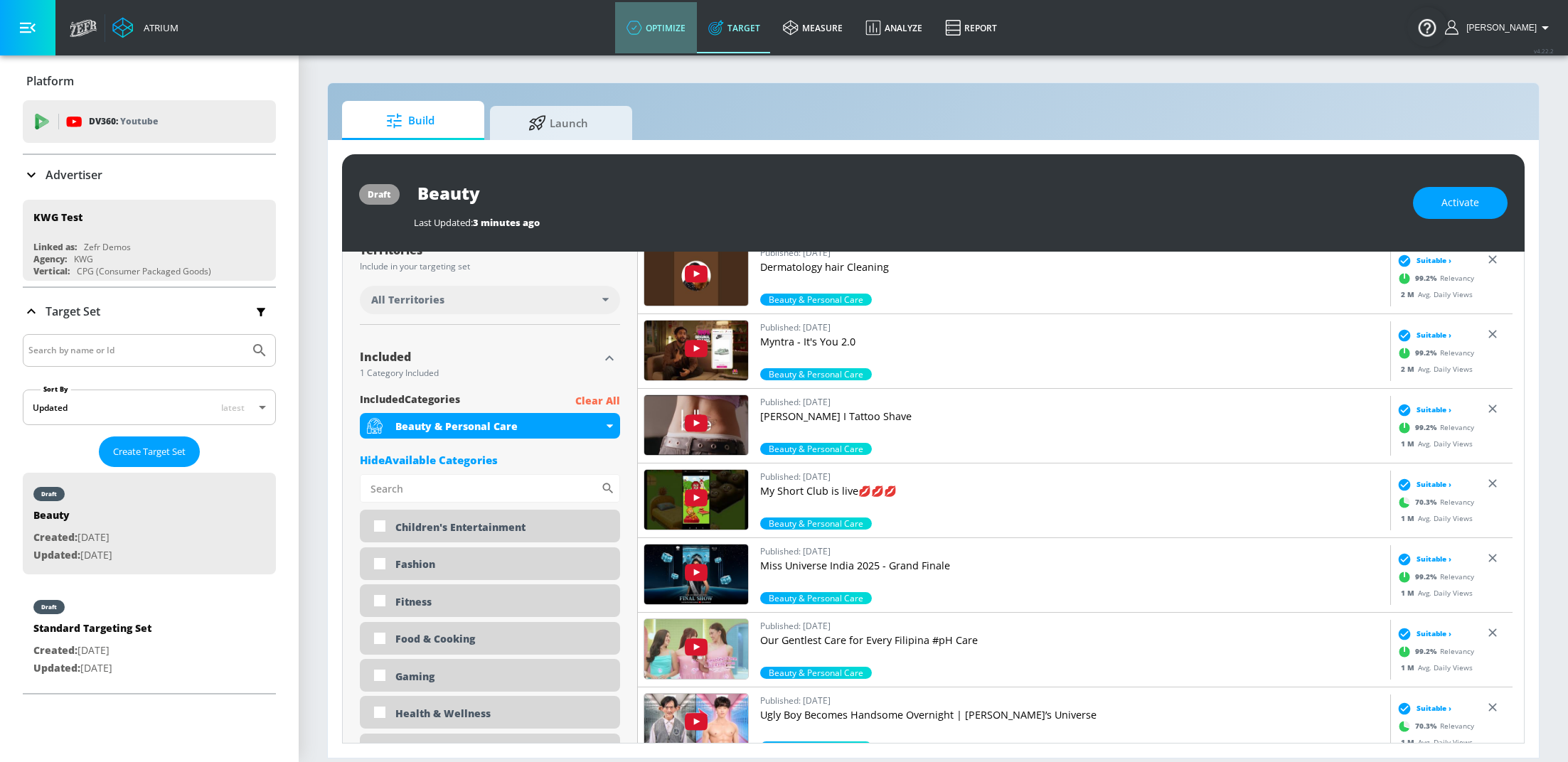
click at [642, 21] on icon at bounding box center [634, 27] width 15 height 15
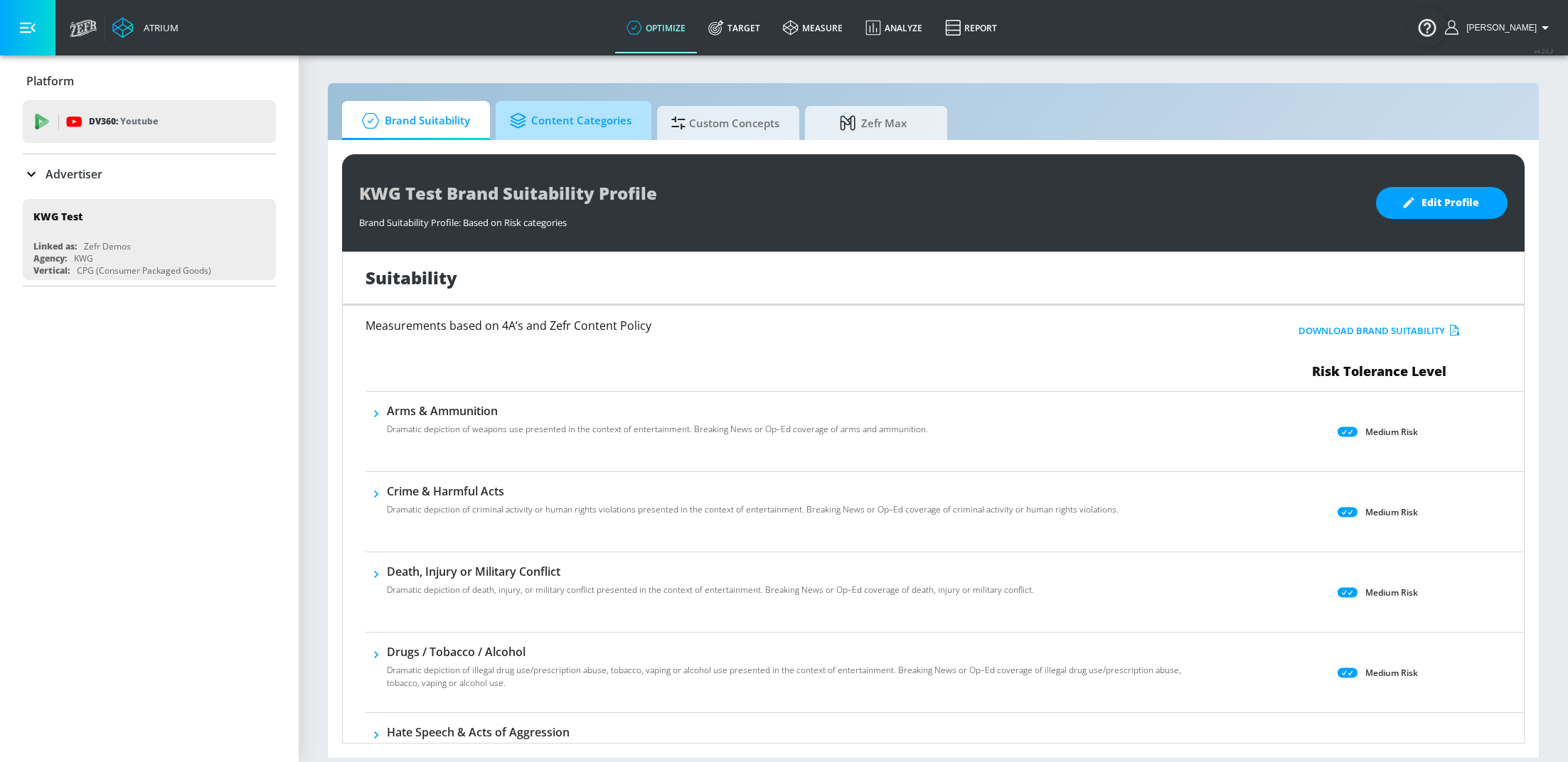
click at [573, 132] on span "Content Categories" at bounding box center [571, 121] width 122 height 34
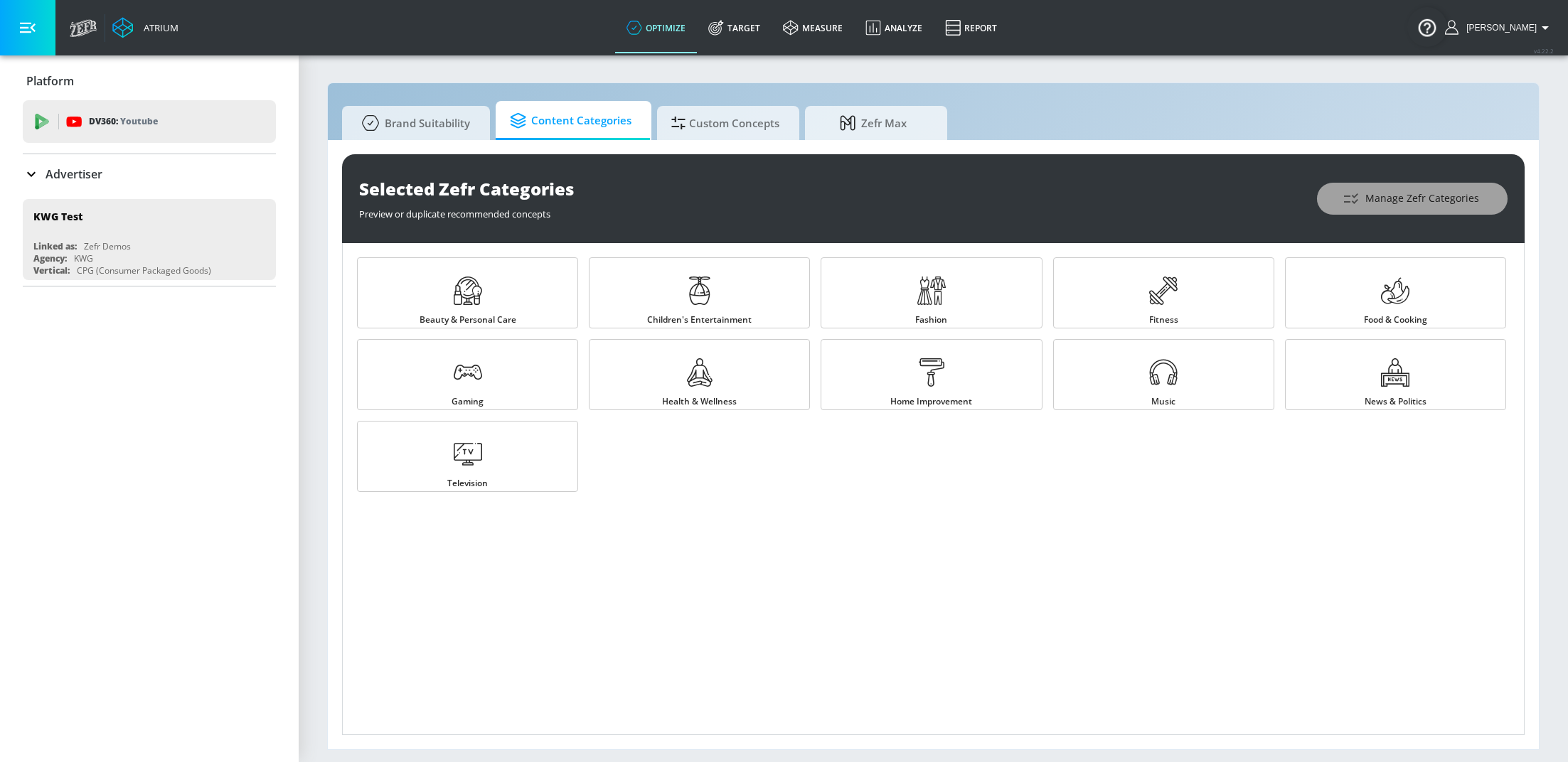
click at [1405, 209] on button "Manage Zefr Categories" at bounding box center [1412, 199] width 191 height 32
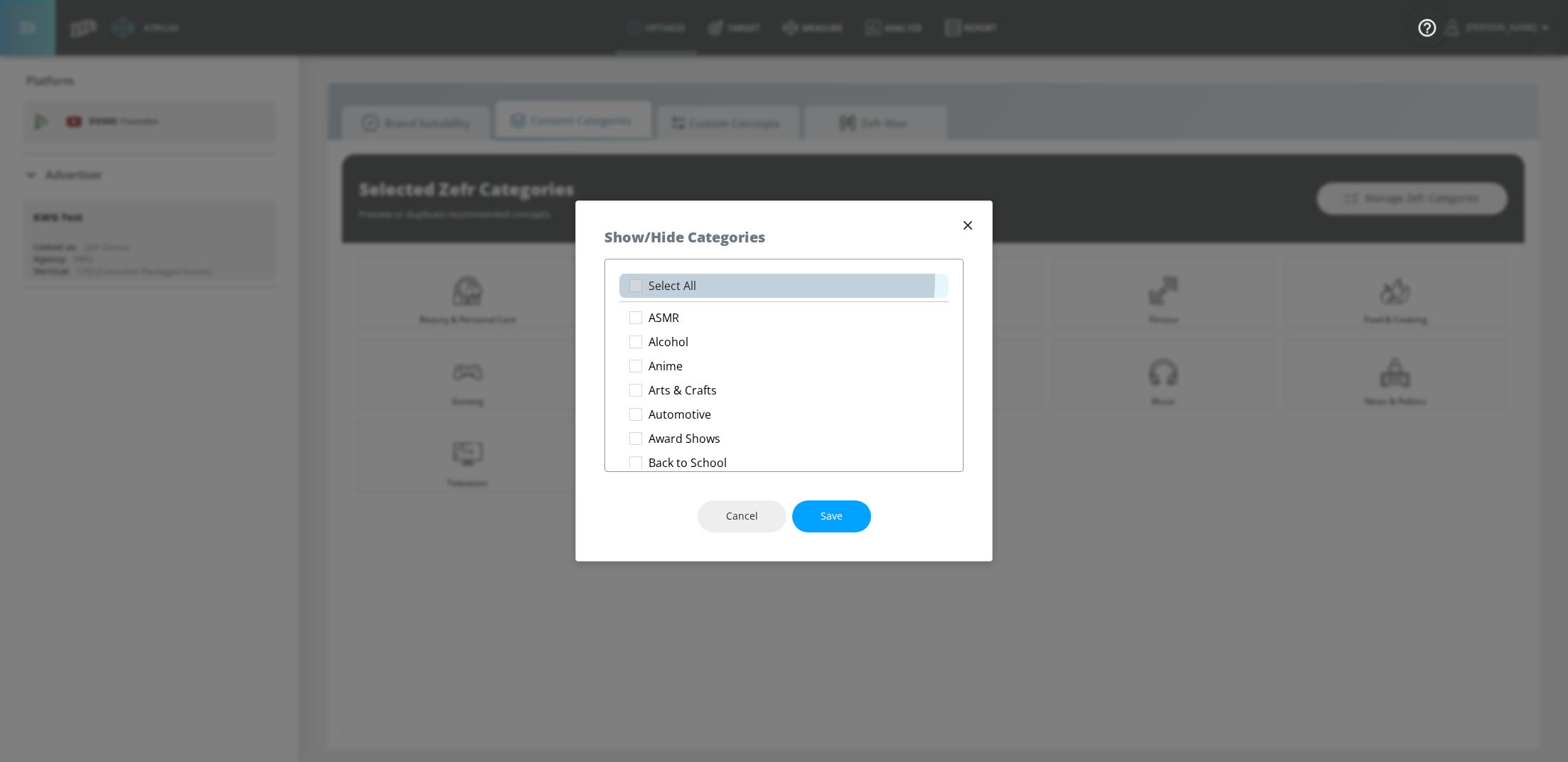
click at [692, 275] on li "Select All" at bounding box center [784, 285] width 329 height 24
checkbox input "true"
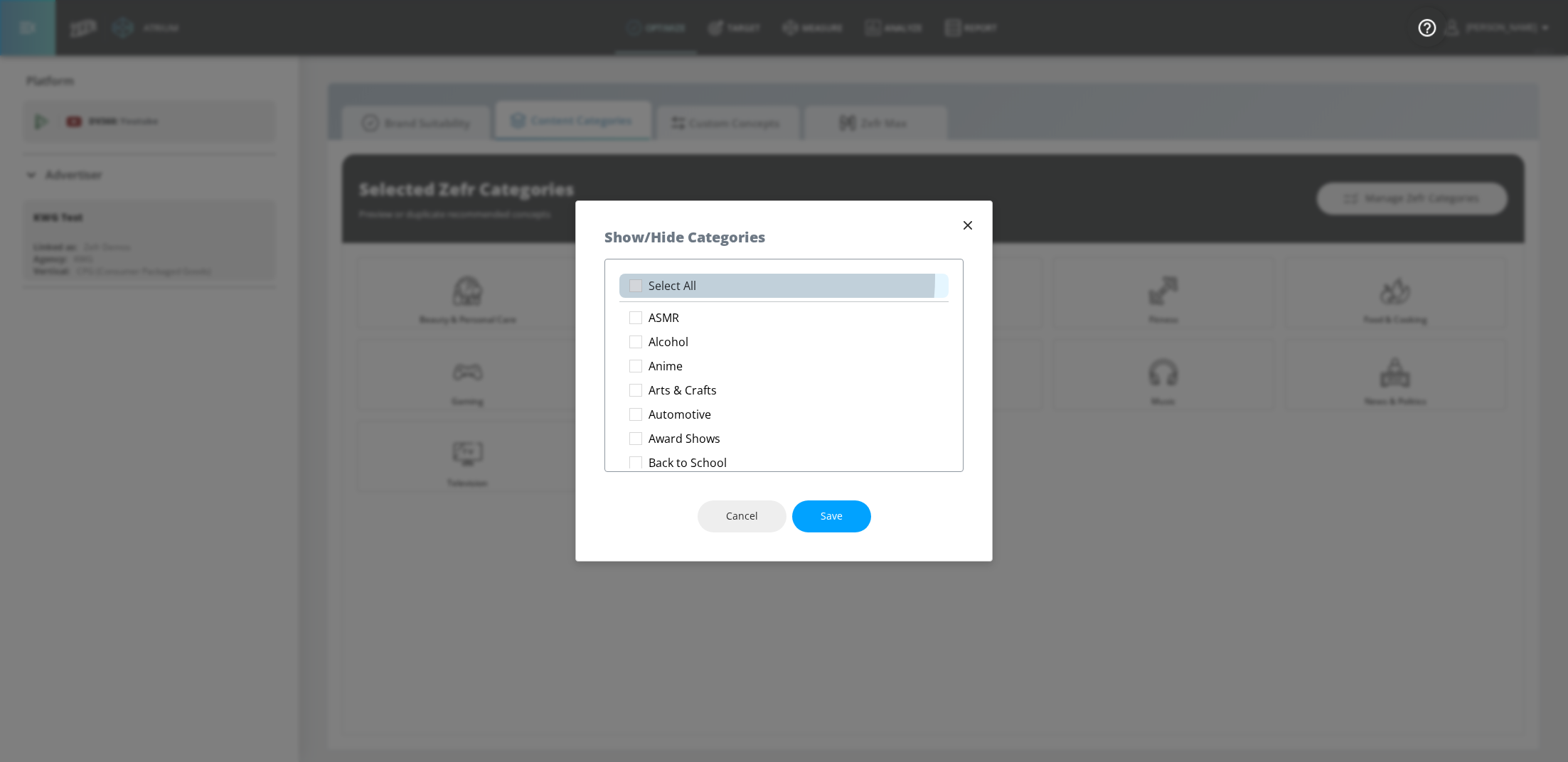
checkbox input "true"
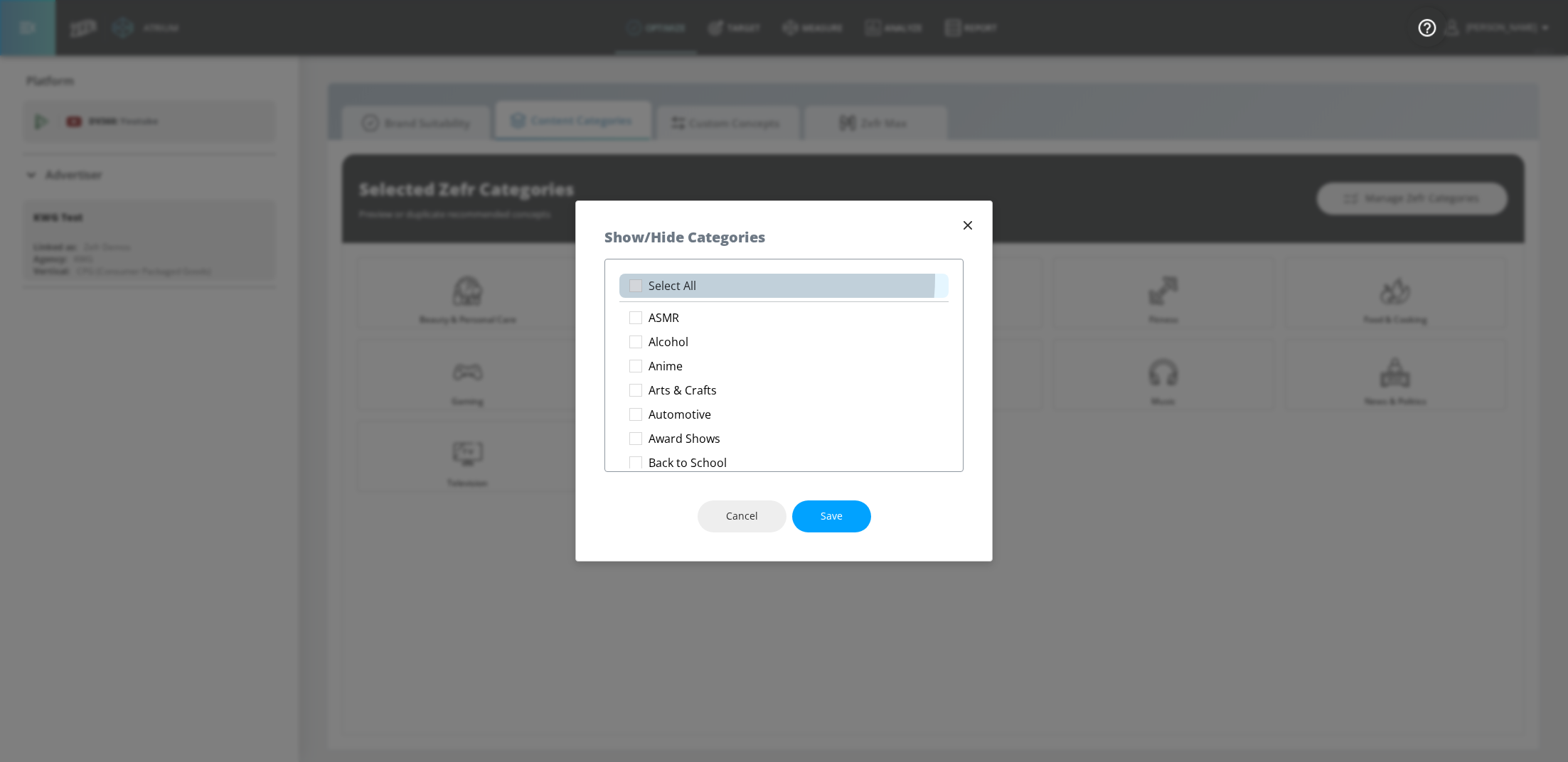
checkbox input "true"
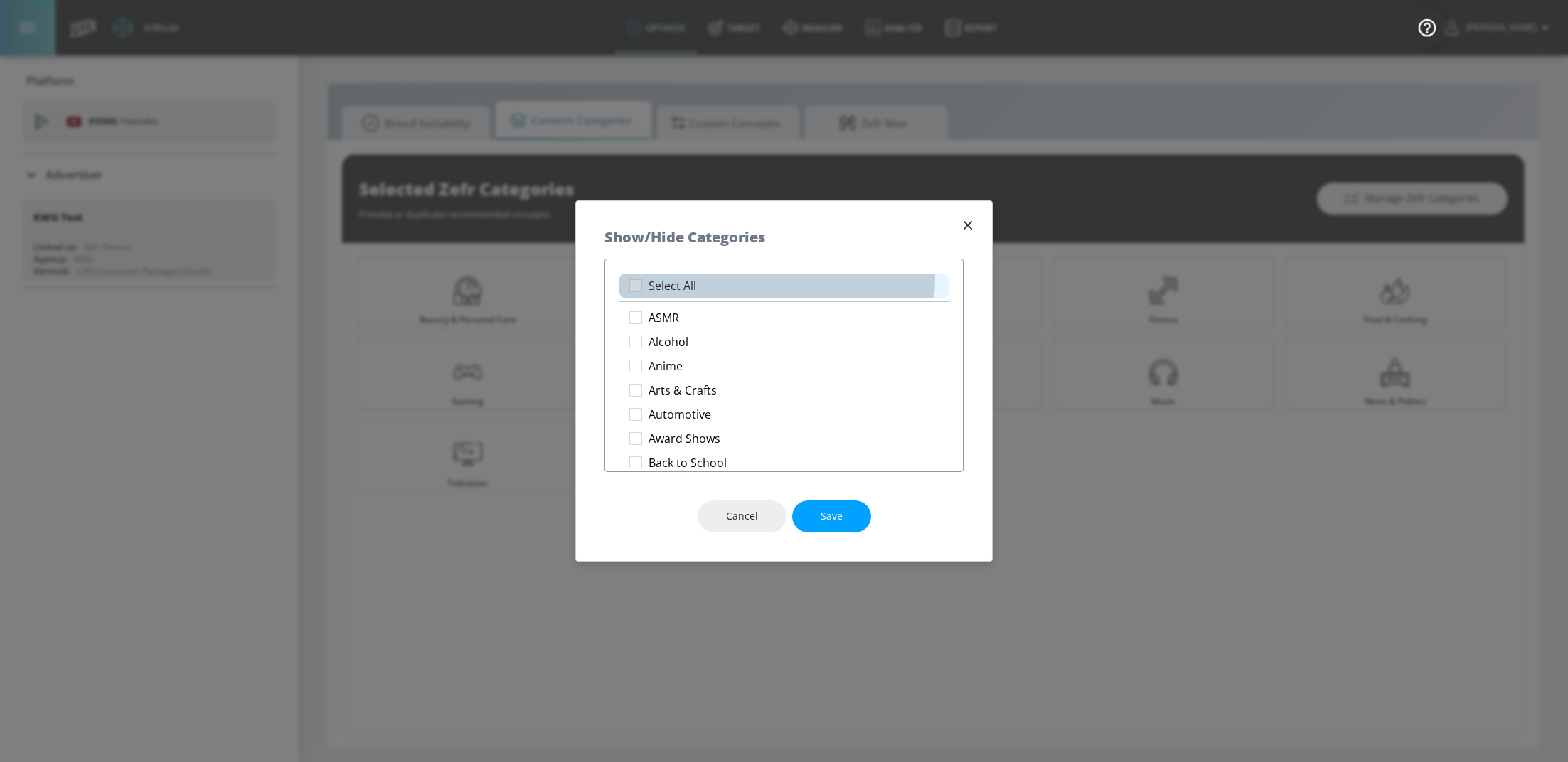
checkbox input "true"
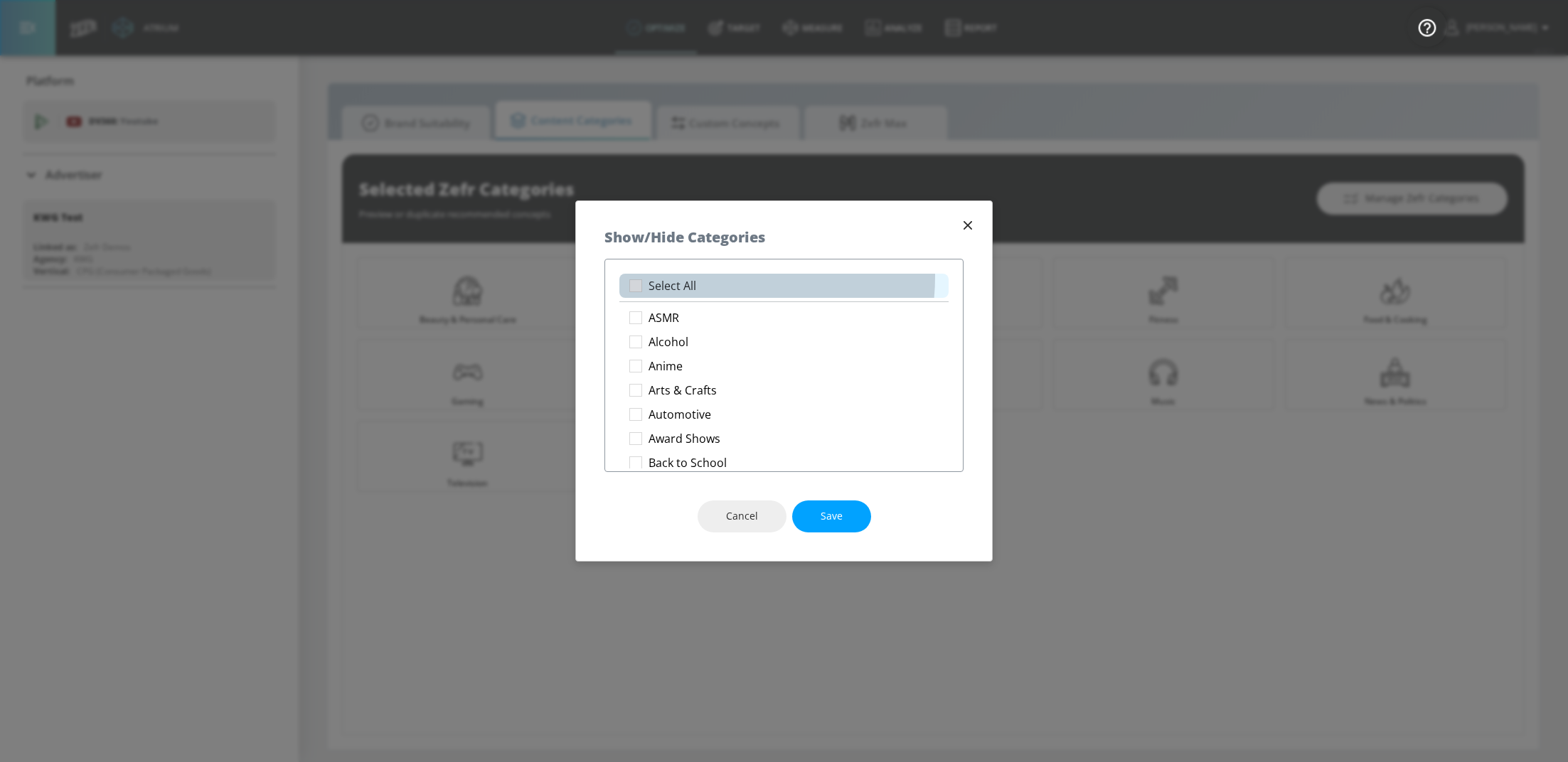
checkbox input "true"
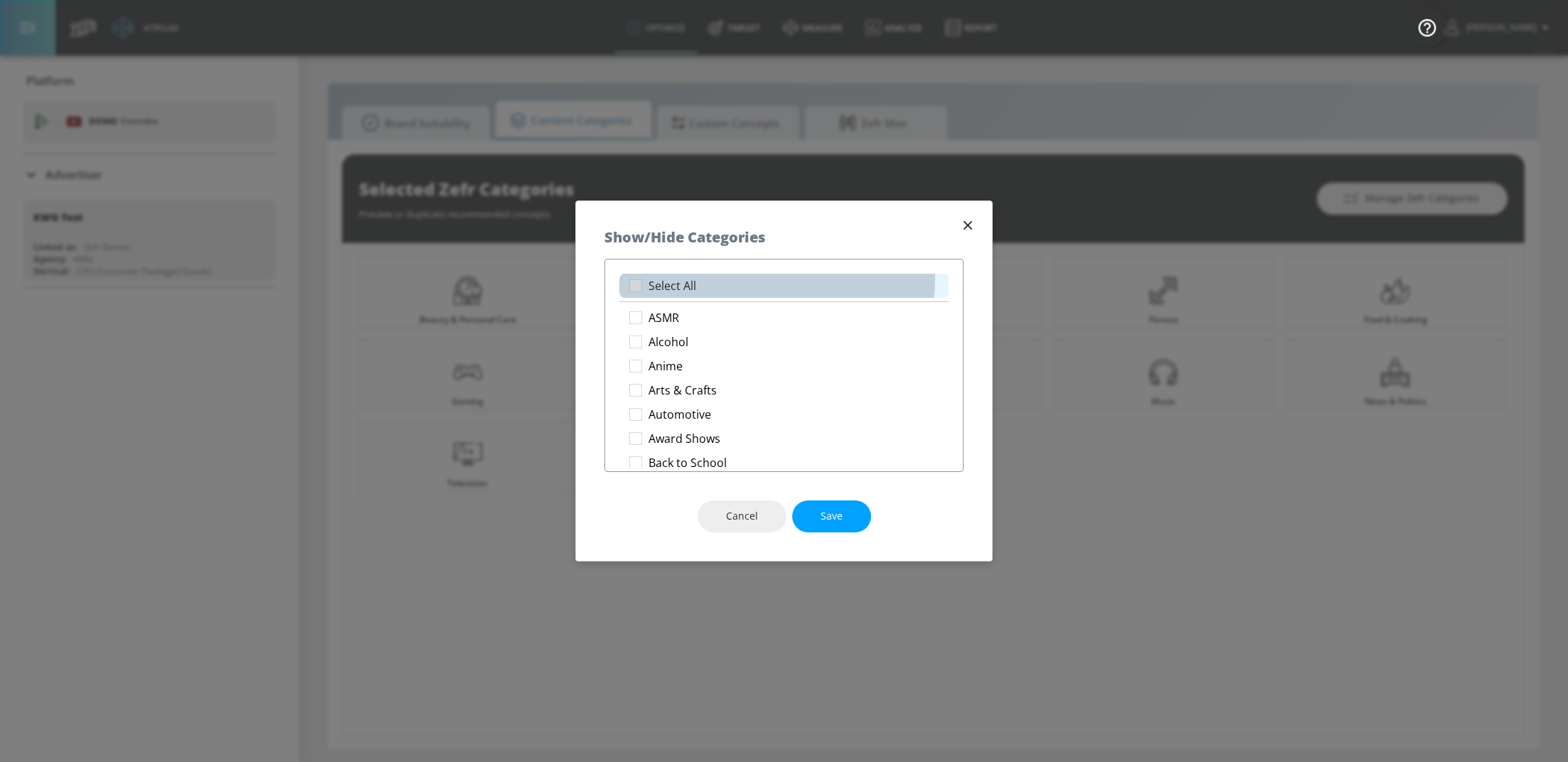
checkbox input "true"
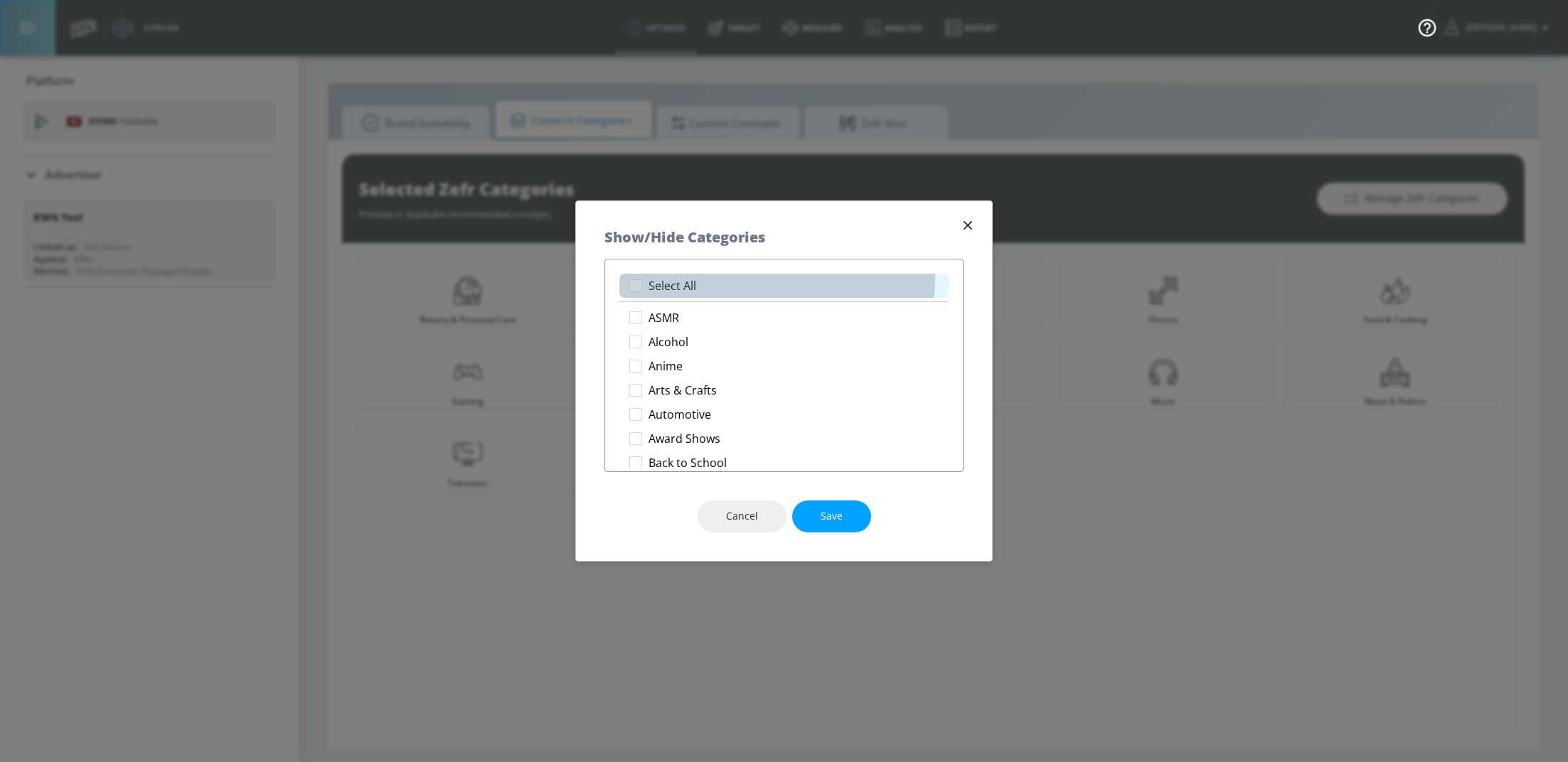
checkbox input "true"
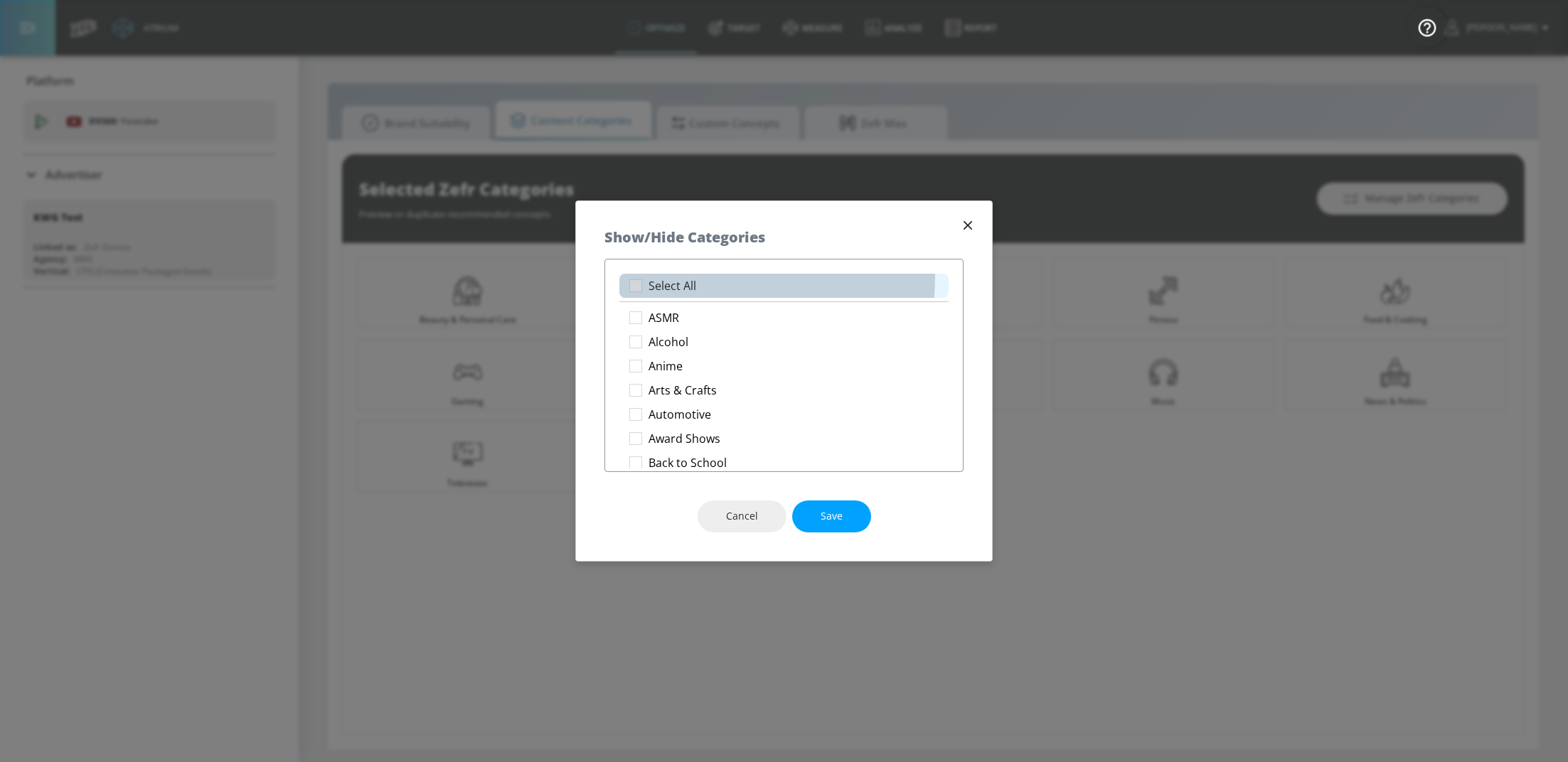
checkbox input "true"
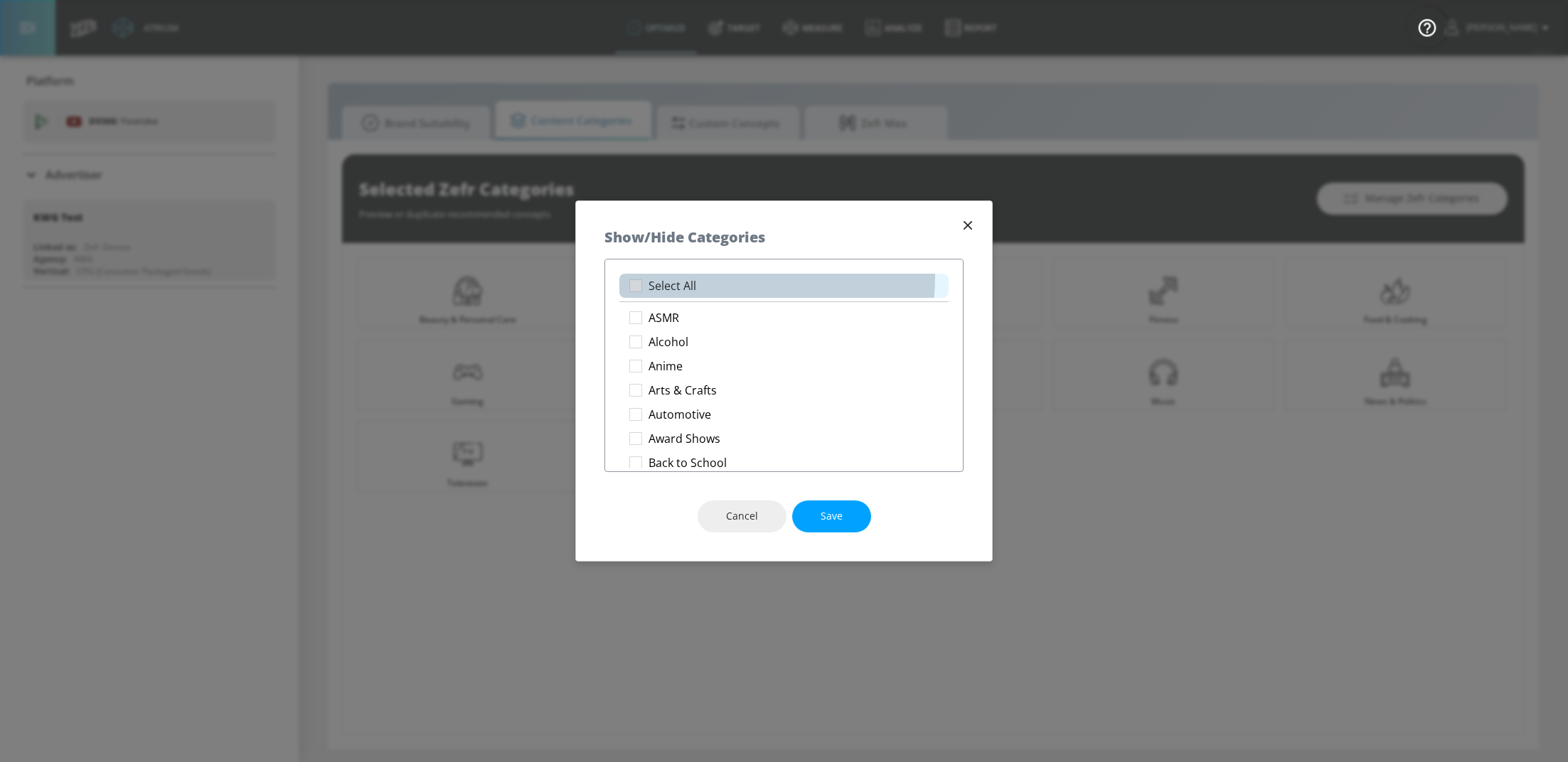
checkbox input "true"
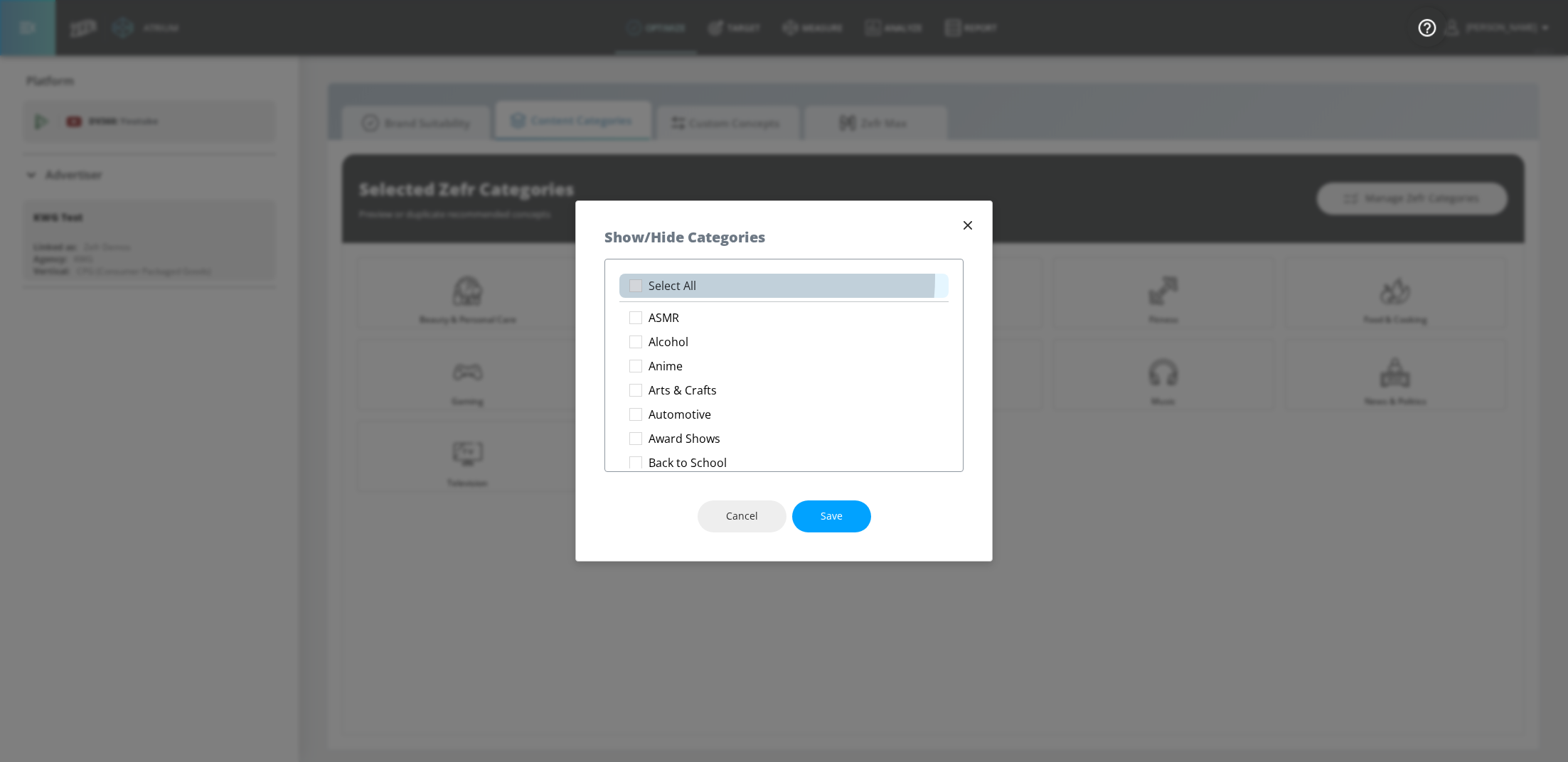
checkbox input "true"
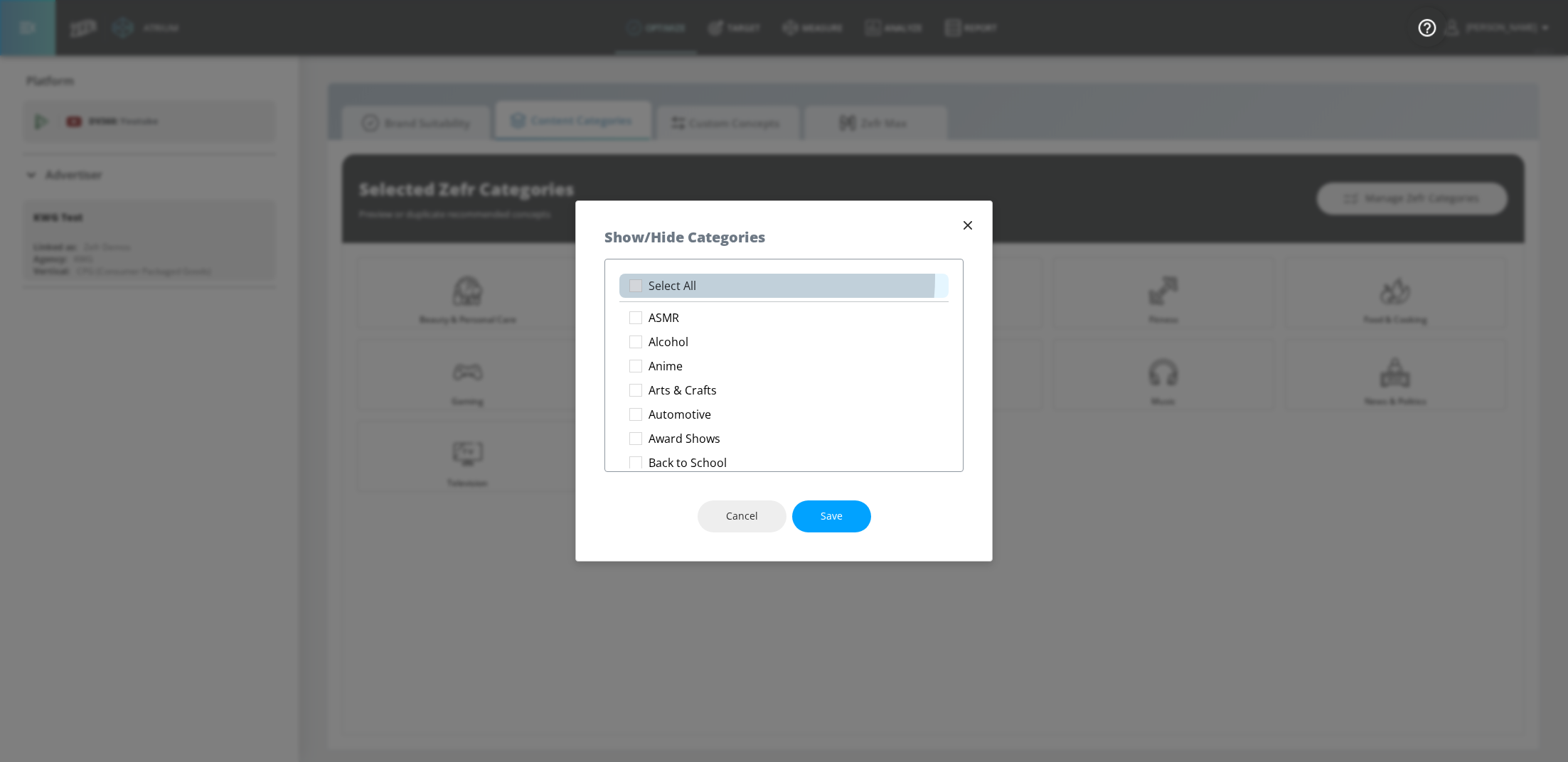
checkbox input "true"
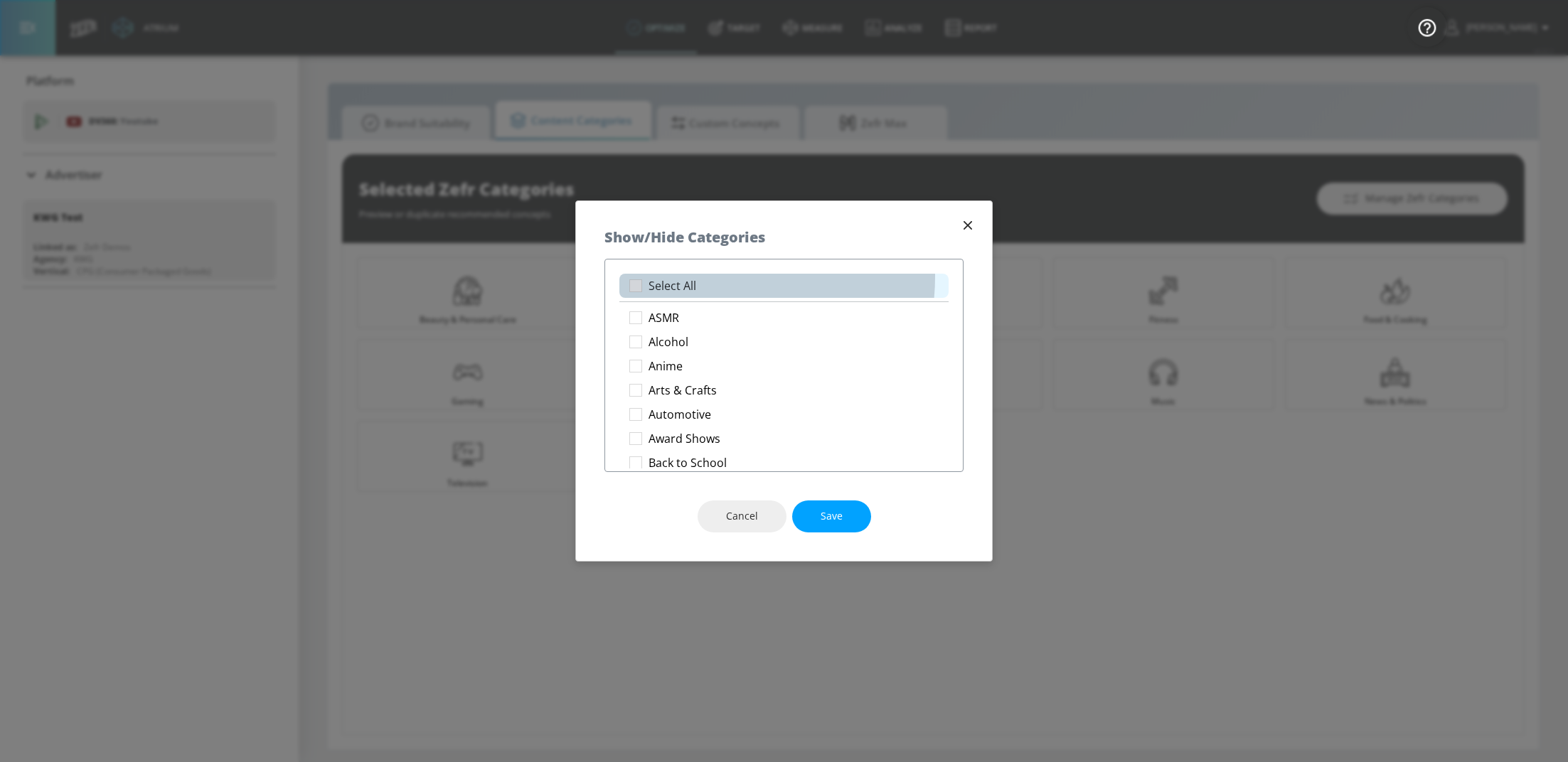
checkbox input "true"
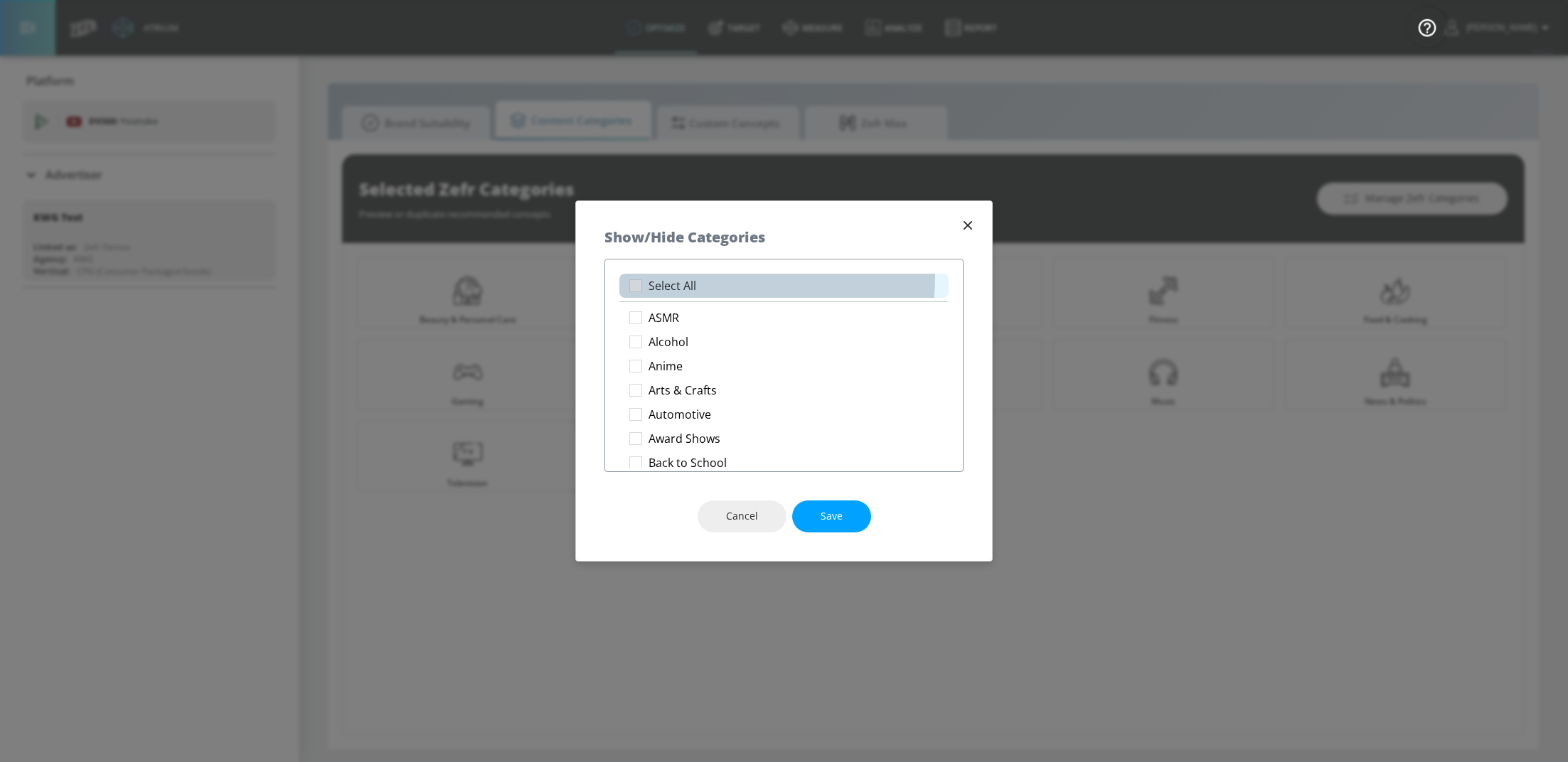
checkbox input "true"
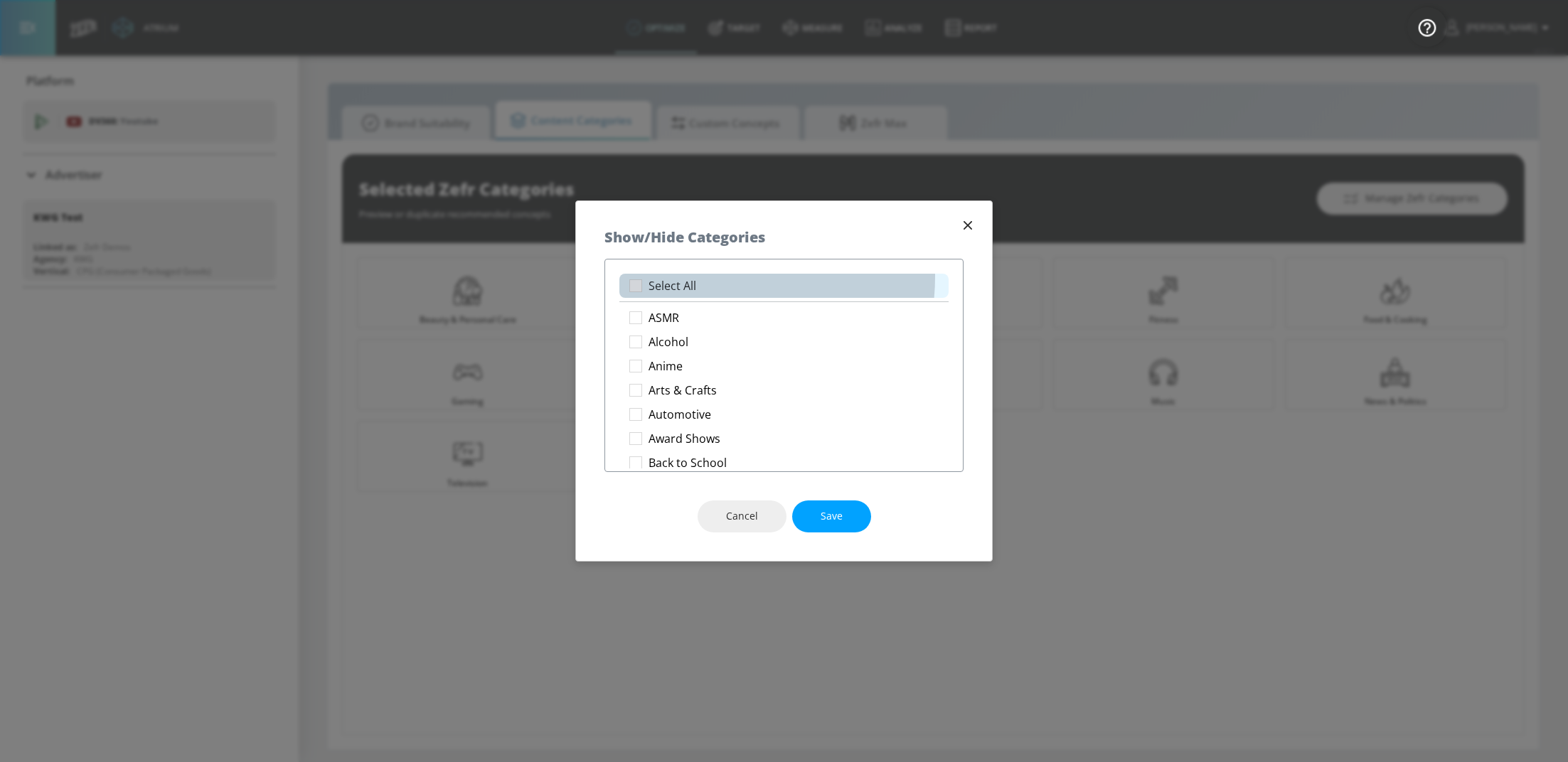
checkbox input "true"
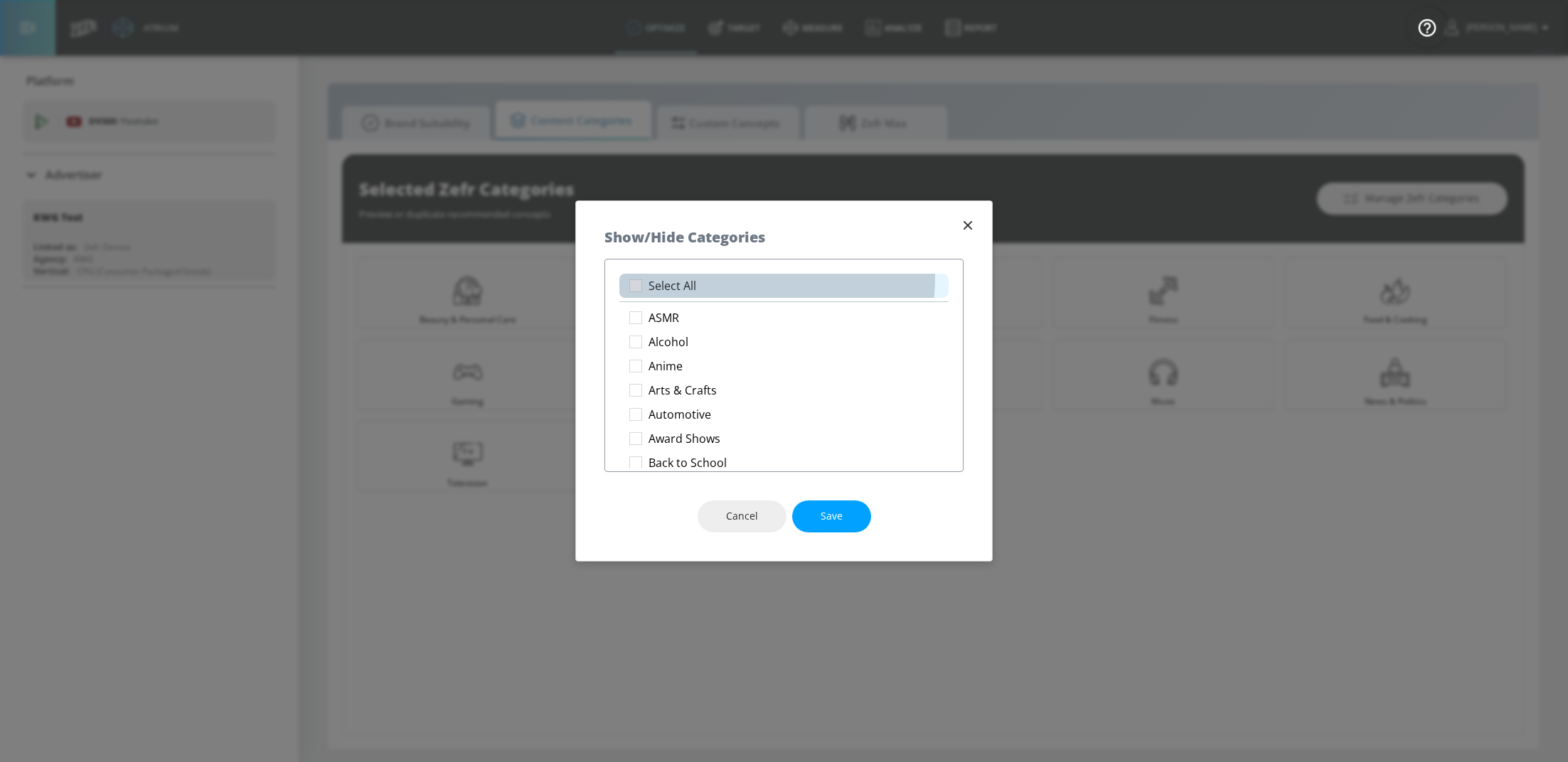
checkbox input "true"
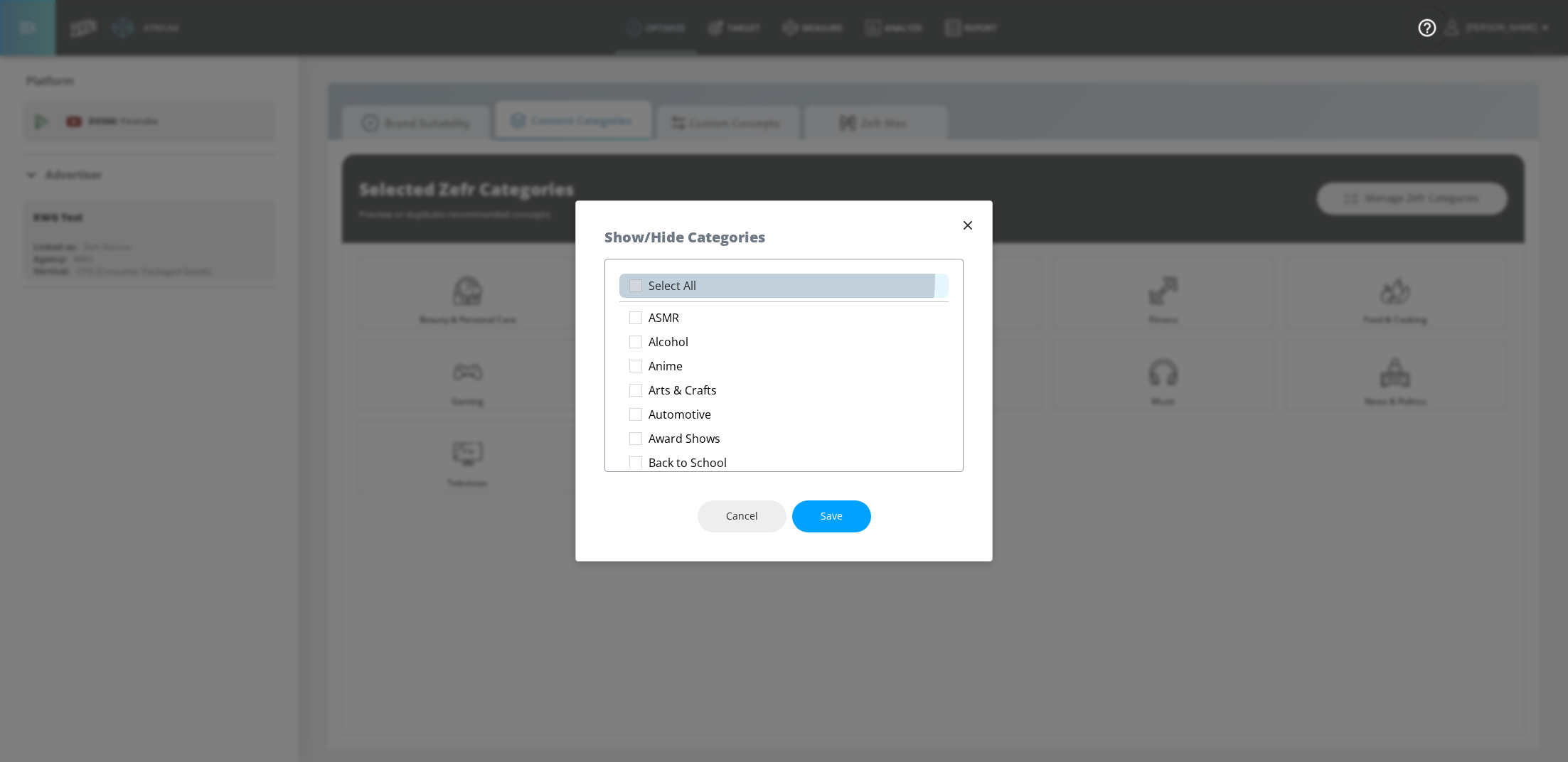
checkbox input "true"
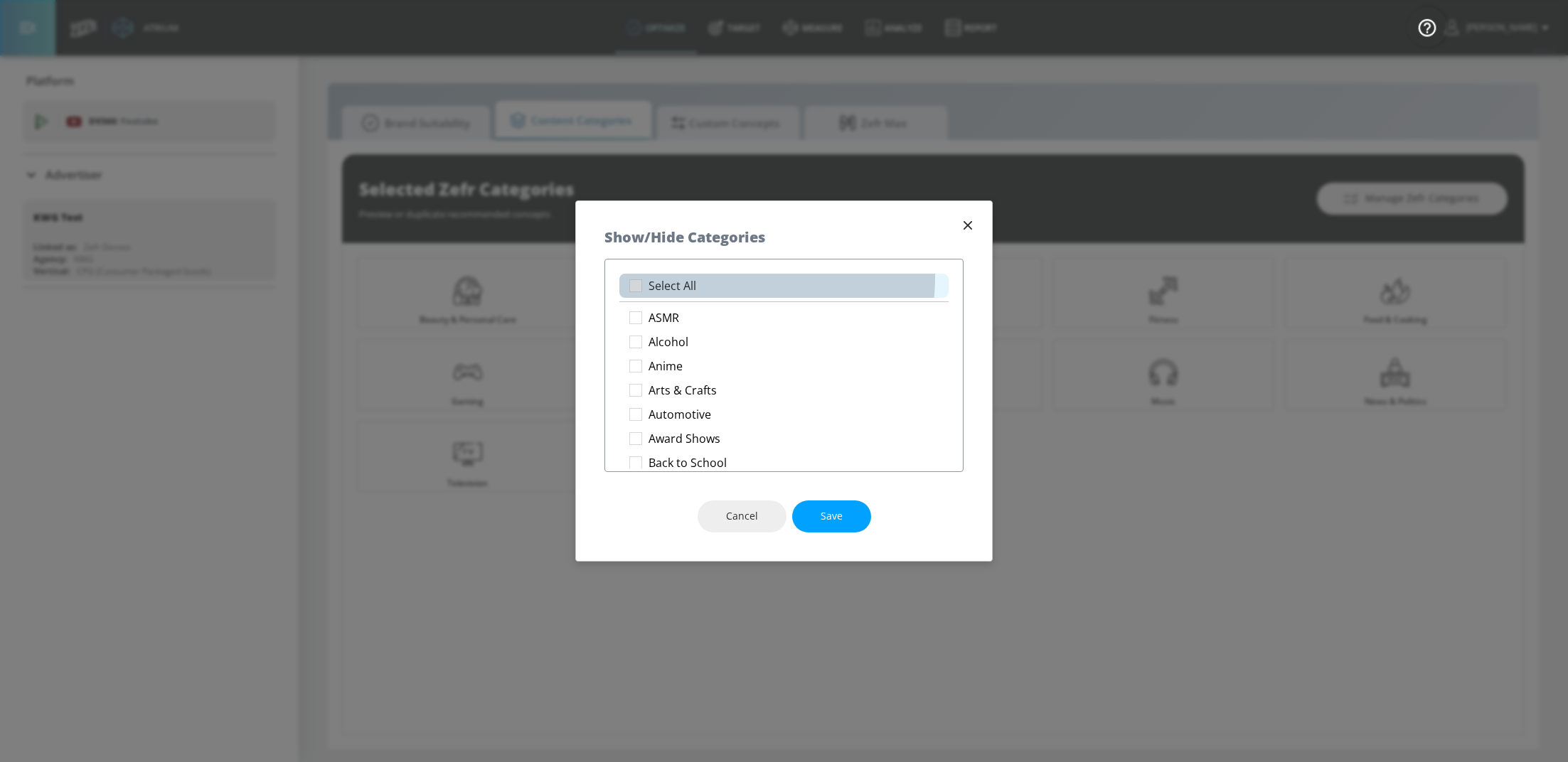
checkbox input "true"
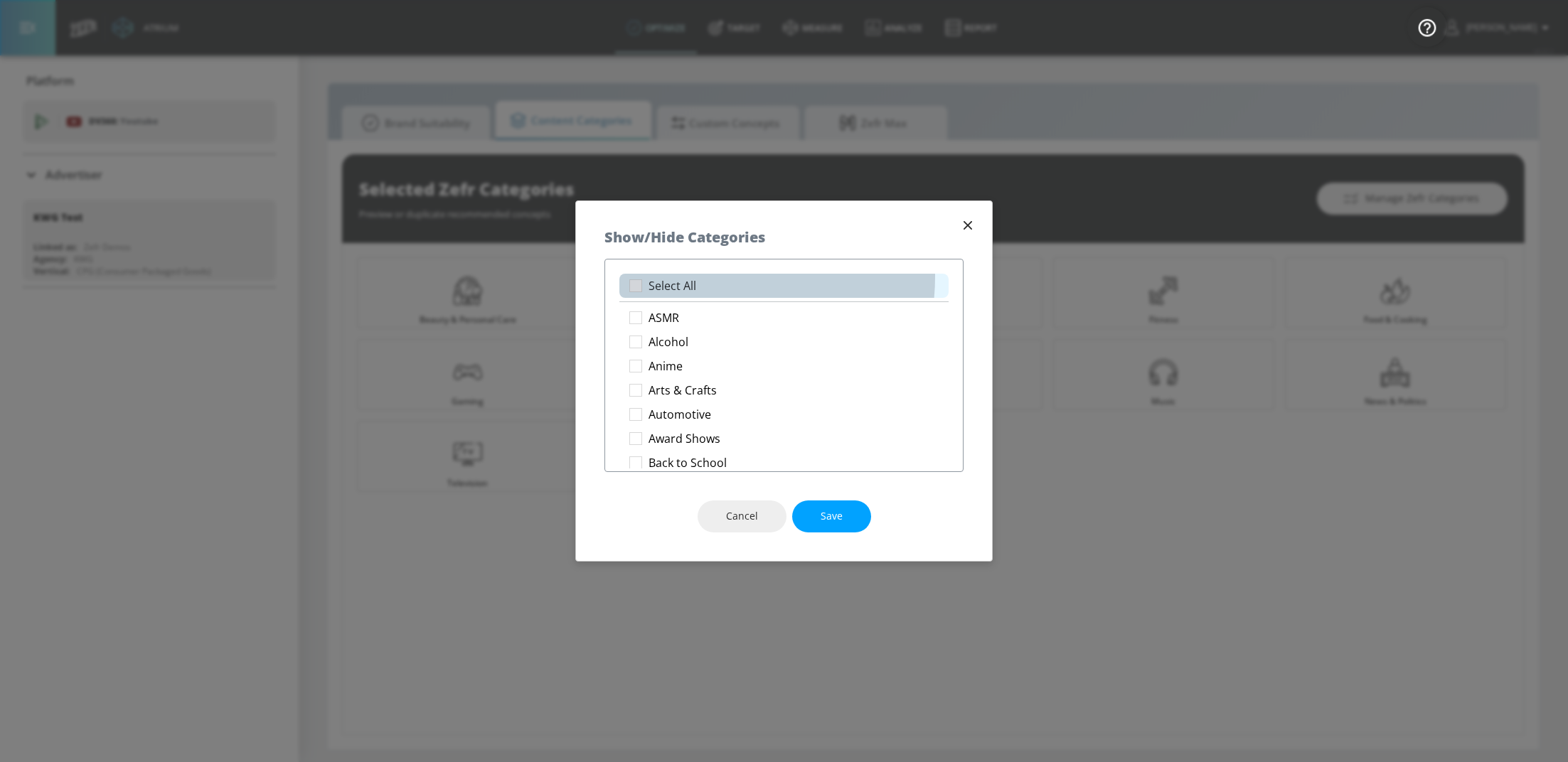
checkbox input "true"
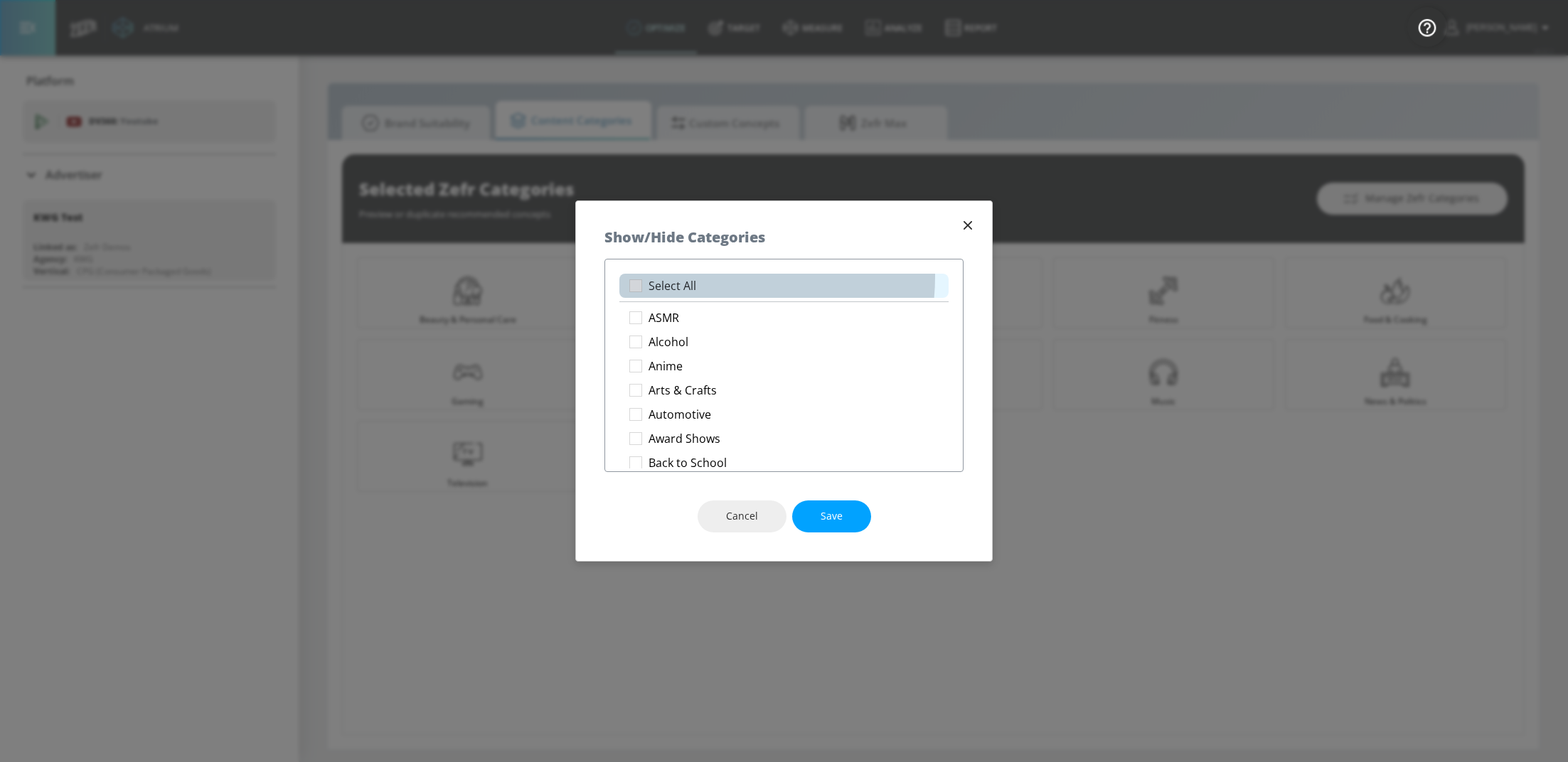
checkbox input "true"
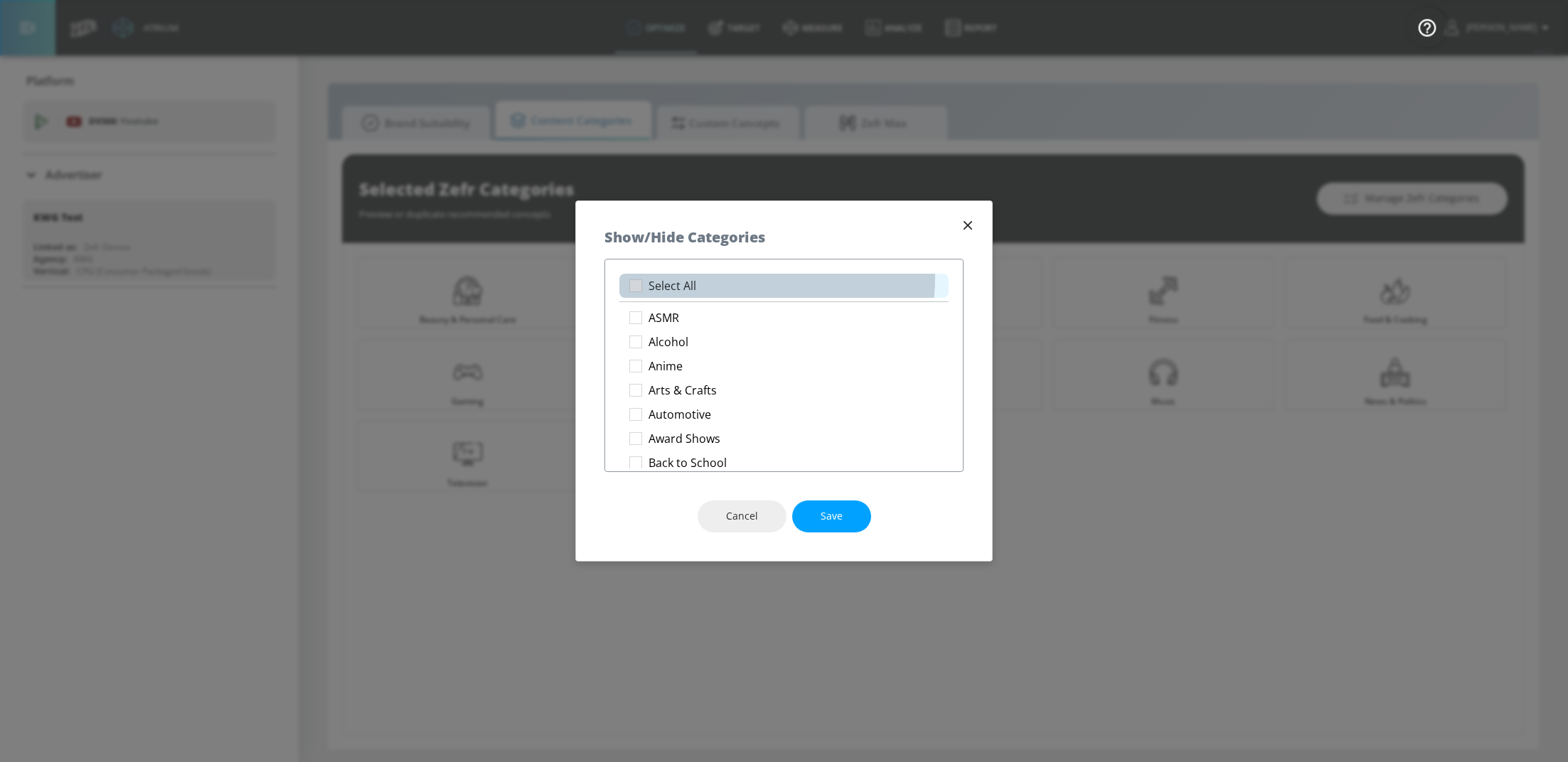
checkbox input "true"
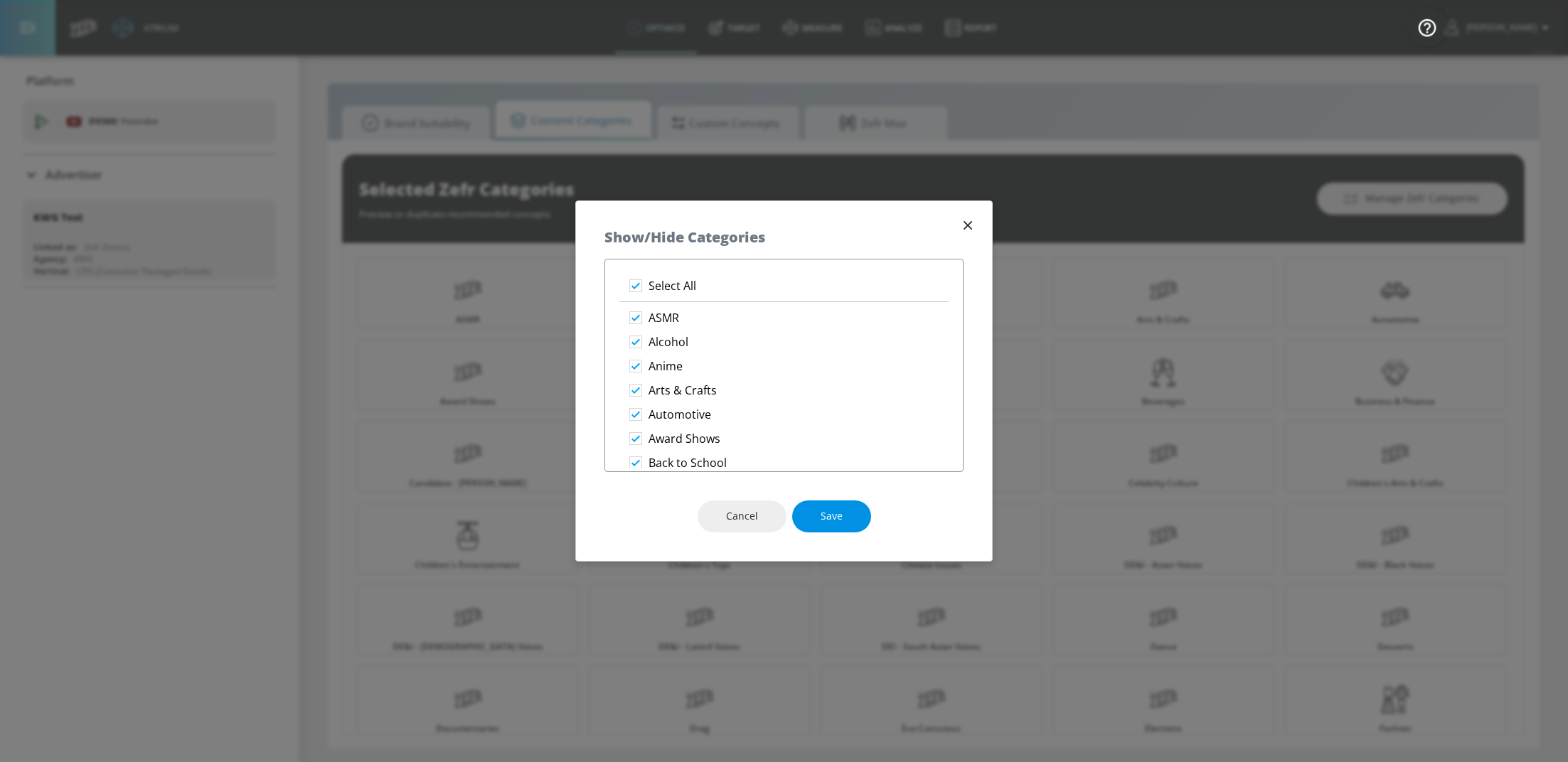
click at [843, 517] on button "Save" at bounding box center [832, 517] width 79 height 32
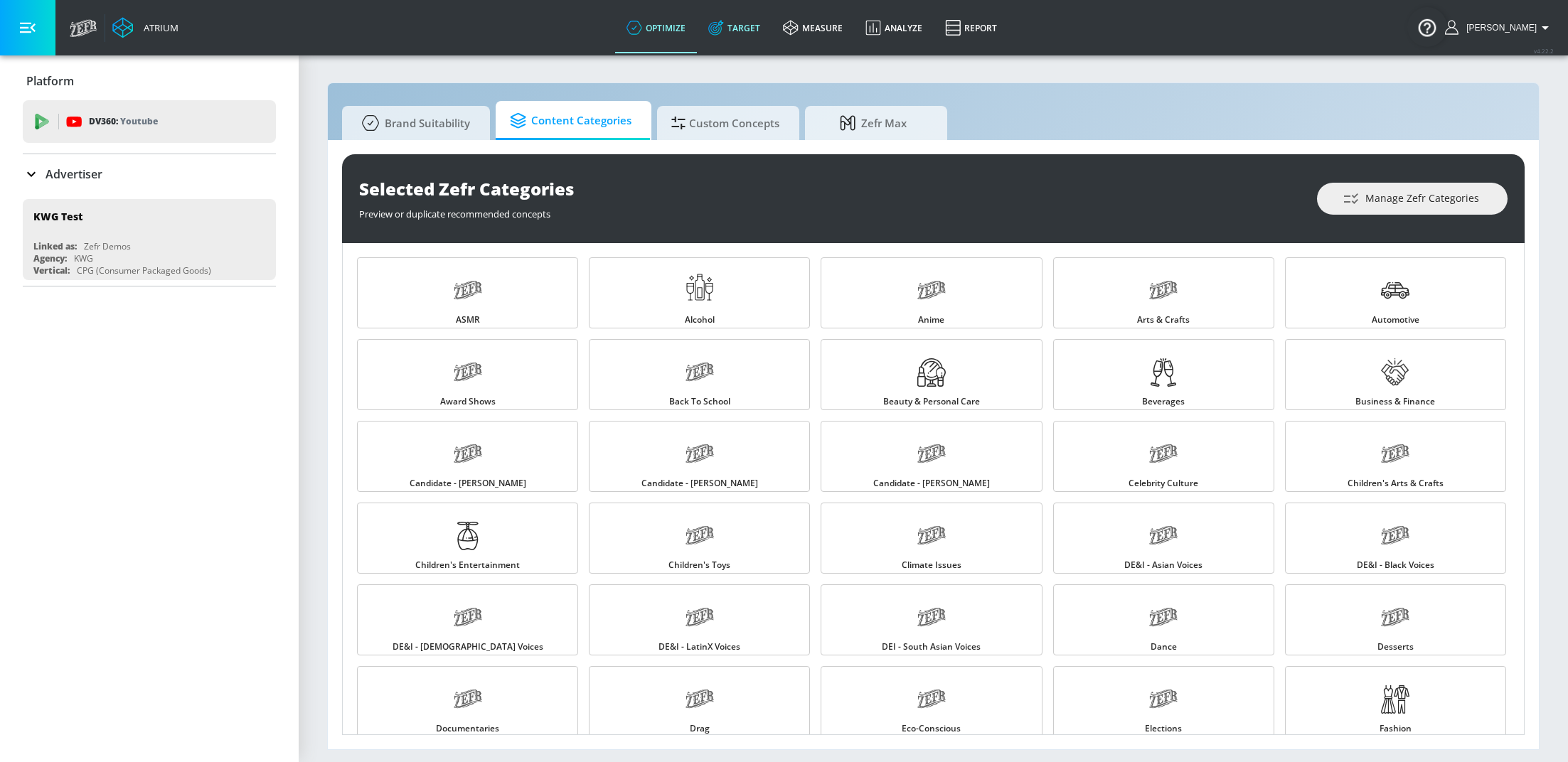
click at [765, 24] on link "Target" at bounding box center [735, 28] width 75 height 51
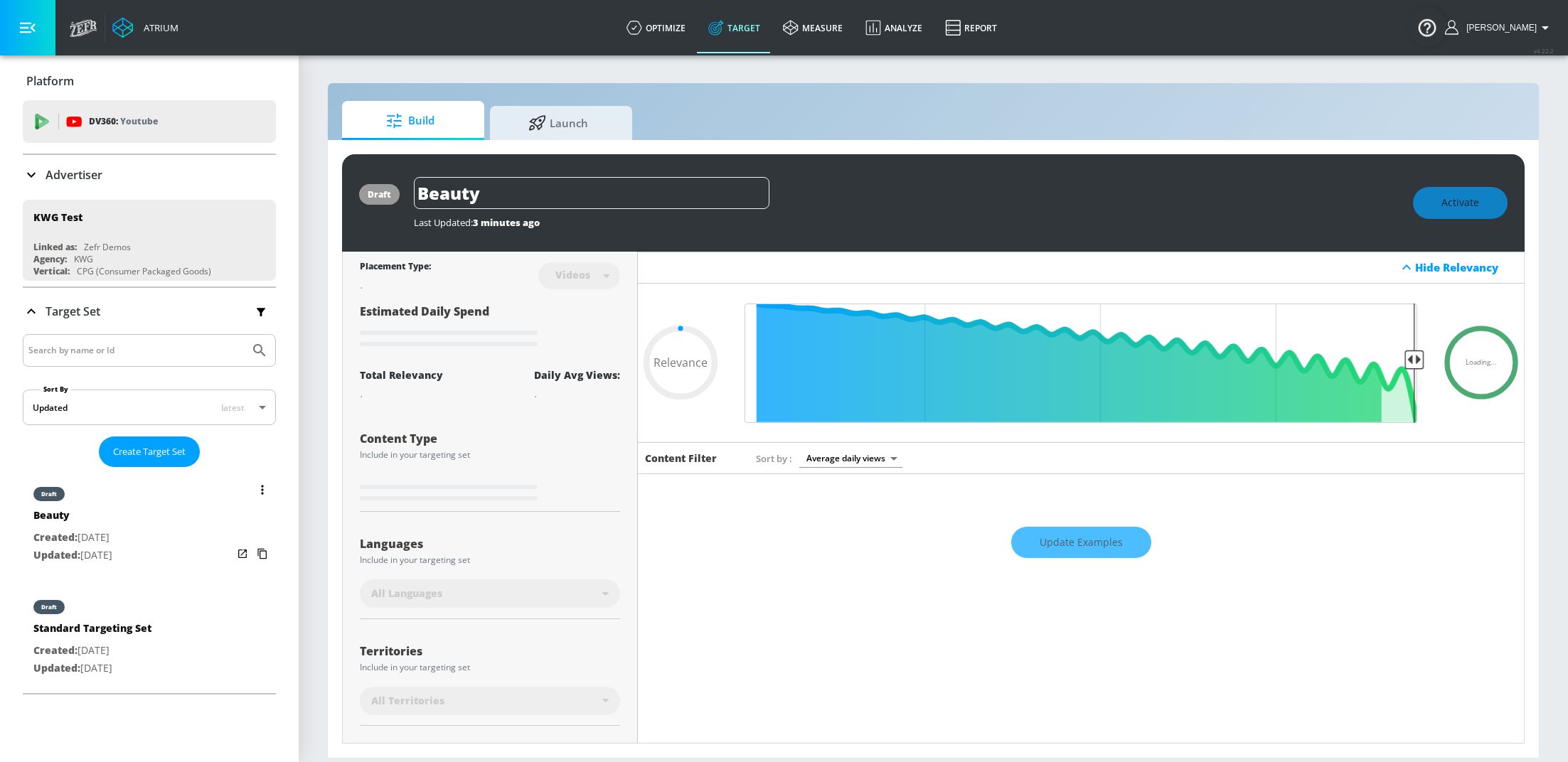
click at [145, 508] on div "draft Beauty Created: [DATE] Updated: [DATE]" at bounding box center [149, 523] width 253 height 102
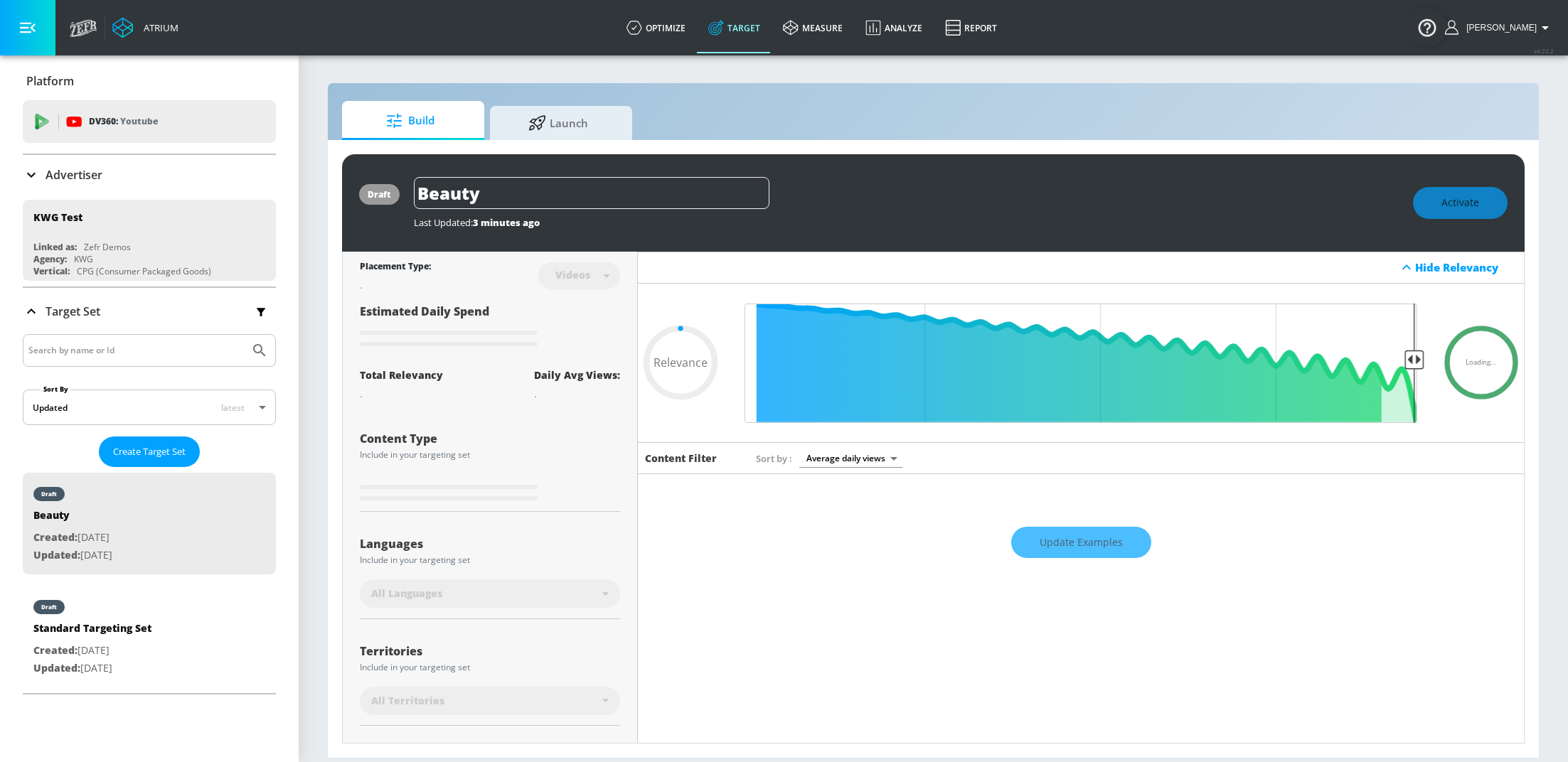
type input "0.5"
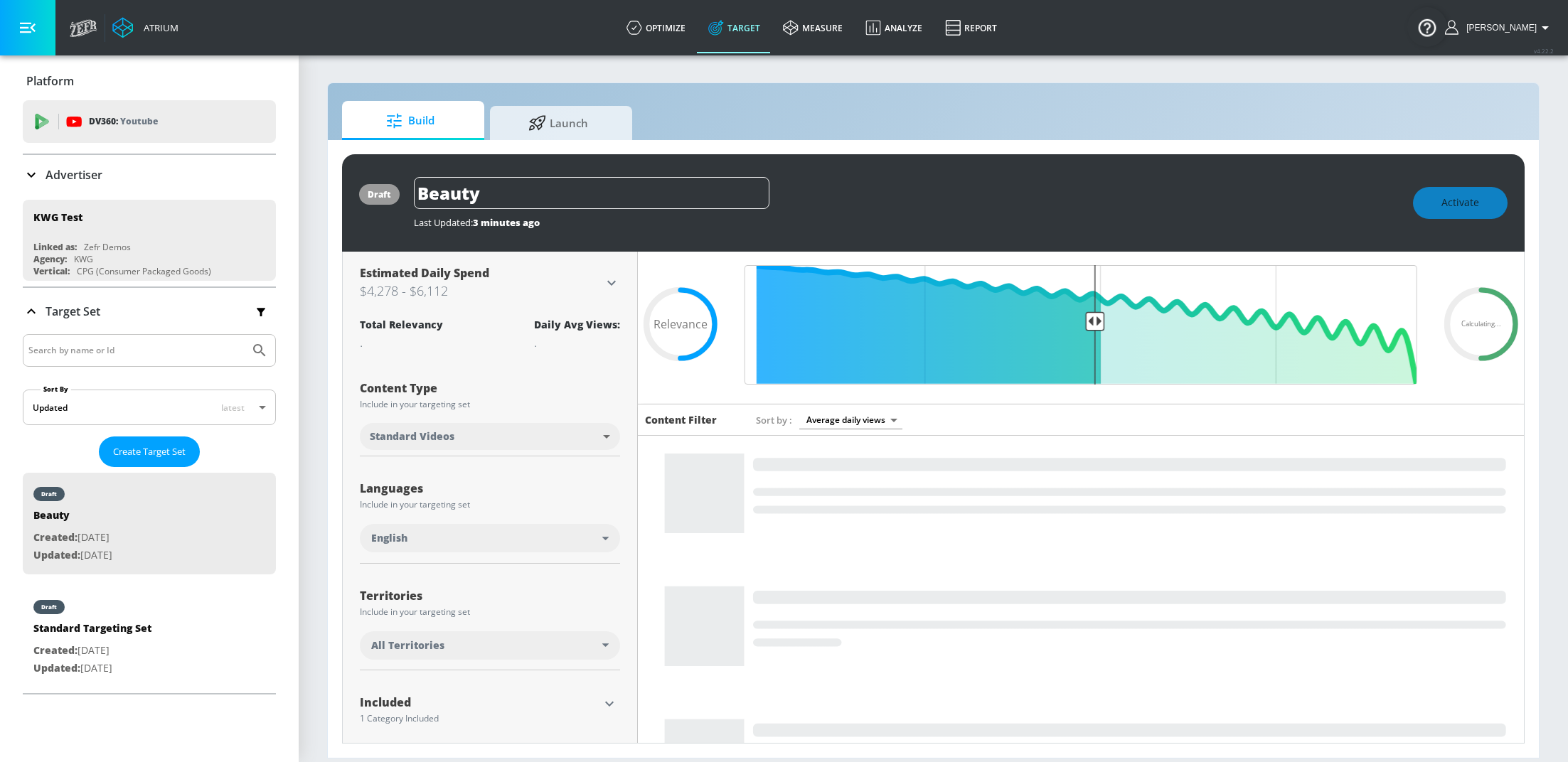
scroll to position [136, 0]
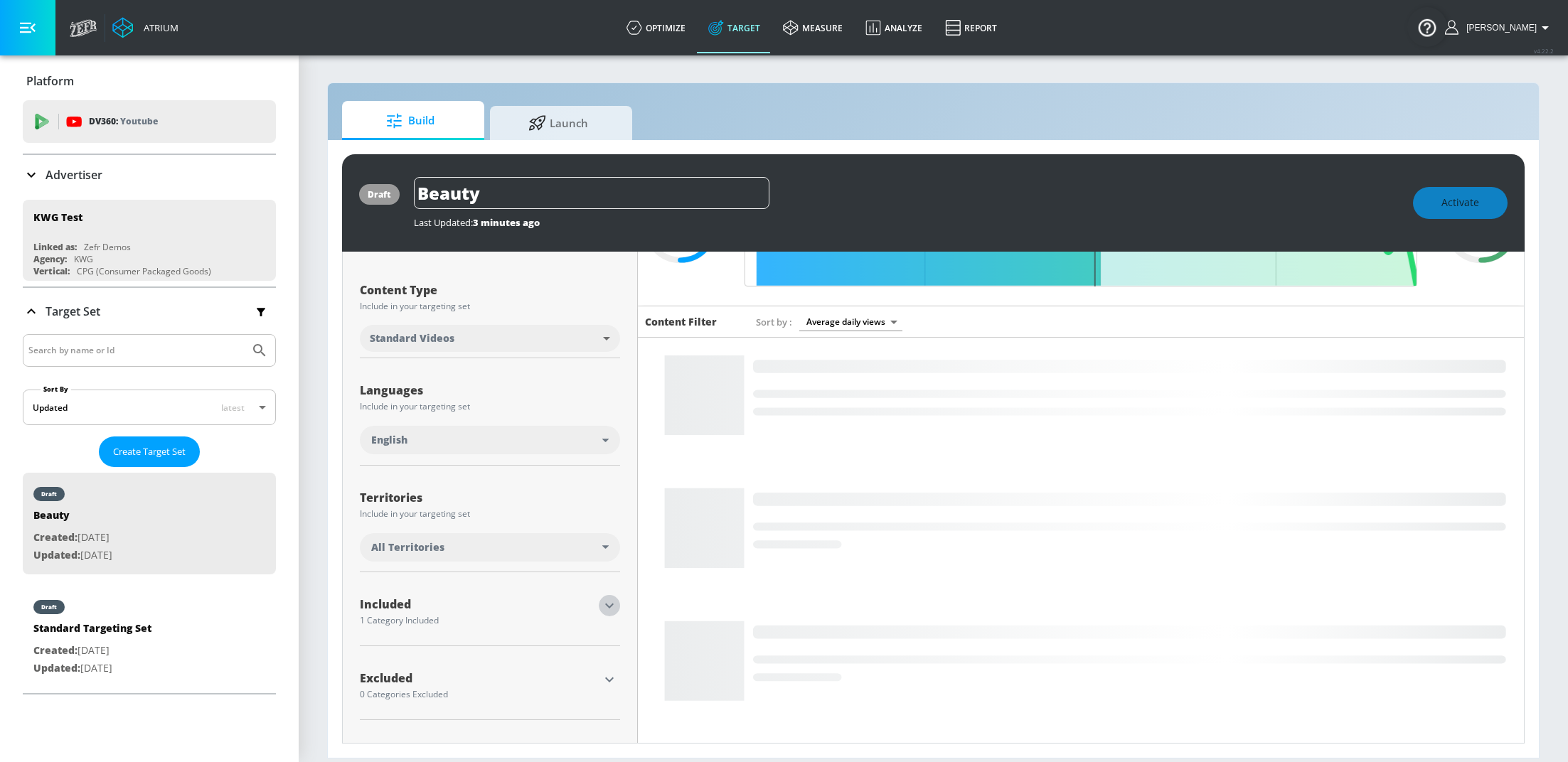
click at [605, 604] on icon "button" at bounding box center [609, 606] width 9 height 5
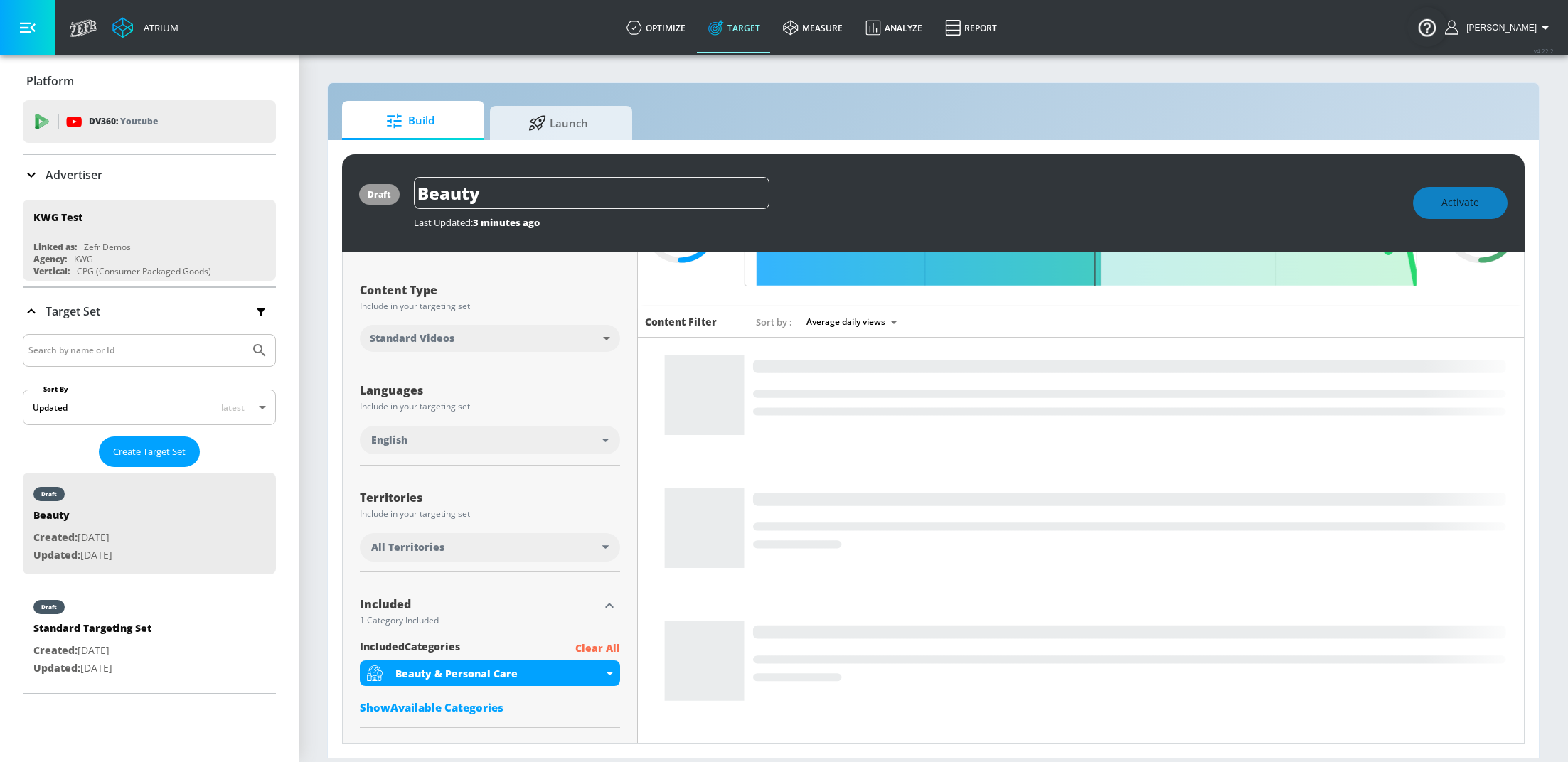
scroll to position [316, 0]
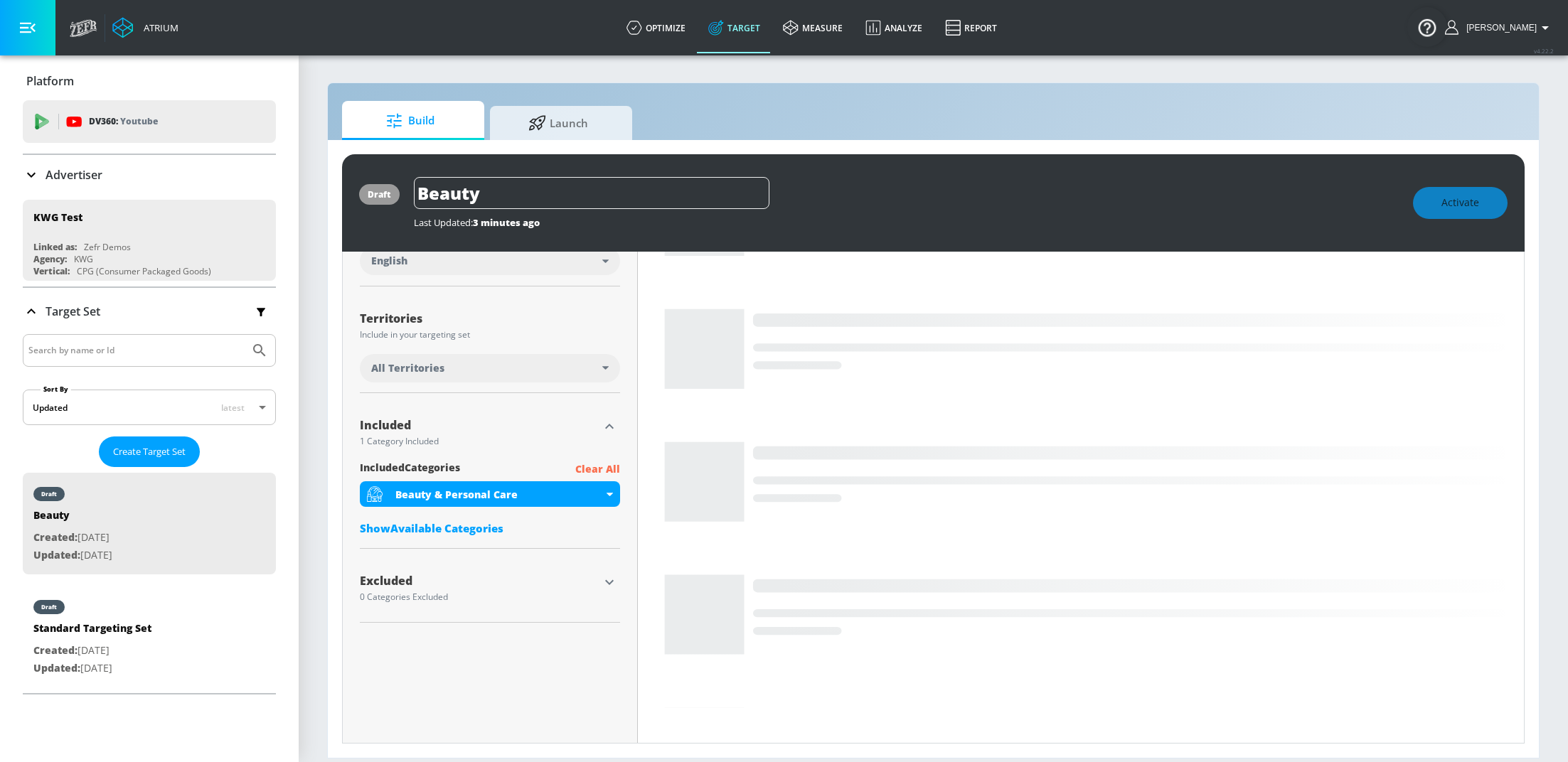
click at [448, 537] on div "included Categories Clear All Beauty & Personal Care Show Available Categories" at bounding box center [490, 502] width 260 height 83
click at [447, 530] on div "Show Available Categories" at bounding box center [490, 528] width 260 height 14
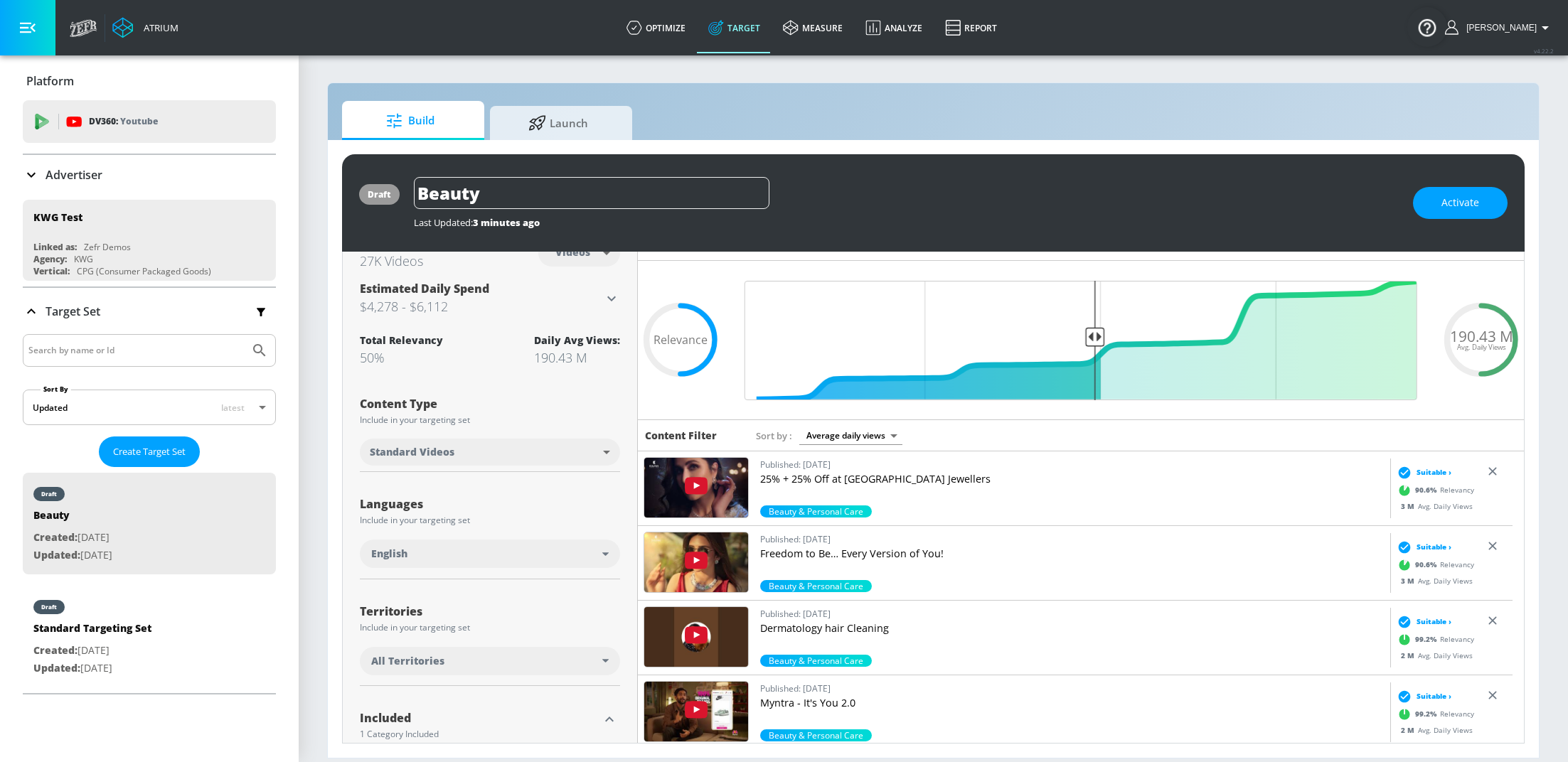
scroll to position [0, 0]
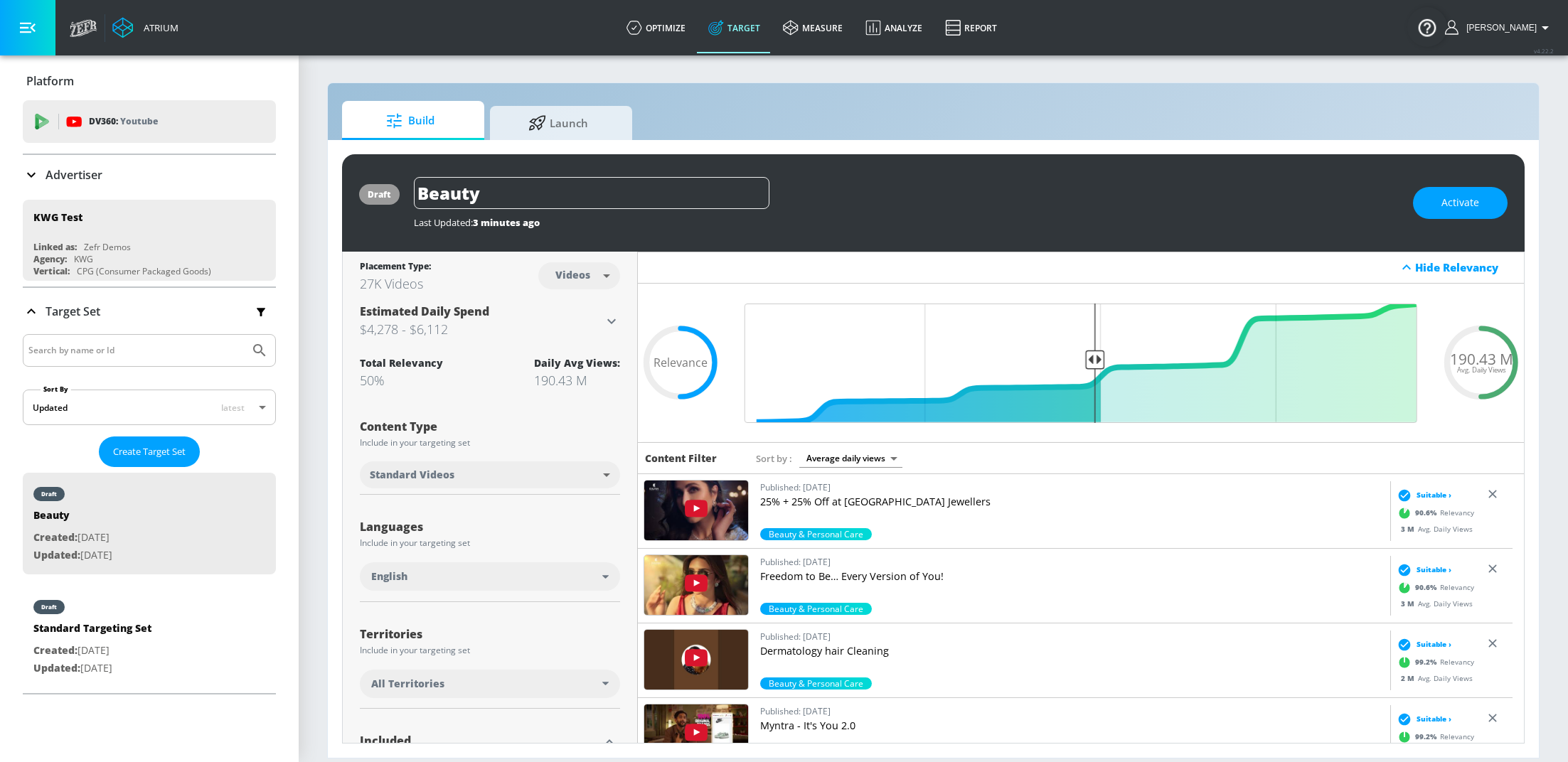
click at [73, 177] on p "Advertiser" at bounding box center [74, 174] width 57 height 15
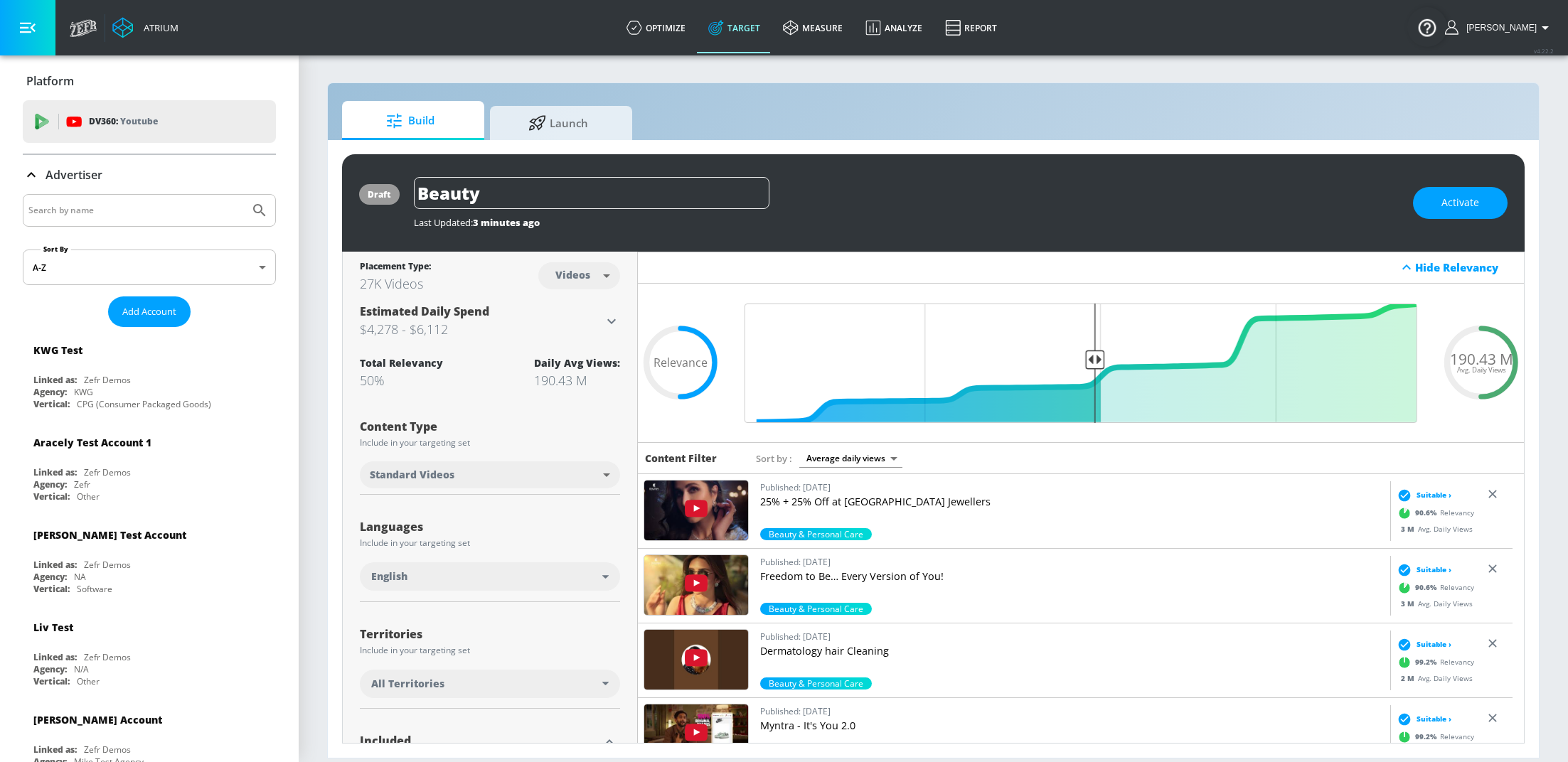
click at [154, 214] on input "Search by name" at bounding box center [136, 210] width 216 height 18
type input "kob"
click at [244, 195] on button "Submit Search" at bounding box center [260, 210] width 32 height 32
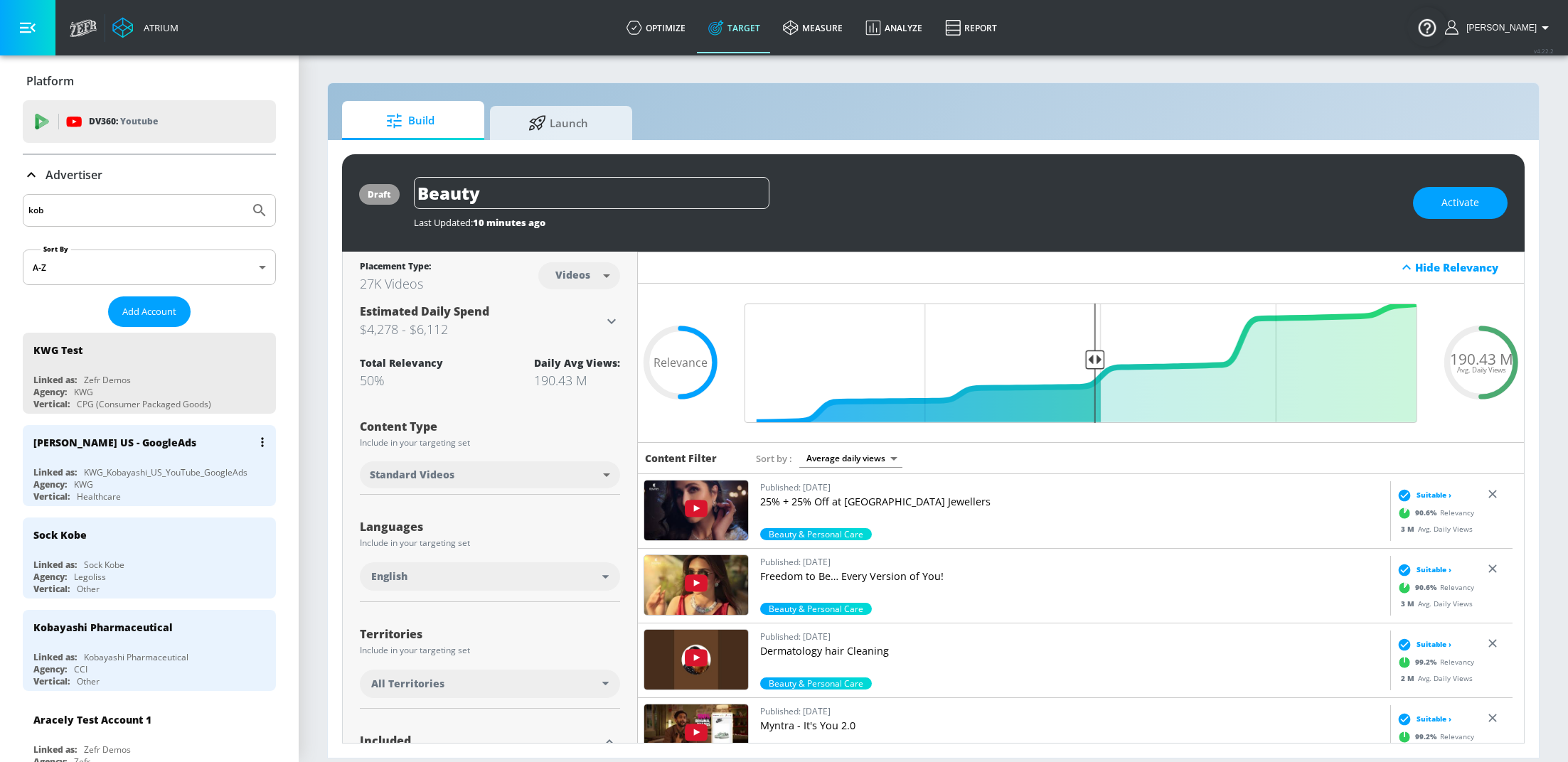
click at [153, 457] on div "[PERSON_NAME] US - GoogleAds" at bounding box center [153, 442] width 239 height 34
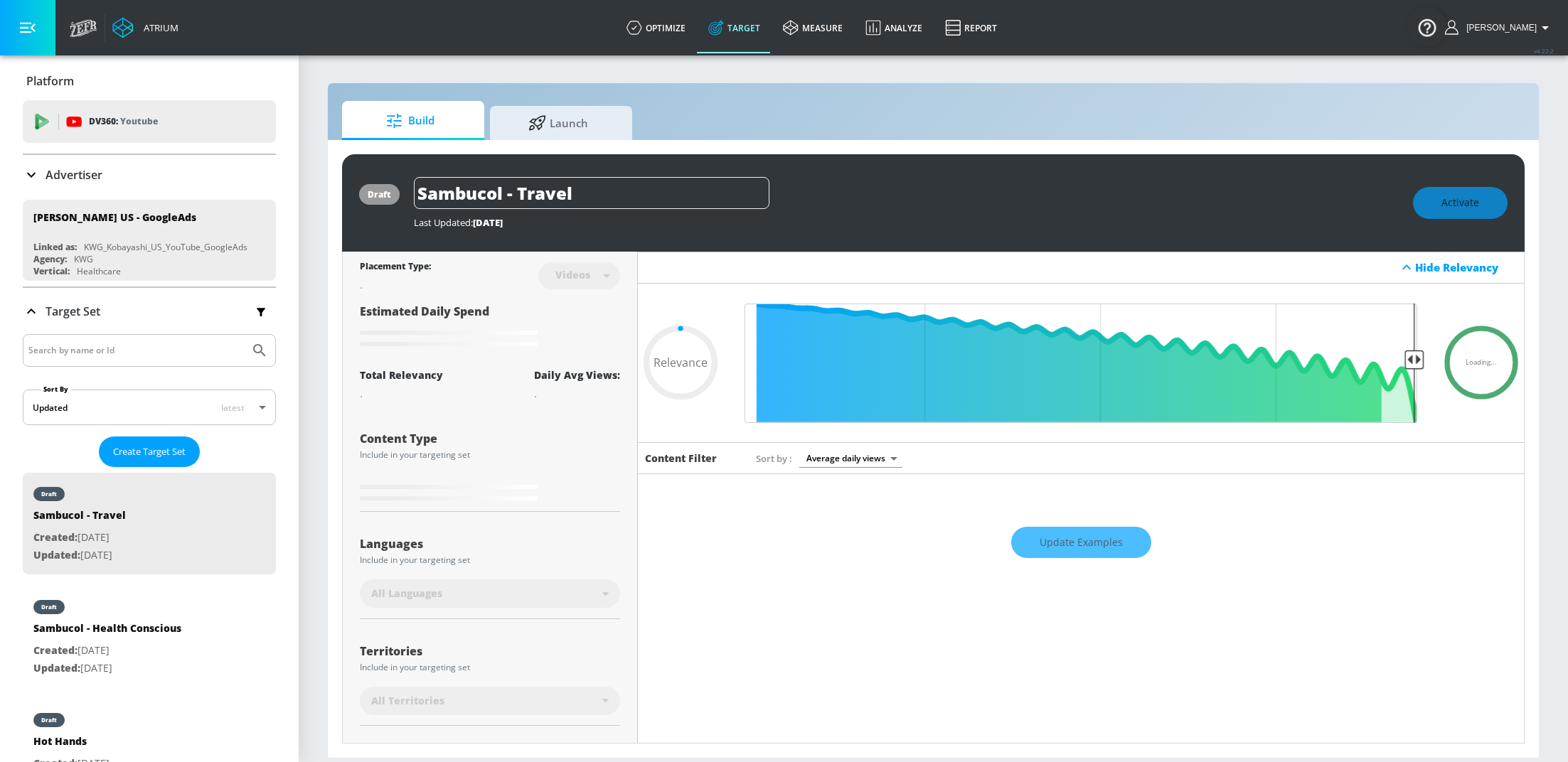
click at [50, 182] on div "Advertiser" at bounding box center [62, 174] width 80 height 17
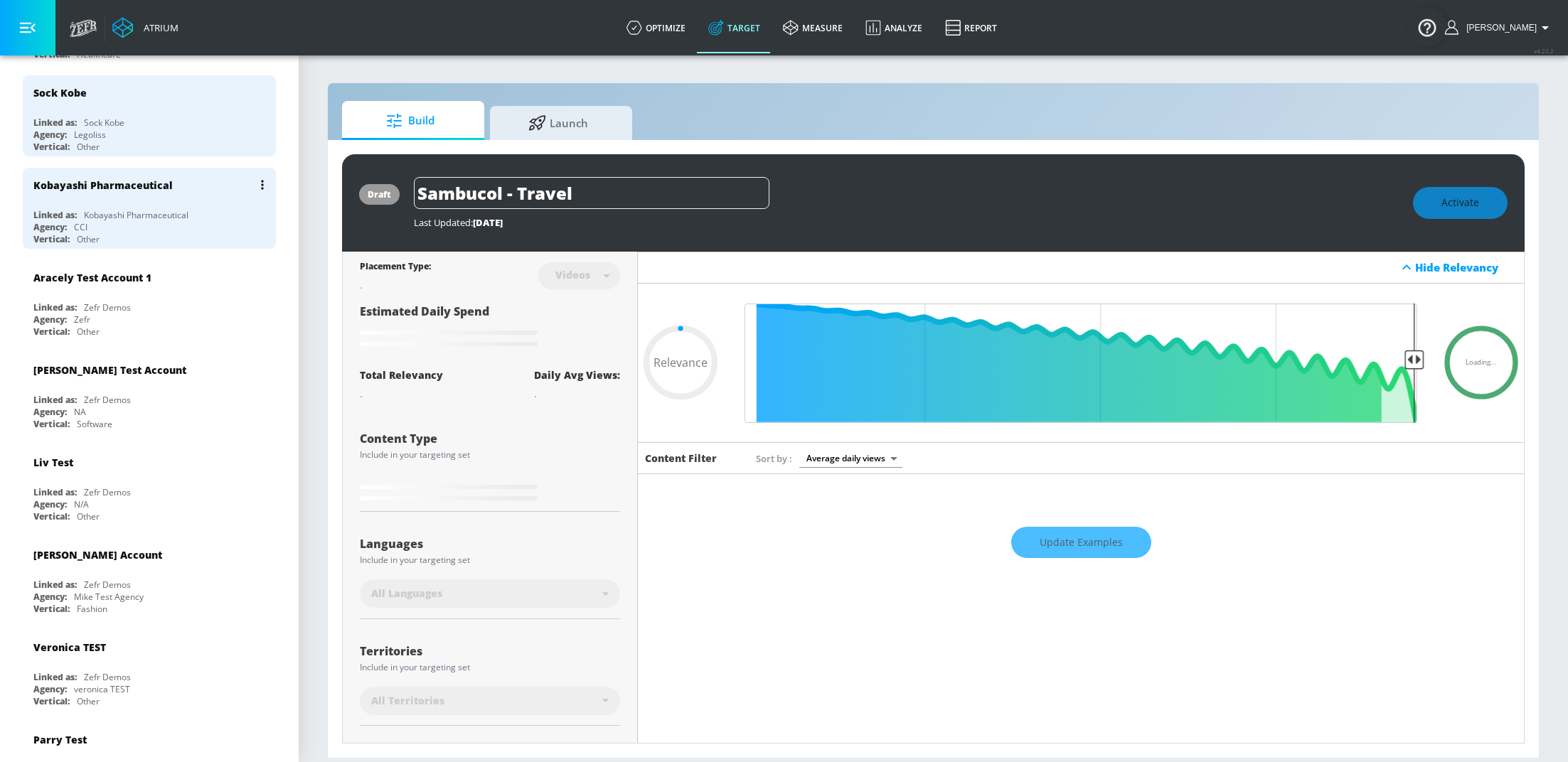
scroll to position [352, 0]
type input "0.5"
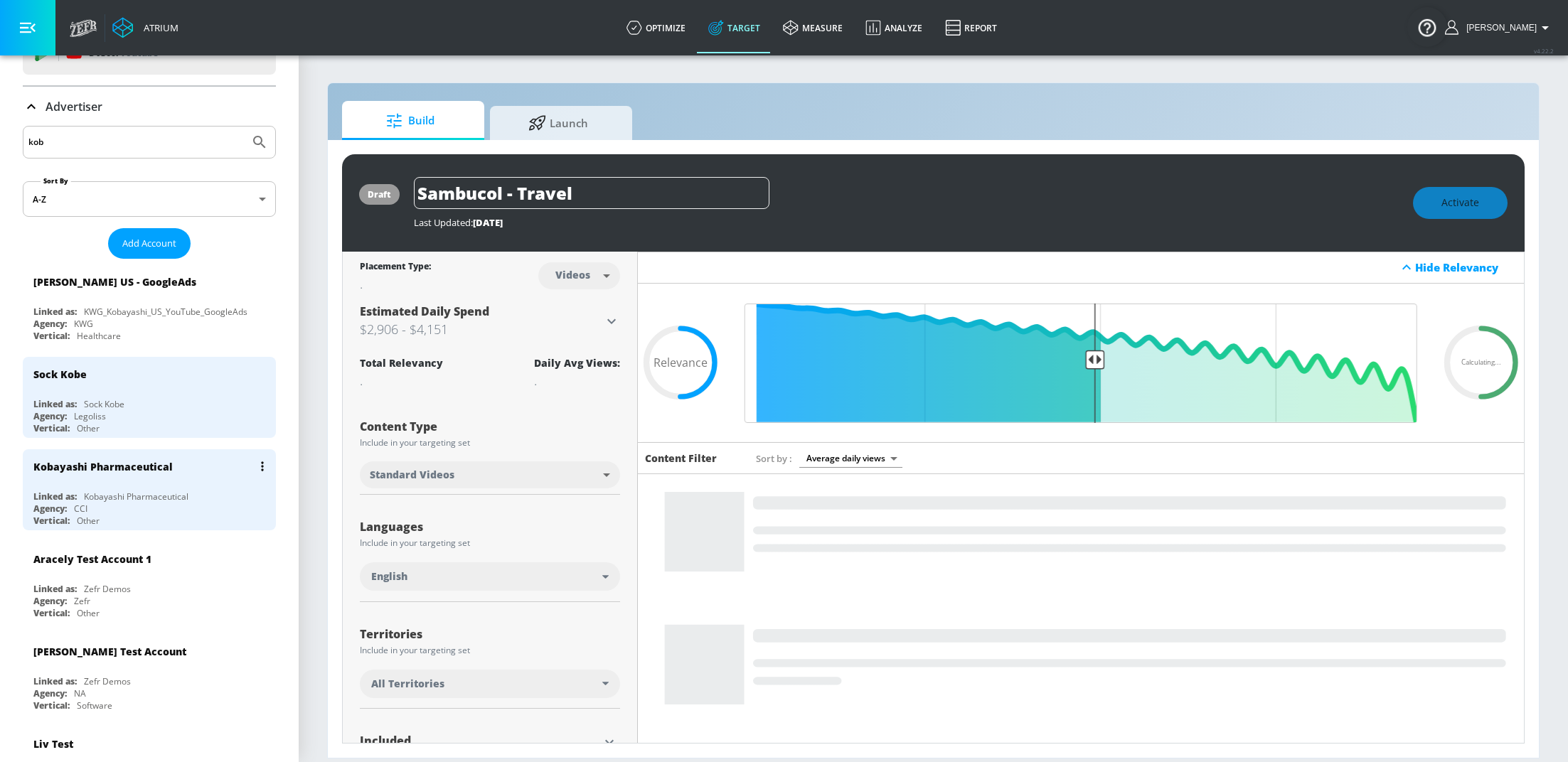
scroll to position [0, 0]
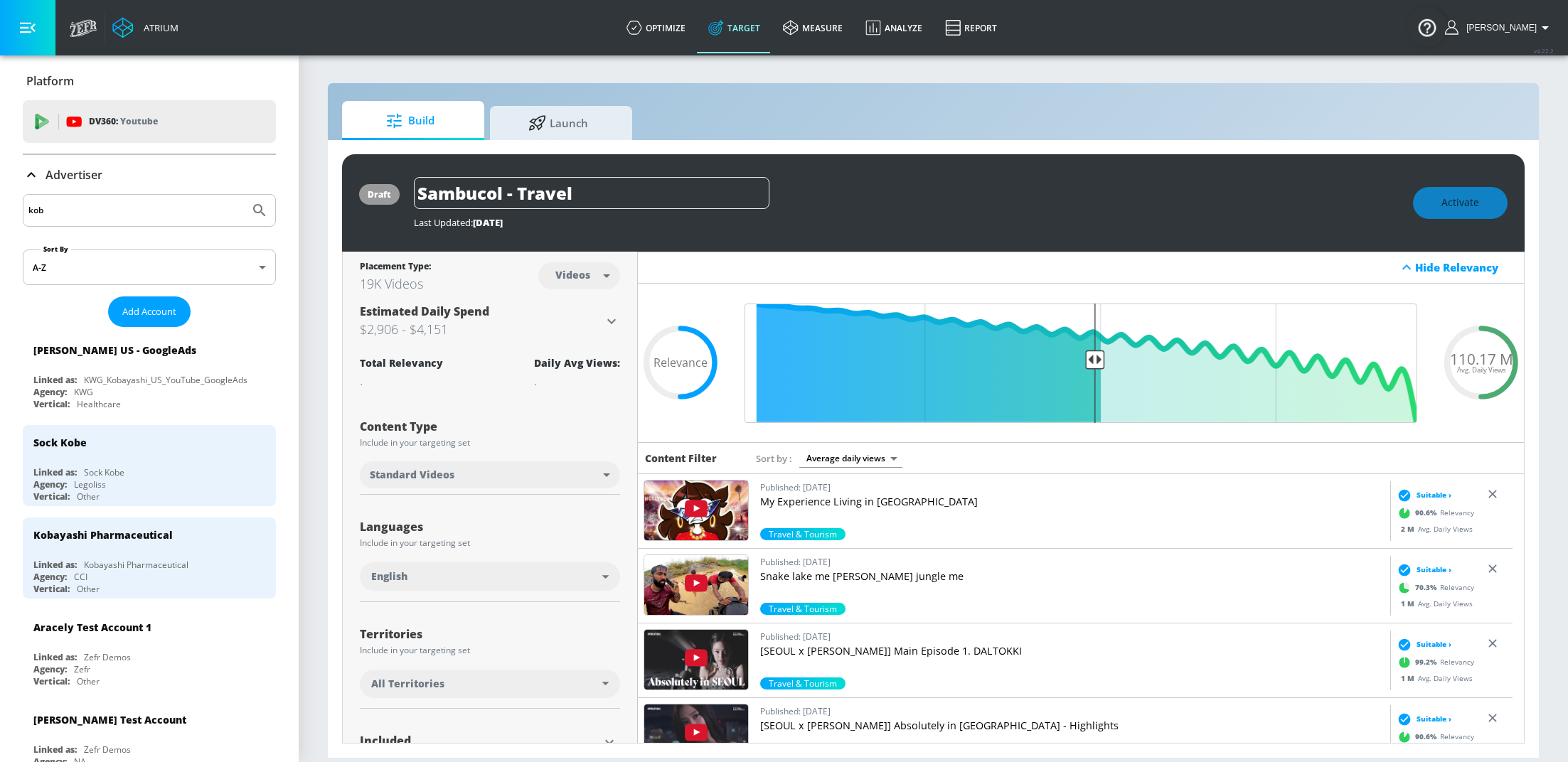
click at [146, 211] on input "kob" at bounding box center [136, 210] width 216 height 18
click at [145, 211] on input "kob" at bounding box center [136, 210] width 216 height 18
click at [143, 212] on input "kob" at bounding box center [136, 210] width 216 height 18
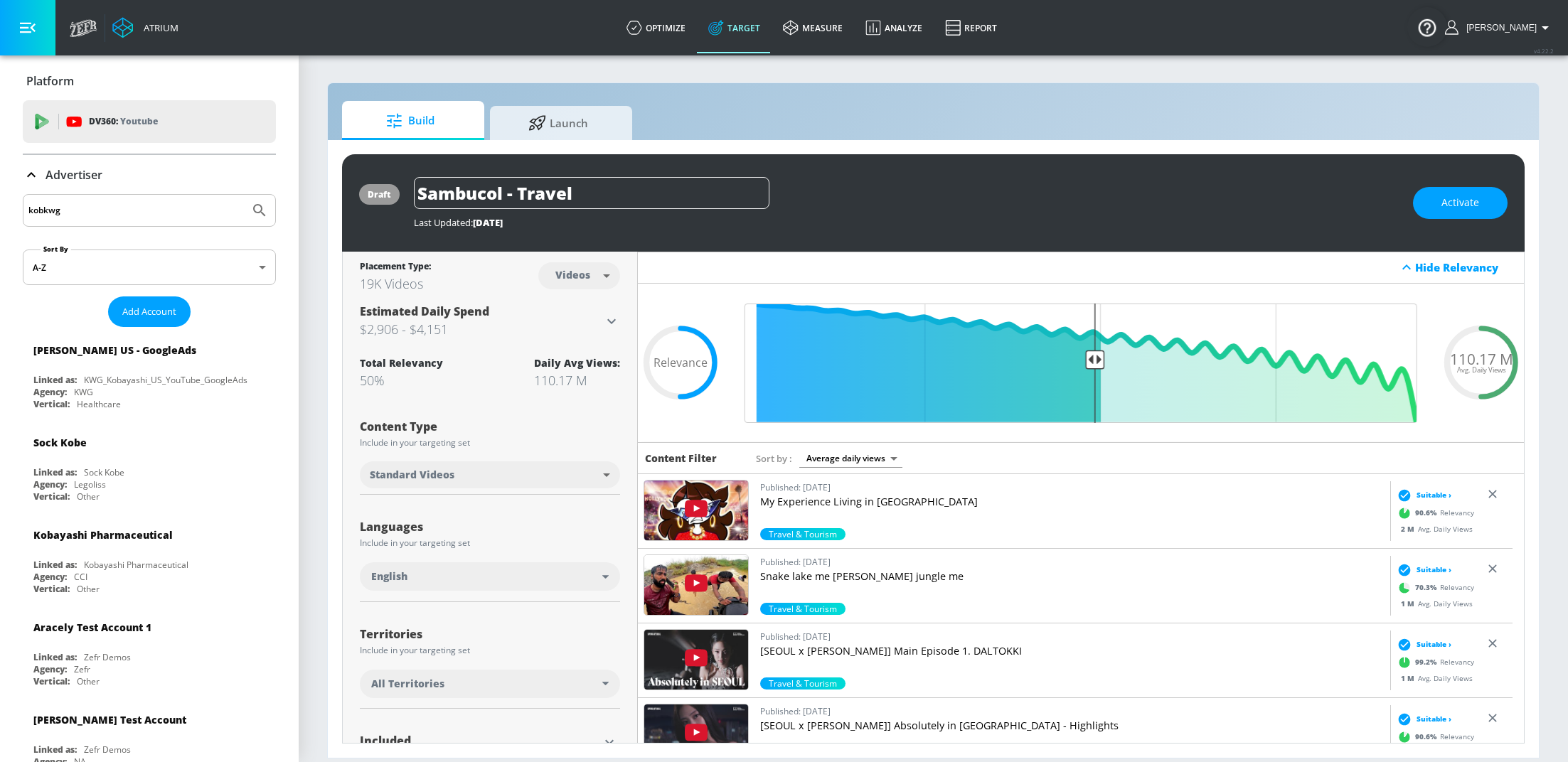
type input "kobkwg"
click at [244, 195] on button "Submit Search" at bounding box center [260, 210] width 32 height 32
